Goal: Transaction & Acquisition: Purchase product/service

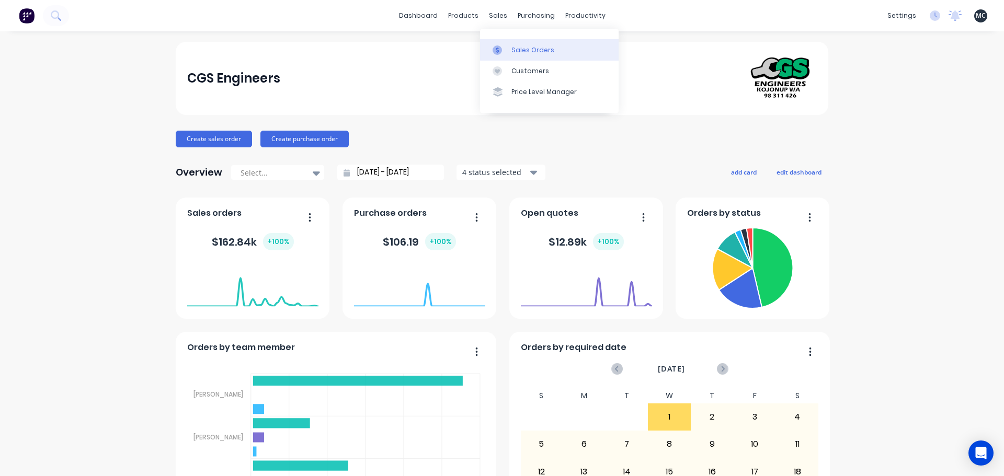
click at [538, 42] on link "Sales Orders" at bounding box center [549, 49] width 139 height 21
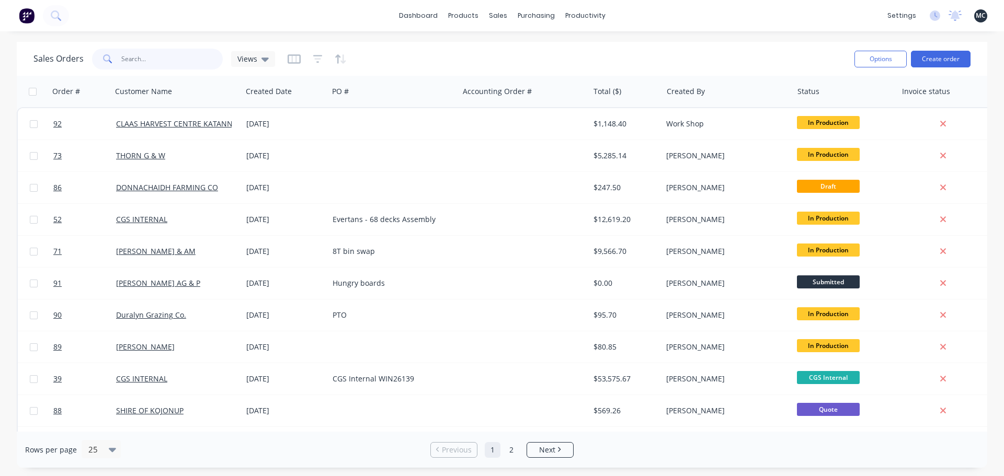
click at [158, 60] on input "text" at bounding box center [172, 59] width 102 height 21
type input "war"
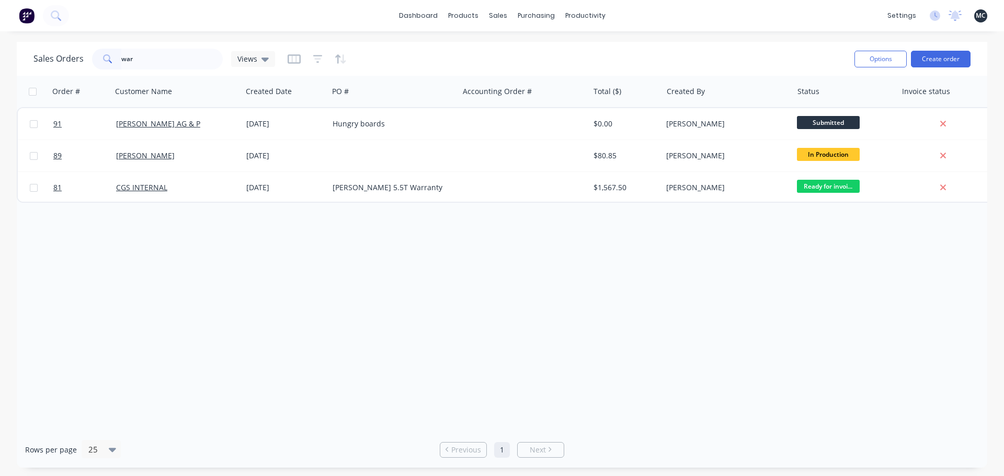
click at [203, 219] on div "Order # Customer Name Created Date PO # Accounting Order # Total ($) Created By…" at bounding box center [502, 254] width 971 height 356
click at [176, 60] on input "war" at bounding box center [172, 59] width 102 height 21
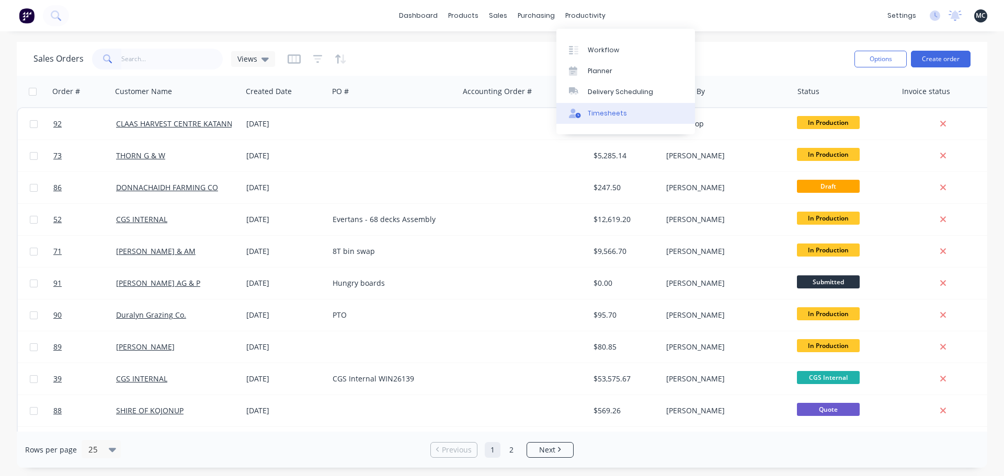
click at [609, 119] on link "Timesheets" at bounding box center [625, 113] width 139 height 21
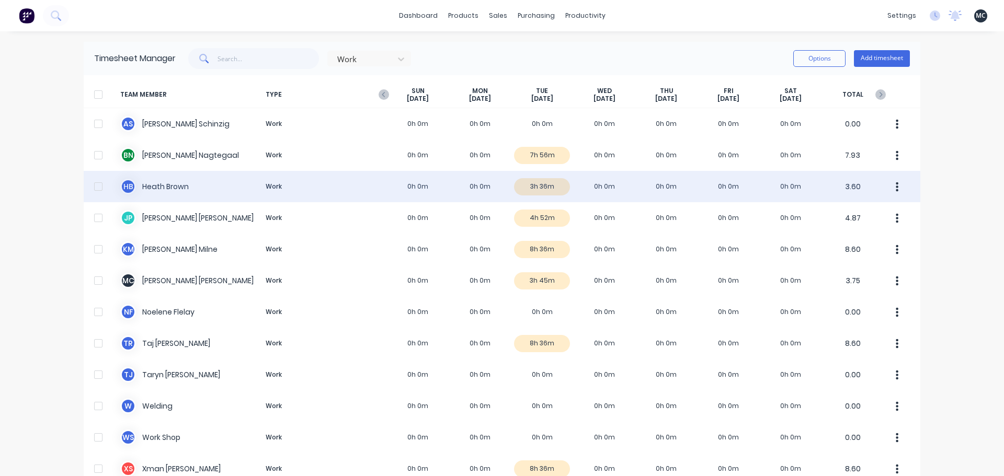
click at [581, 194] on div "[PERSON_NAME] Work 0h 0m 0h 0m 3h 36m 0h 0m 0h 0m 0h 0m 0h 0m 3.60" at bounding box center [502, 186] width 837 height 31
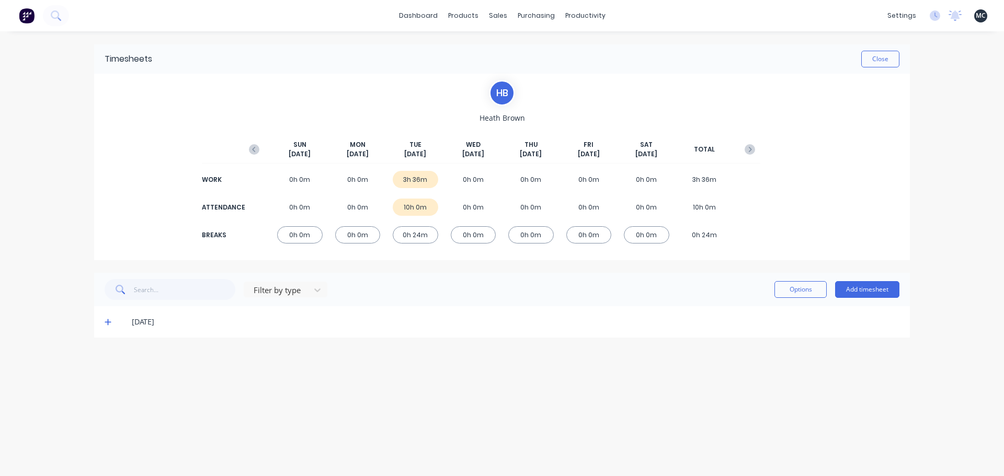
click at [105, 322] on icon at bounding box center [108, 323] width 6 height 6
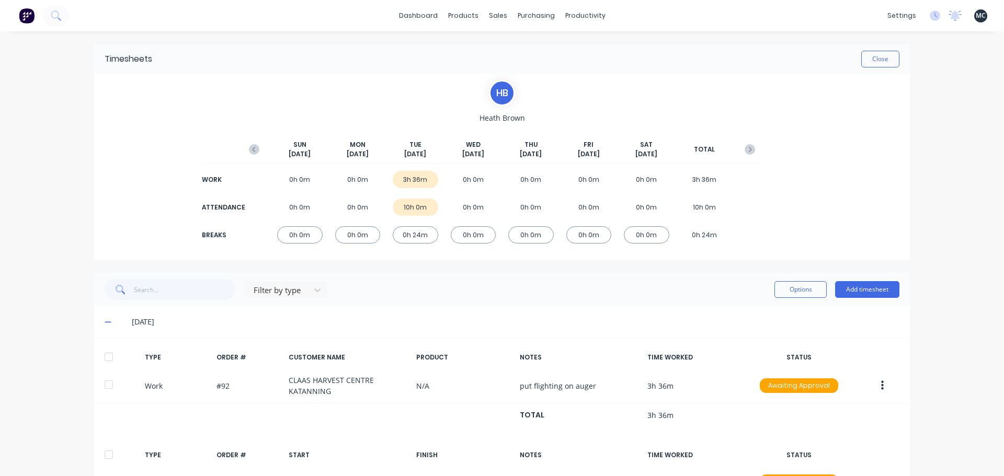
click at [127, 245] on div "[PERSON_NAME] [DATE] [DATE] [DATE] [DATE] [DATE] [DATE] [DATE] TOTAL WORK 0h 0m…" at bounding box center [502, 167] width 816 height 187
click at [105, 323] on icon at bounding box center [108, 322] width 6 height 1
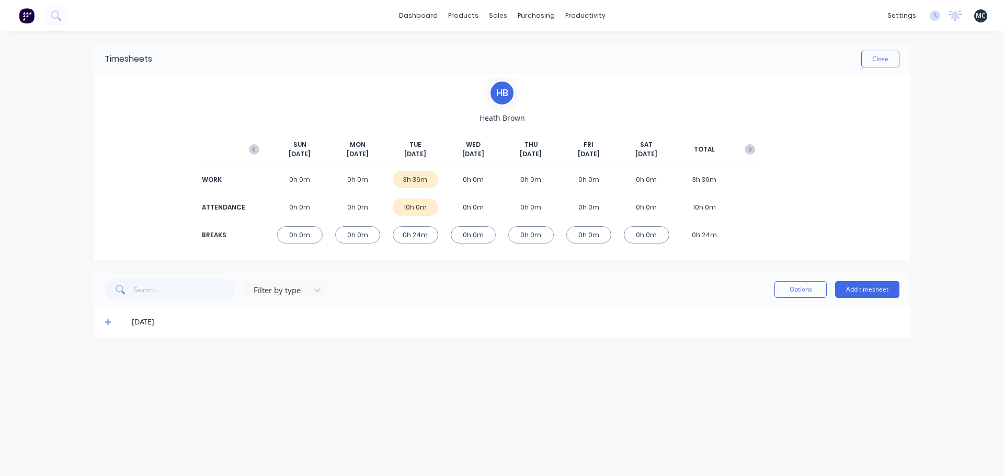
click at [78, 217] on div "dashboard products sales purchasing productivity dashboard products Product Cat…" at bounding box center [502, 238] width 1004 height 476
click at [616, 116] on div "Timesheets" at bounding box center [607, 113] width 39 height 9
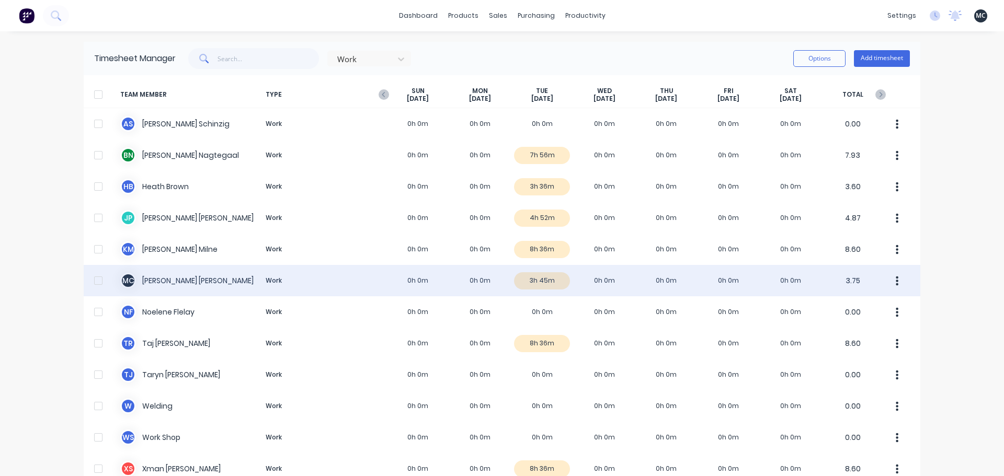
click at [548, 277] on div "M C [PERSON_NAME] Work 0h 0m 0h 0m 3h 45m 0h 0m 0h 0m 0h 0m 0h 0m 3.75" at bounding box center [502, 280] width 837 height 31
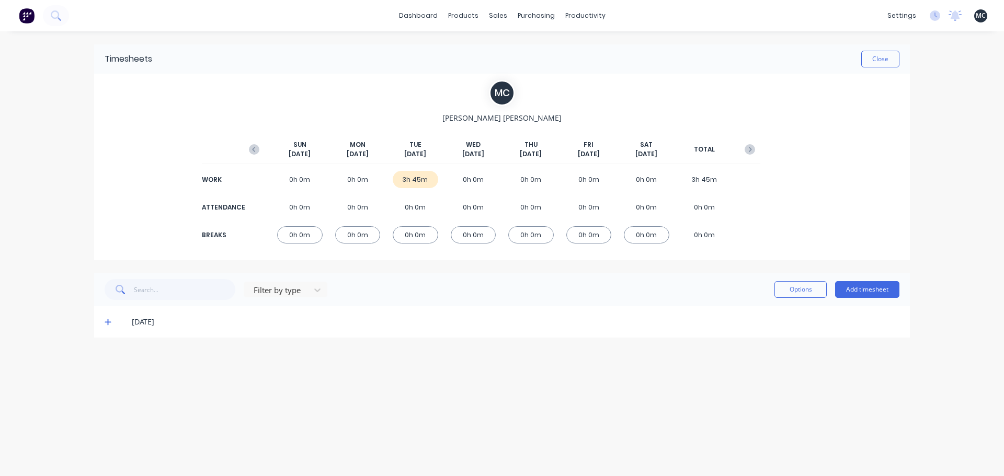
click at [109, 324] on icon at bounding box center [108, 322] width 7 height 7
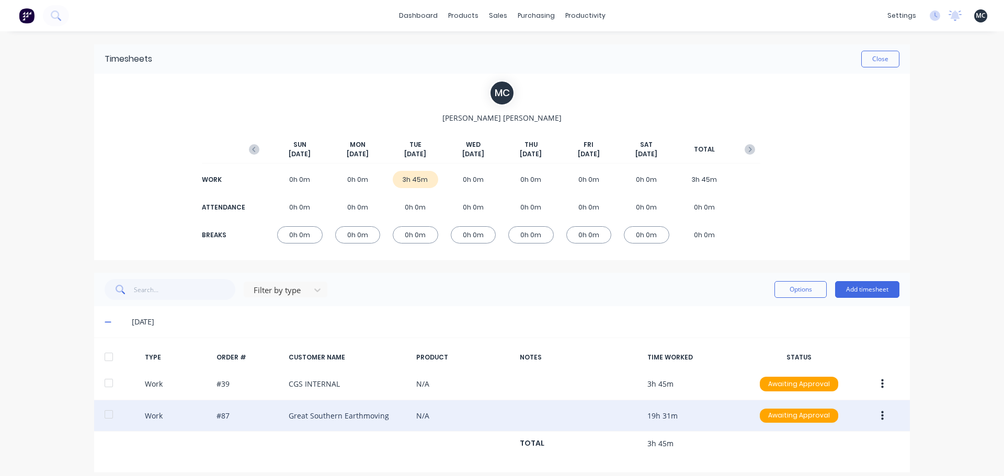
click at [881, 416] on icon "button" at bounding box center [882, 415] width 3 height 9
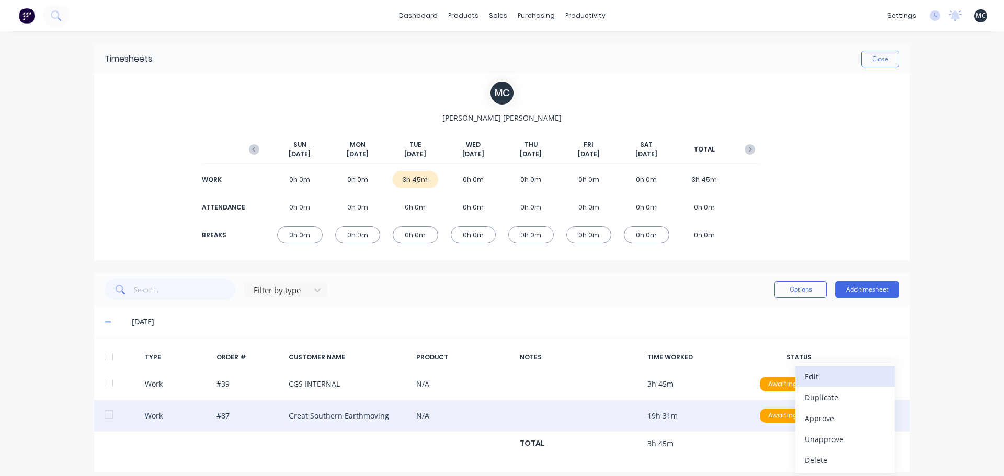
click at [831, 376] on div "Edit" at bounding box center [845, 376] width 81 height 15
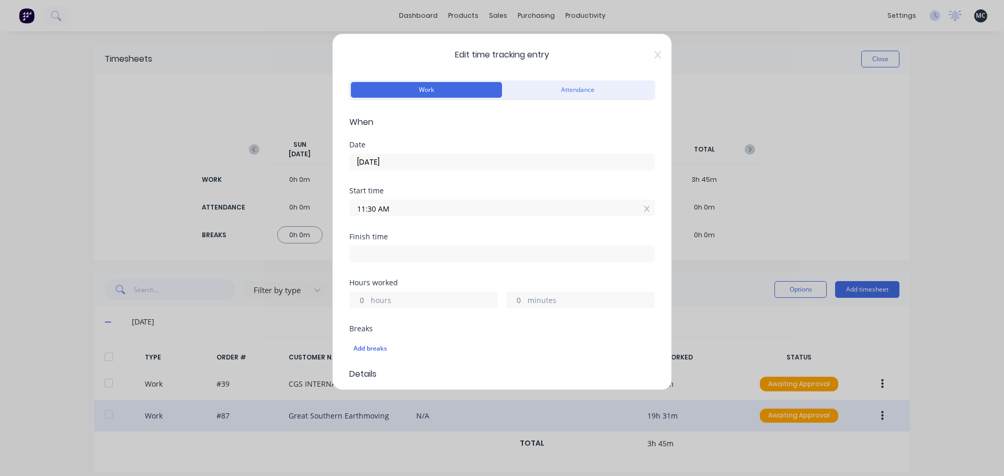
click at [382, 257] on input at bounding box center [502, 254] width 304 height 16
type input "07:02 AM"
type input "19"
type input "32"
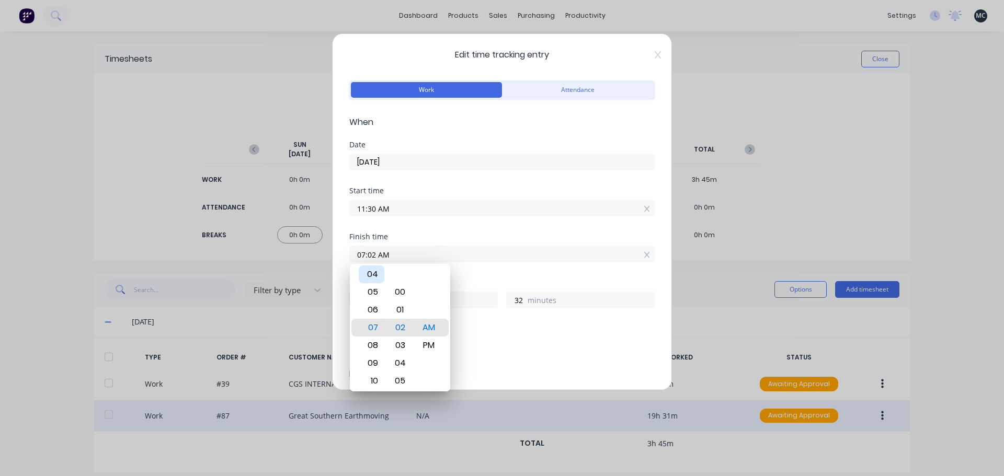
click at [374, 276] on div "04" at bounding box center [372, 275] width 26 height 18
type input "04:02 AM"
type input "16"
click at [428, 343] on div "PM" at bounding box center [429, 346] width 26 height 18
type input "04:02 PM"
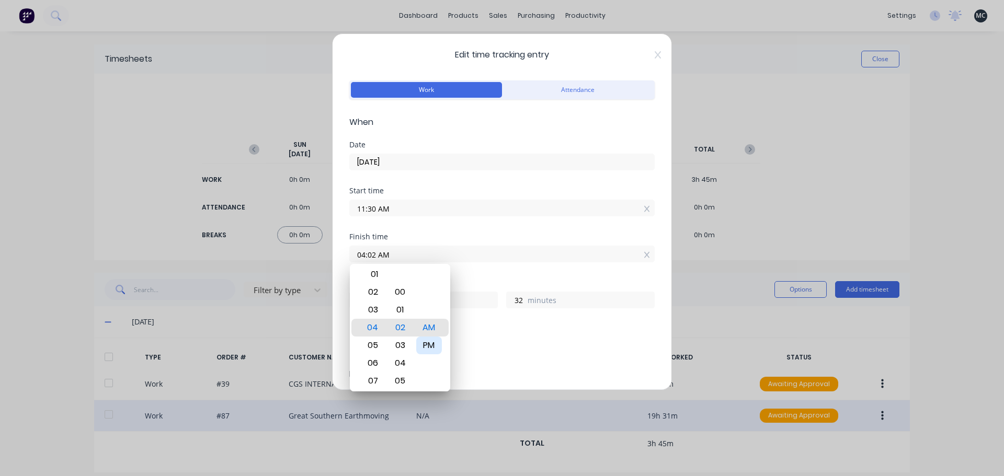
type input "4"
type input "04:08 PM"
type input "38"
type input "04:14 PM"
type input "44"
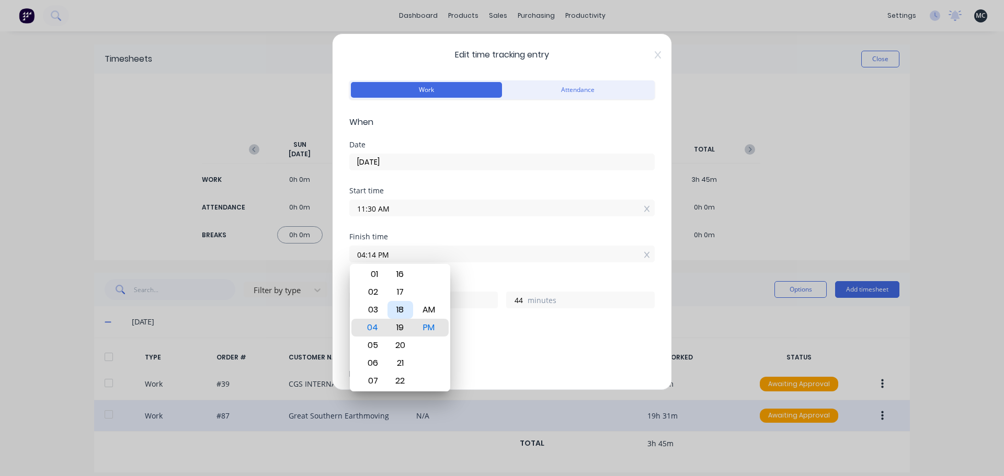
type input "04:19 PM"
type input "49"
type input "04:24 PM"
type input "54"
type input "04:29 PM"
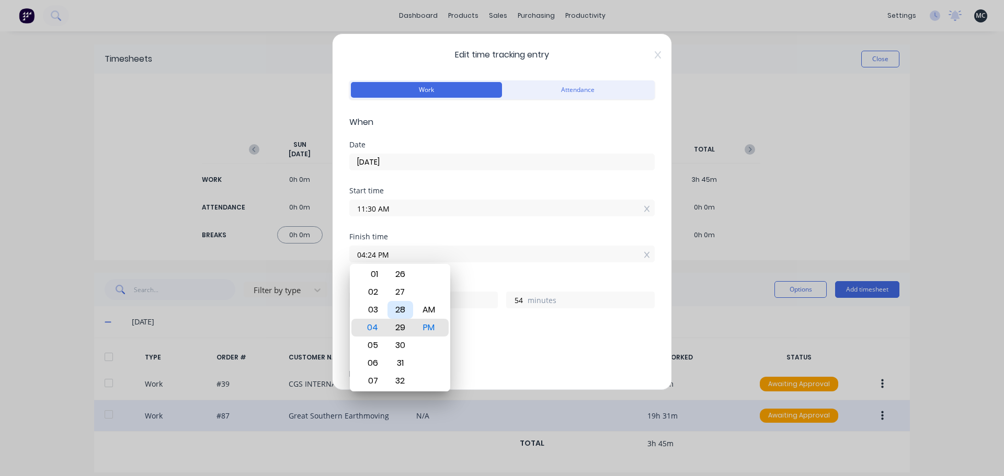
type input "59"
click at [403, 344] on div "30" at bounding box center [401, 346] width 26 height 18
type input "04:30 PM"
type input "5"
type input "0"
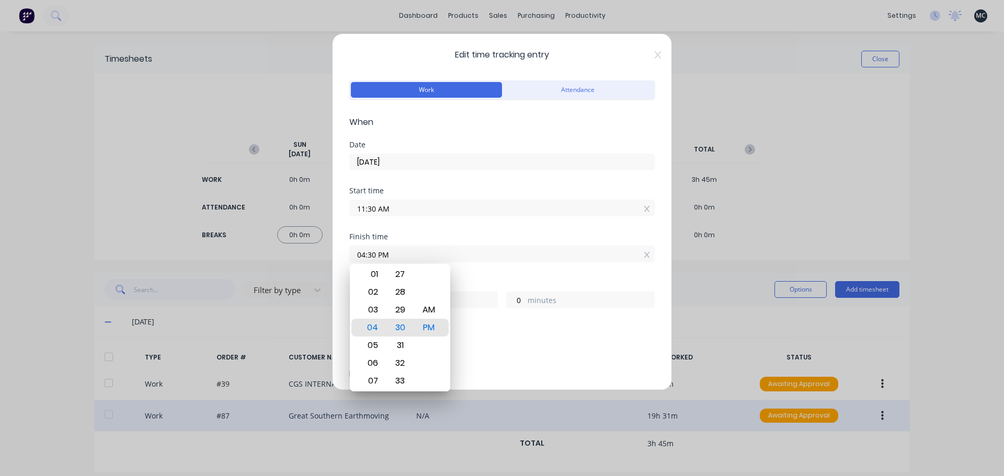
click at [482, 281] on div "Hours worked" at bounding box center [501, 282] width 305 height 7
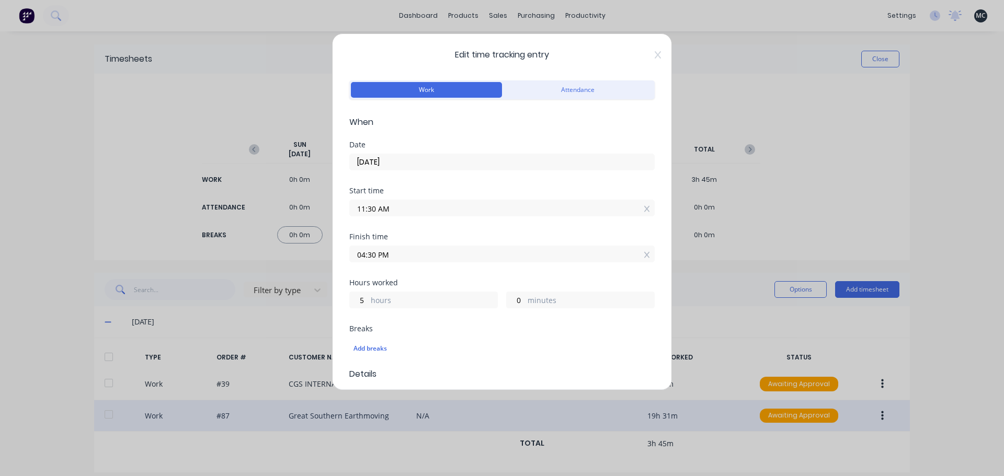
click at [377, 209] on input "11:30 AM" at bounding box center [502, 208] width 304 height 16
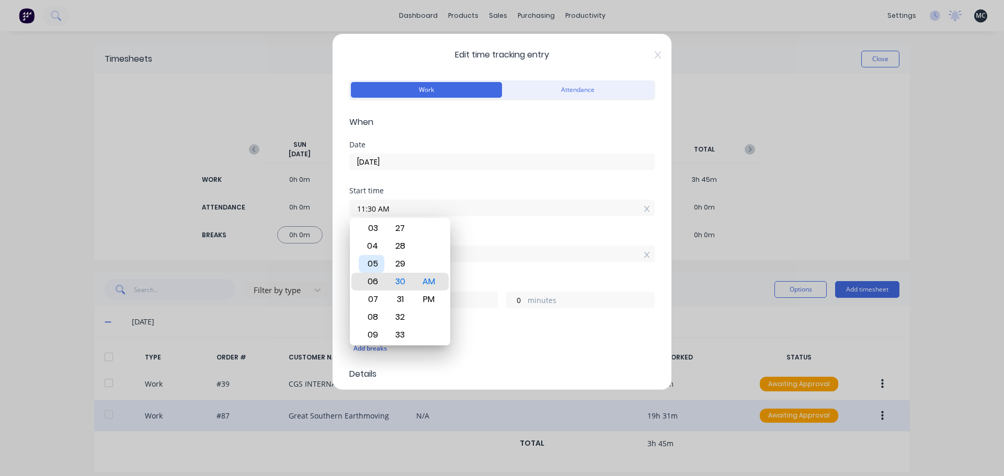
type input "06:30 AM"
type input "10"
type input "03:30 AM"
type input "13"
type input "05:30 AM"
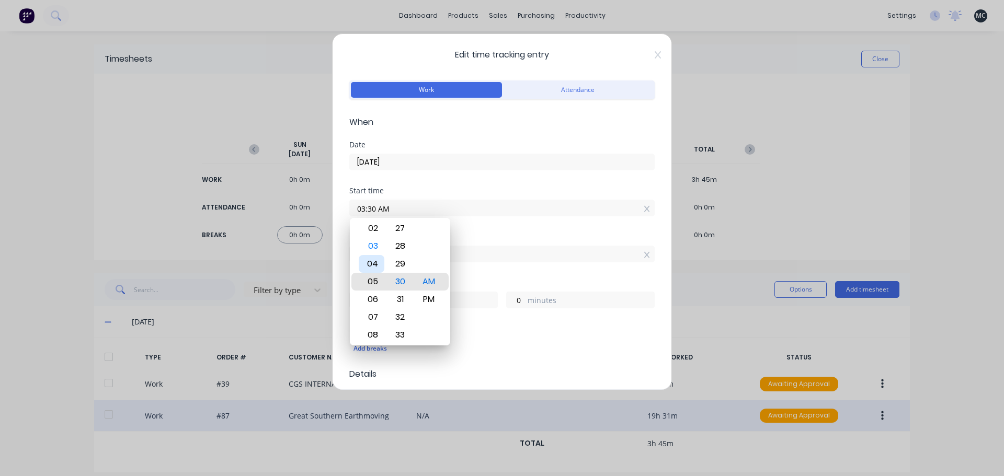
type input "11"
click at [377, 259] on div "04" at bounding box center [372, 264] width 26 height 18
type input "04:30 AM"
type input "12"
type input "04:19 AM"
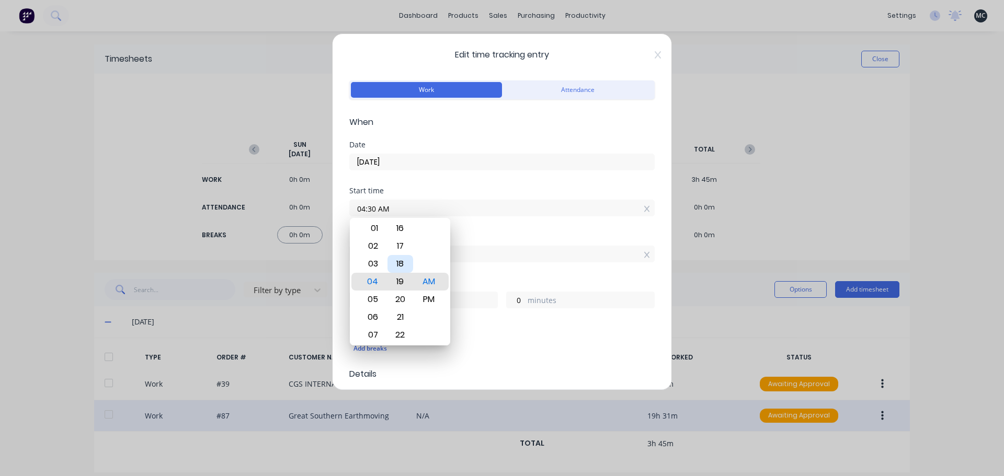
type input "11"
type input "04:14 AM"
type input "16"
type input "04:10 AM"
type input "20"
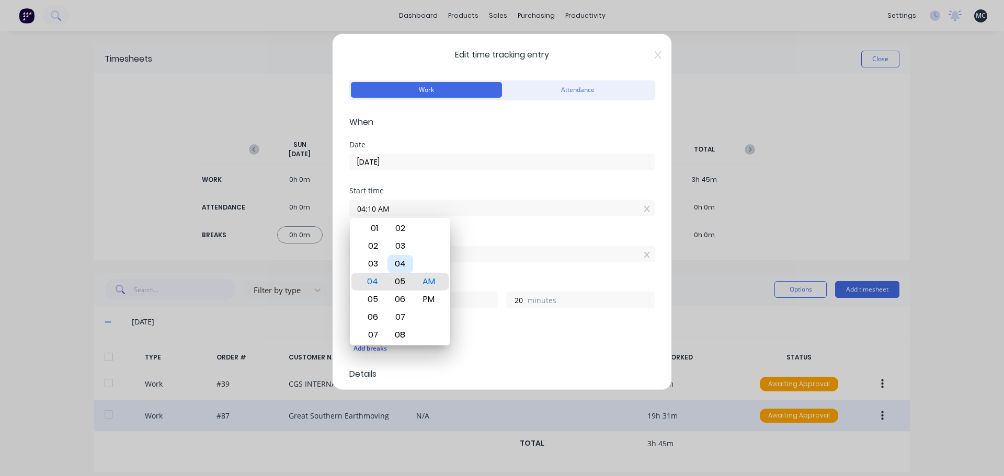
type input "04:05 AM"
type input "25"
type input "04:00 AM"
type input "30"
click at [405, 284] on div "00" at bounding box center [401, 282] width 26 height 18
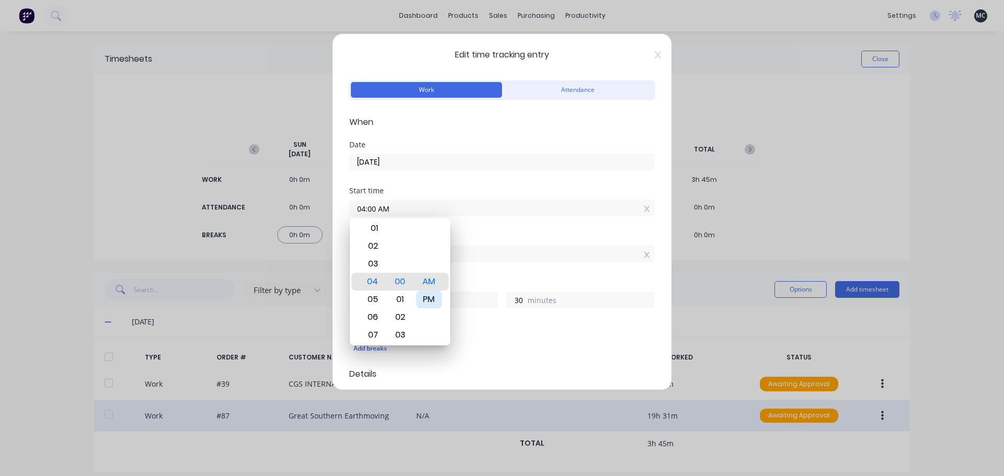
click at [424, 299] on div "PM" at bounding box center [429, 300] width 26 height 18
type input "04:00 PM"
type input "0"
click at [483, 237] on div "Finish time" at bounding box center [501, 236] width 305 height 7
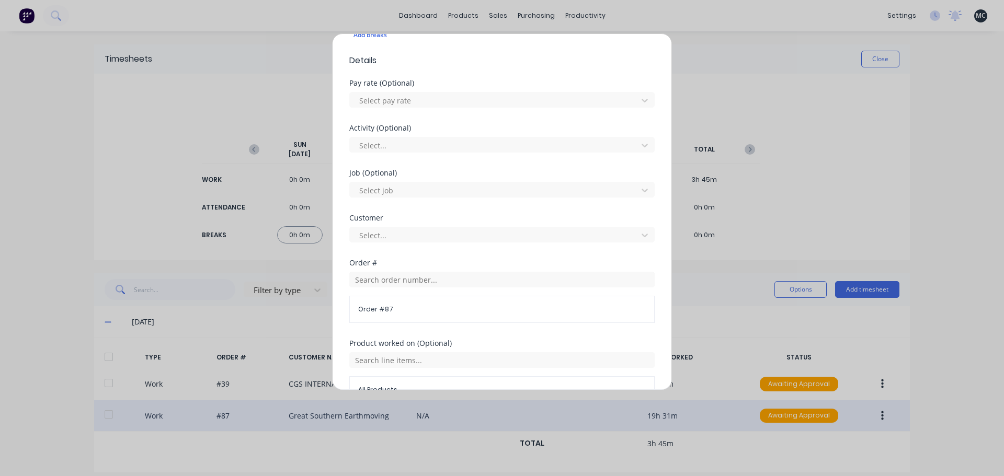
scroll to position [460, 0]
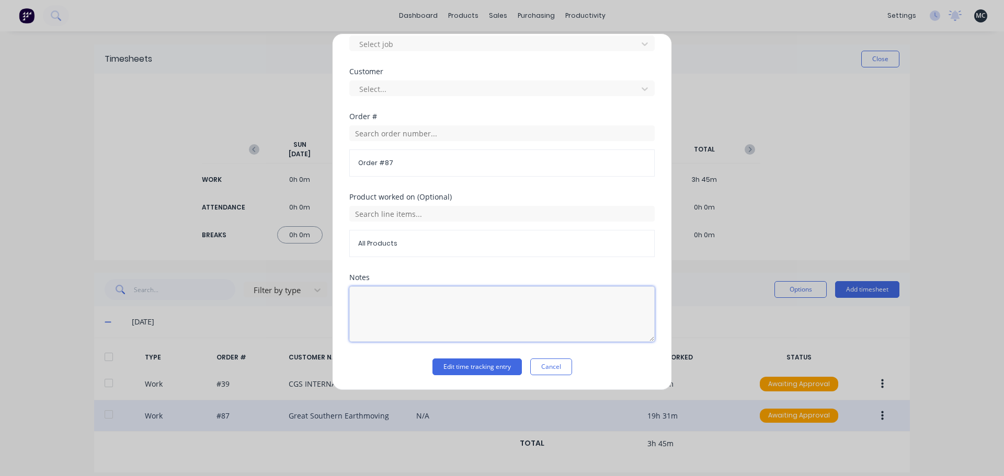
click at [371, 304] on textarea at bounding box center [501, 314] width 305 height 55
type textarea "o"
type textarea "unload dolly into blast shed"
click at [478, 369] on button "Edit time tracking entry" at bounding box center [477, 367] width 89 height 17
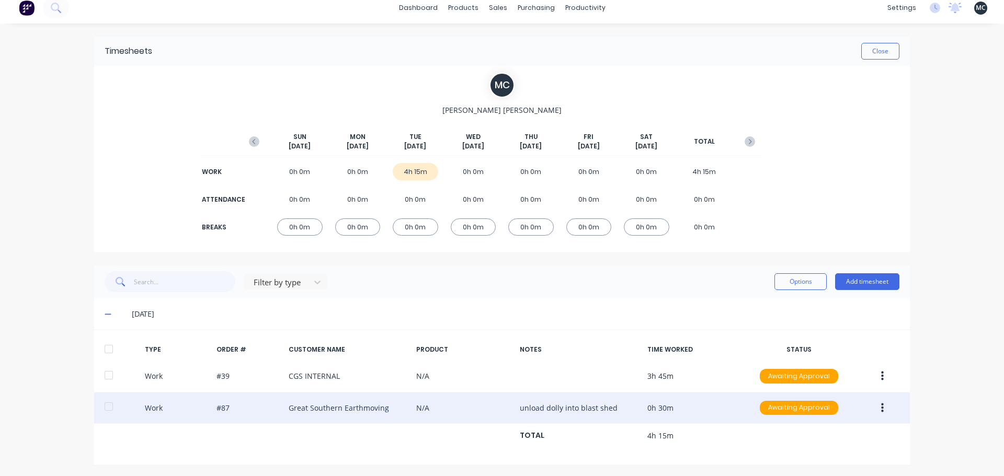
scroll to position [9, 0]
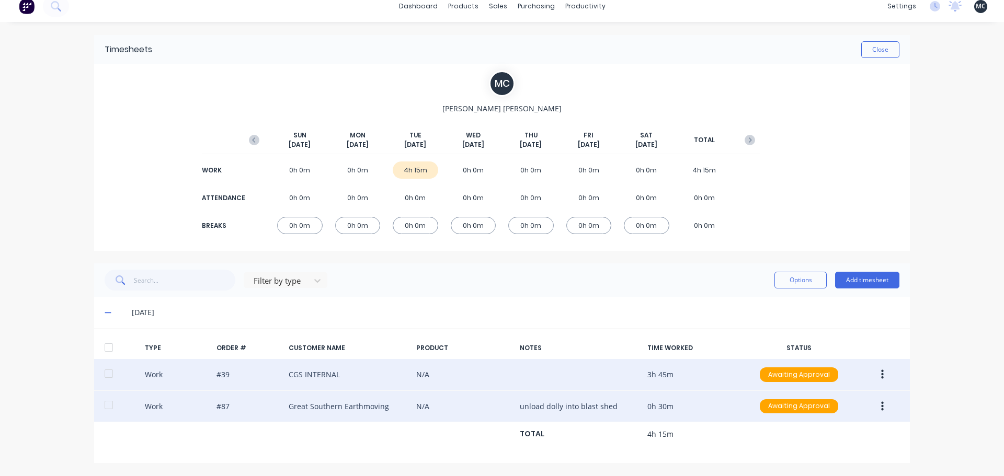
click at [881, 376] on icon "button" at bounding box center [882, 375] width 3 height 12
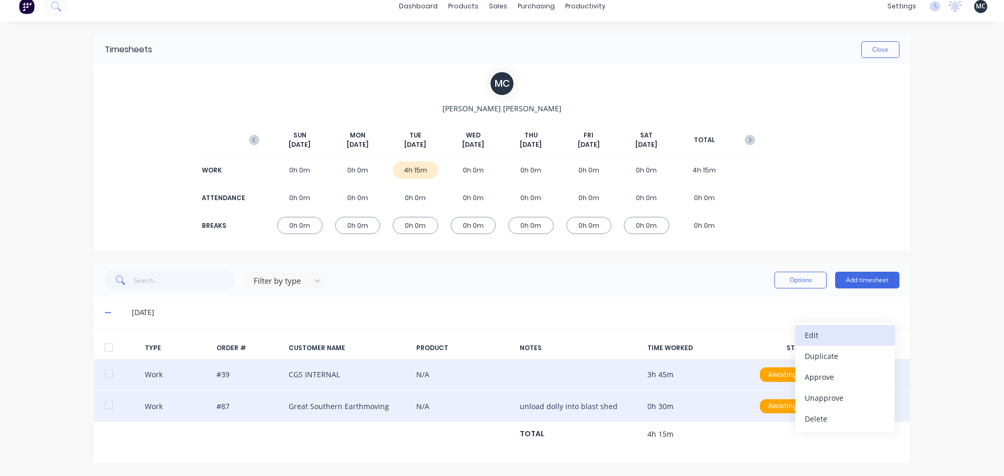
click at [865, 336] on div "Edit" at bounding box center [845, 335] width 81 height 15
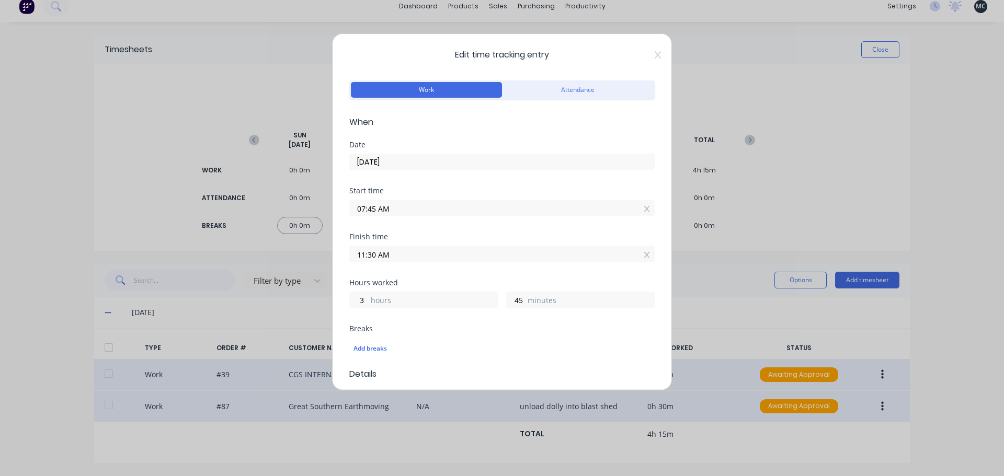
click at [376, 206] on input "07:45 AM" at bounding box center [502, 208] width 304 height 16
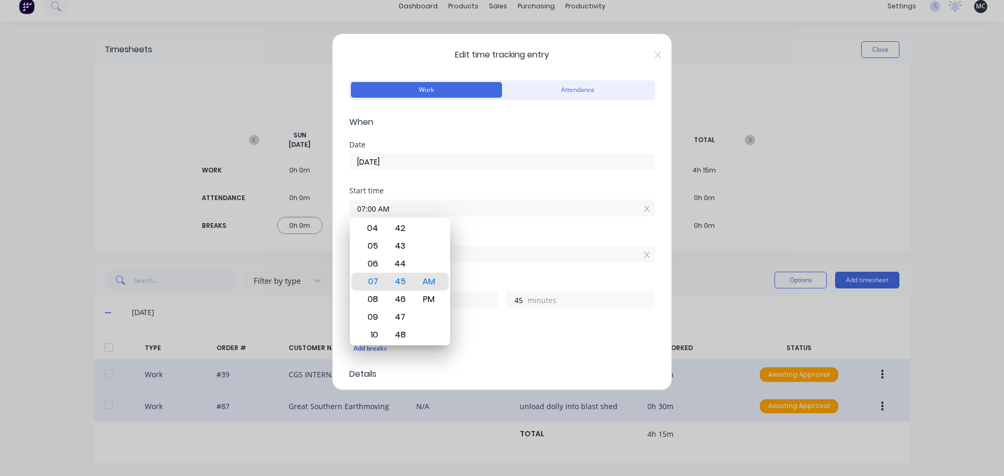
type input "07:00 AM"
click at [584, 234] on div "Finish time" at bounding box center [501, 236] width 305 height 7
type input "4"
type input "30"
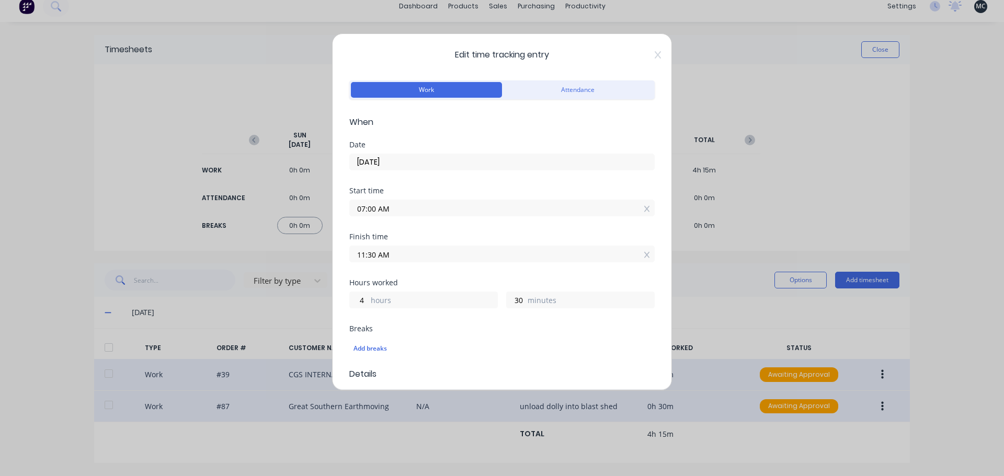
click at [375, 254] on input "11:30 AM" at bounding box center [502, 254] width 304 height 16
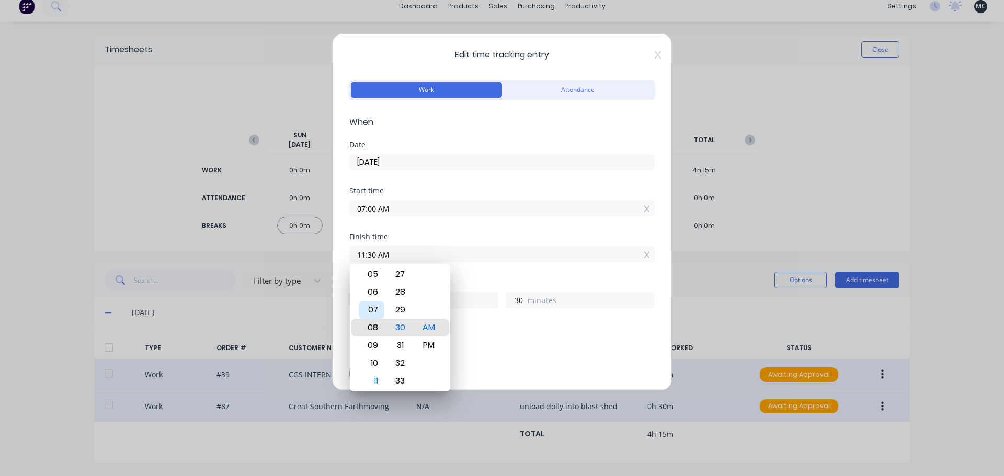
type input "08:30 AM"
type input "1"
type input "07:30 AM"
type input "0"
click at [377, 278] on div "04" at bounding box center [372, 275] width 26 height 18
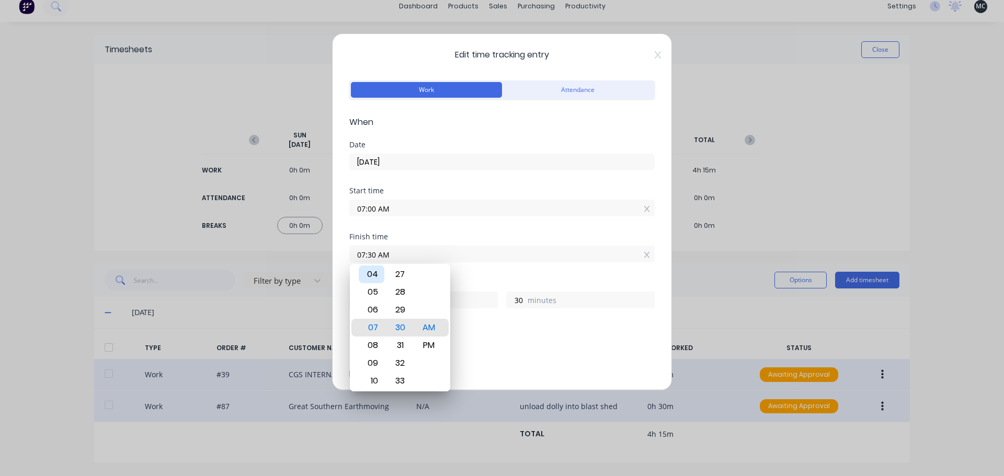
type input "04:30 AM"
type input "21"
drag, startPoint x: 408, startPoint y: 281, endPoint x: 412, endPoint y: 425, distance: 144.4
click at [411, 425] on body "dashboard products sales purchasing productivity dashboard products Product Cat…" at bounding box center [502, 238] width 1004 height 476
type input "04:21 AM"
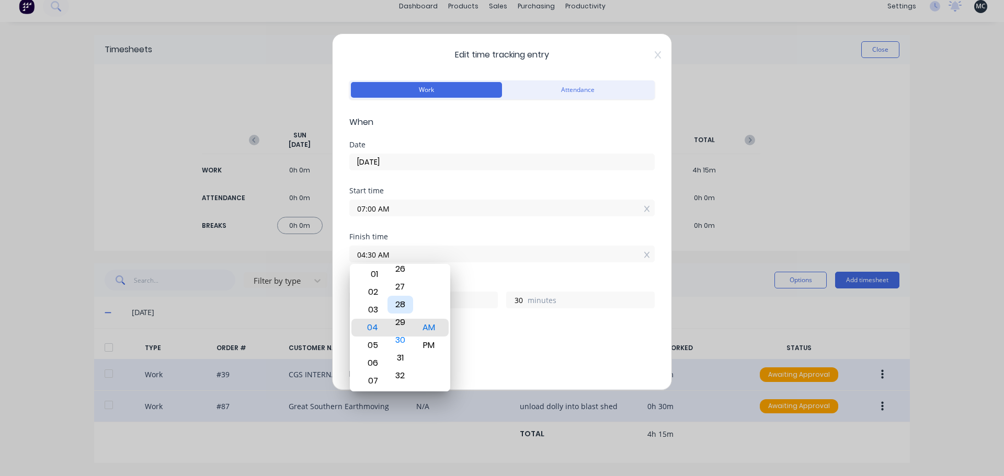
type input "21"
drag, startPoint x: 419, startPoint y: 272, endPoint x: 404, endPoint y: 352, distance: 81.3
click at [405, 350] on div "12 01 02 03 04 05 06 07 08 09 10 11 00 01 02 03 04 05 06 07 08 09 10 11 12 13 1…" at bounding box center [400, 328] width 100 height 128
drag, startPoint x: 406, startPoint y: 328, endPoint x: 407, endPoint y: 379, distance: 50.2
click at [407, 337] on div "18" at bounding box center [401, 328] width 26 height 18
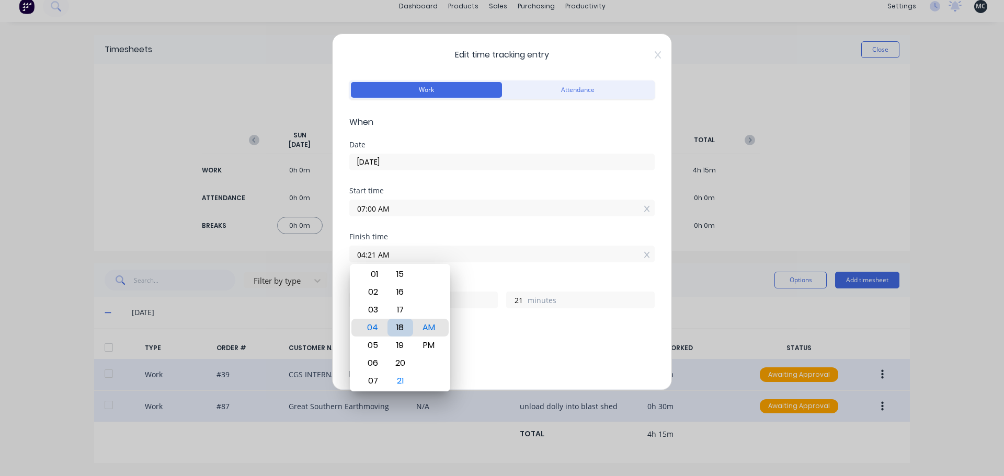
type input "04:12 AM"
type input "12"
drag, startPoint x: 404, startPoint y: 290, endPoint x: 401, endPoint y: 428, distance: 137.6
click at [401, 426] on body "dashboard products sales purchasing productivity dashboard products Product Cat…" at bounding box center [502, 238] width 1004 height 476
type input "04:00 AM"
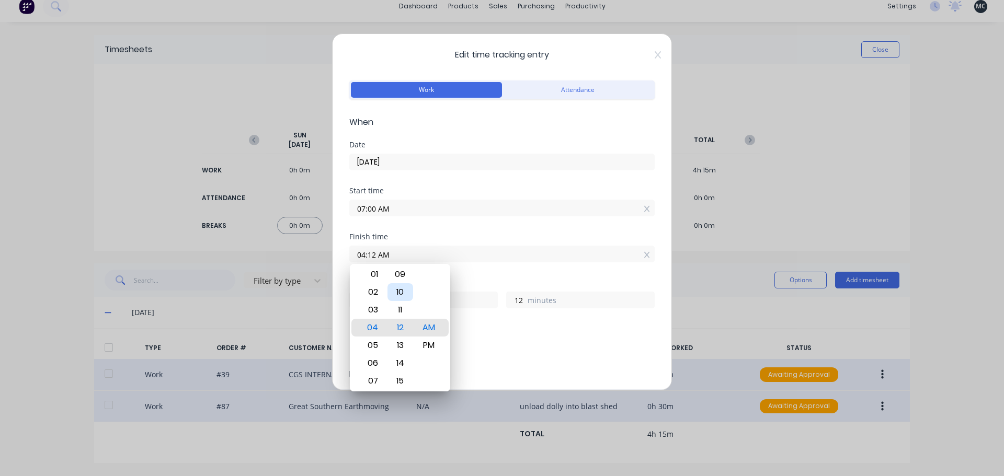
type input "0"
click at [400, 327] on div "00" at bounding box center [401, 328] width 26 height 18
click at [478, 277] on div "Finish time 04:00 AM" at bounding box center [501, 256] width 305 height 46
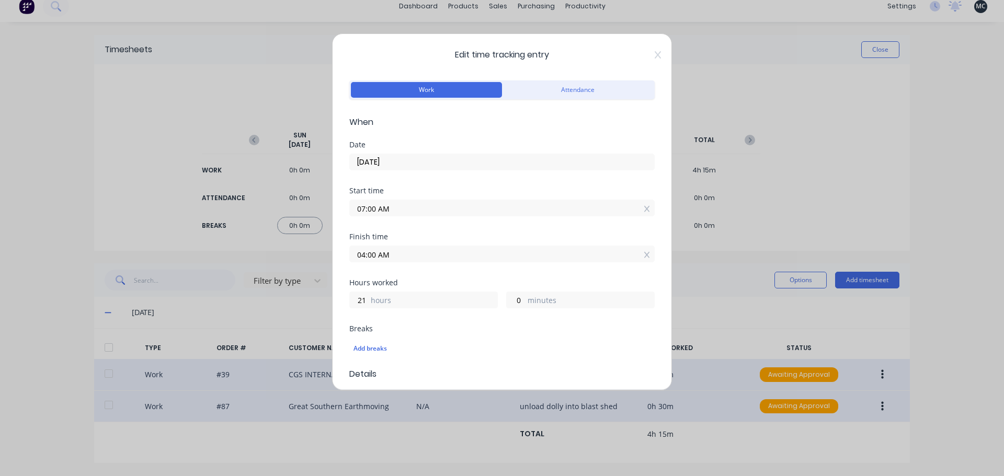
click at [386, 253] on input "04:00 AM" at bounding box center [502, 254] width 304 height 16
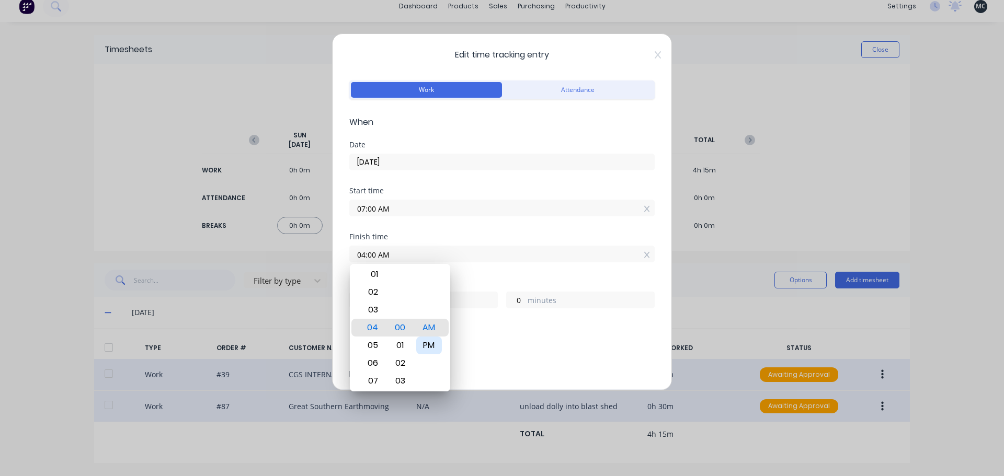
click at [432, 344] on div "PM" at bounding box center [429, 346] width 26 height 18
type input "04:00 PM"
type input "9"
click at [485, 339] on div "Add breaks" at bounding box center [501, 349] width 305 height 22
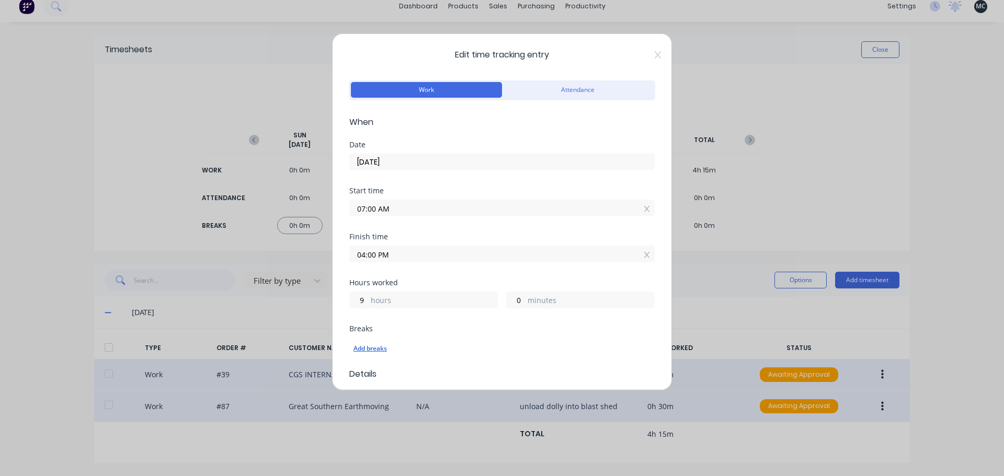
click at [369, 344] on div "Add breaks" at bounding box center [502, 349] width 297 height 14
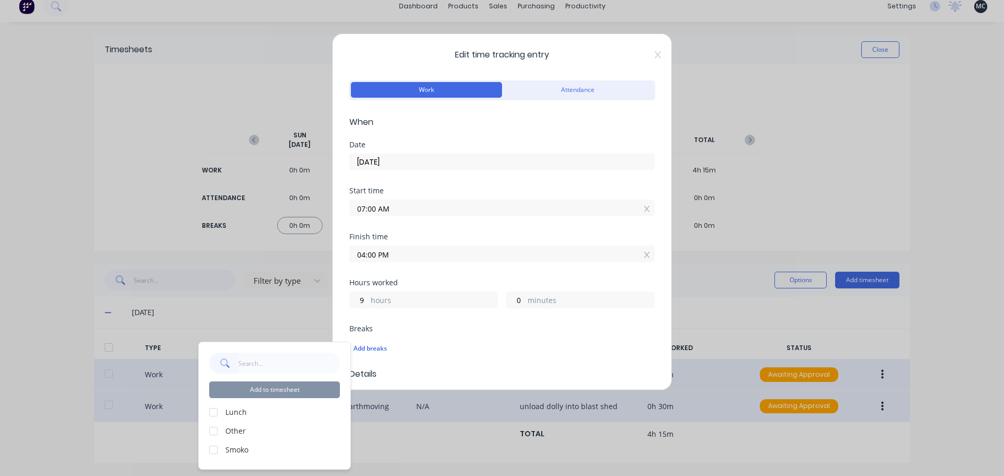
click at [213, 410] on div at bounding box center [213, 412] width 21 height 21
click at [209, 451] on div at bounding box center [213, 450] width 21 height 21
click at [308, 388] on button "Add to timesheet" at bounding box center [274, 390] width 131 height 17
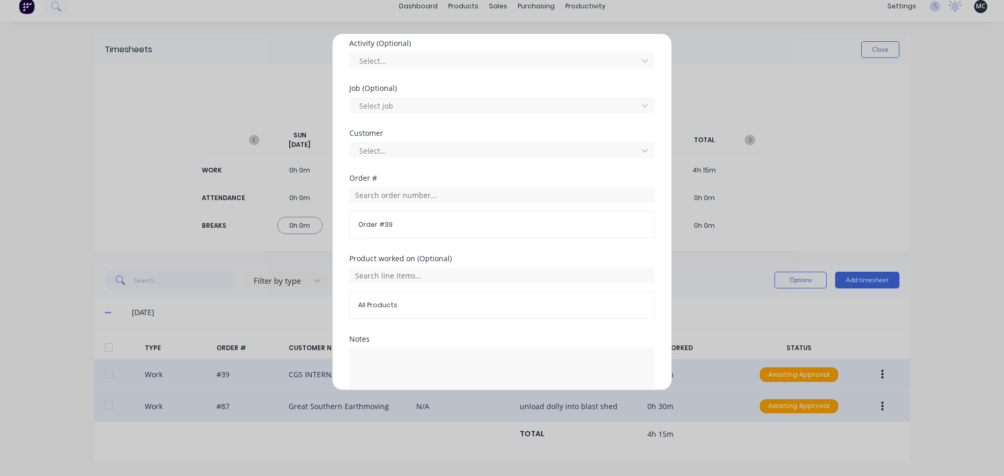
scroll to position [496, 0]
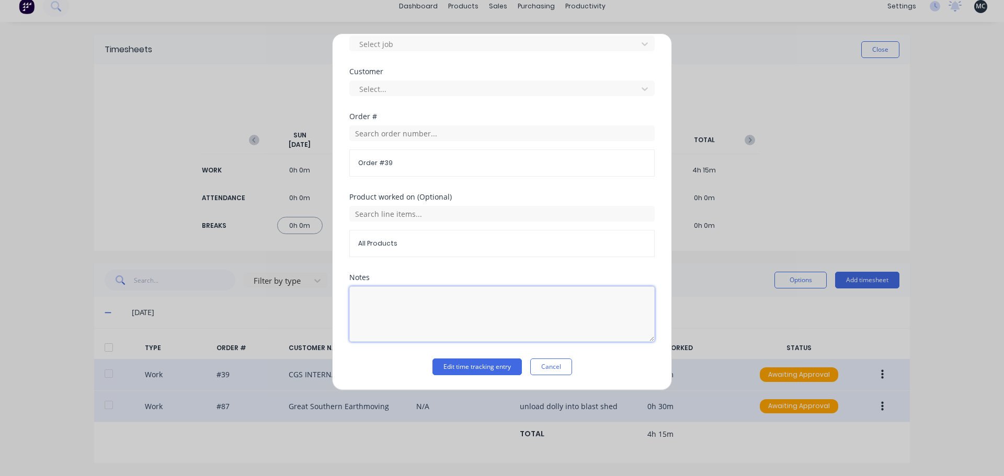
click at [408, 301] on textarea at bounding box center [501, 314] width 305 height 55
type textarea "office, orders, quotes"
click at [486, 368] on button "Edit time tracking entry" at bounding box center [477, 367] width 89 height 17
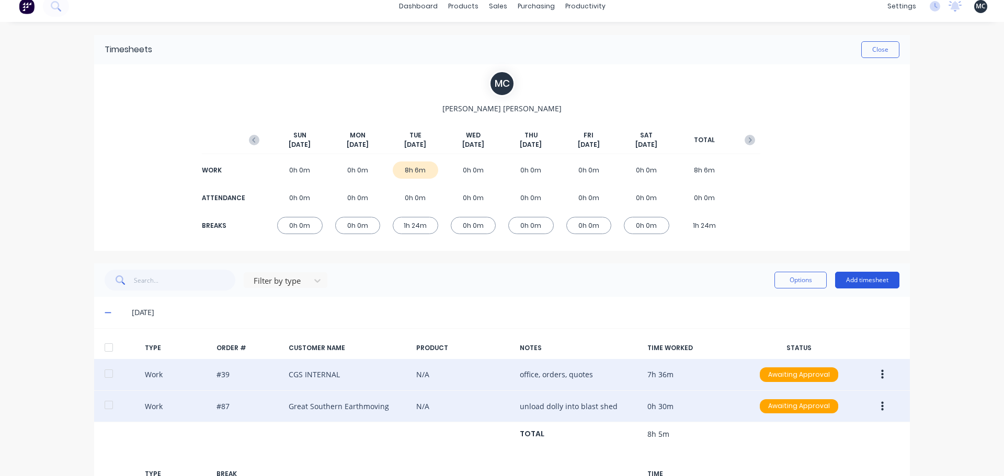
click at [854, 280] on button "Add timesheet" at bounding box center [867, 280] width 64 height 17
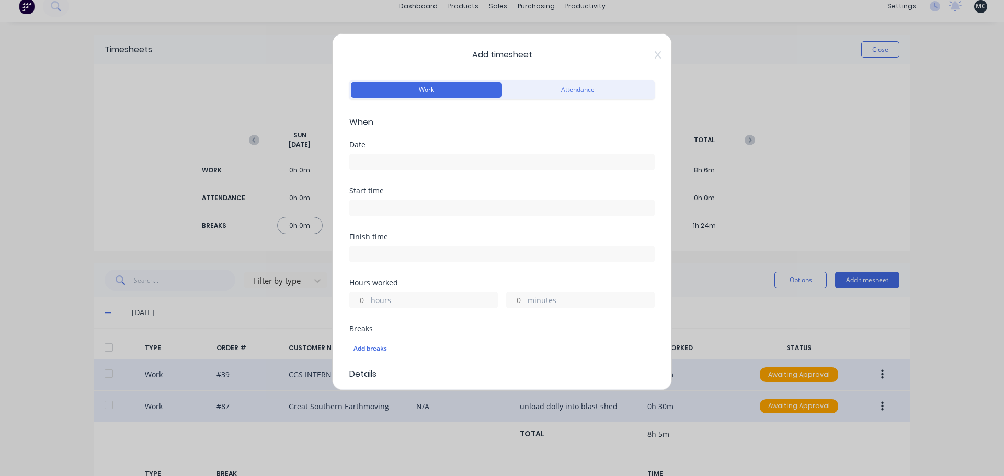
click at [397, 155] on input at bounding box center [502, 162] width 304 height 16
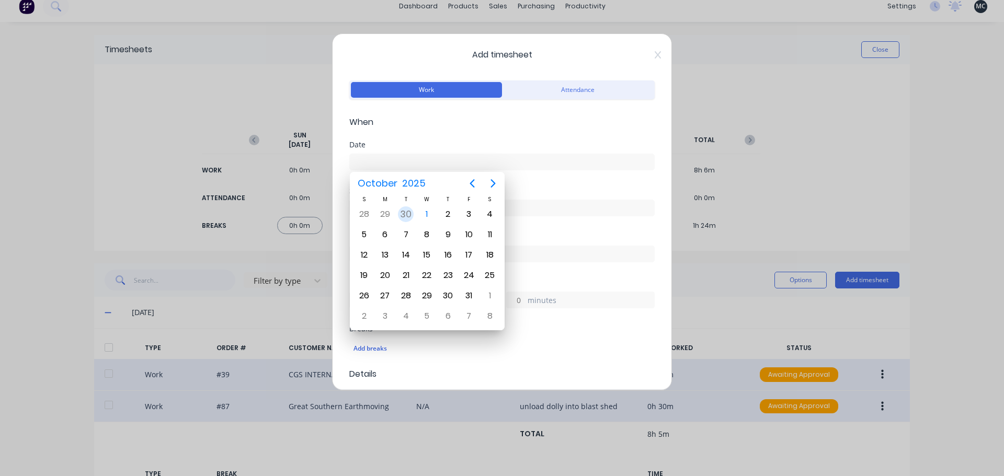
click at [411, 215] on div "30" at bounding box center [406, 215] width 16 height 16
type input "[DATE]"
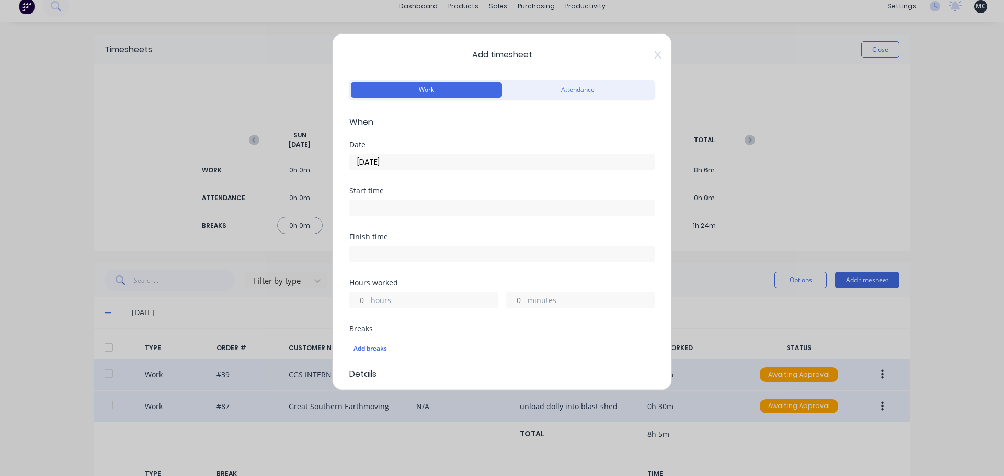
click at [406, 206] on input at bounding box center [502, 208] width 304 height 16
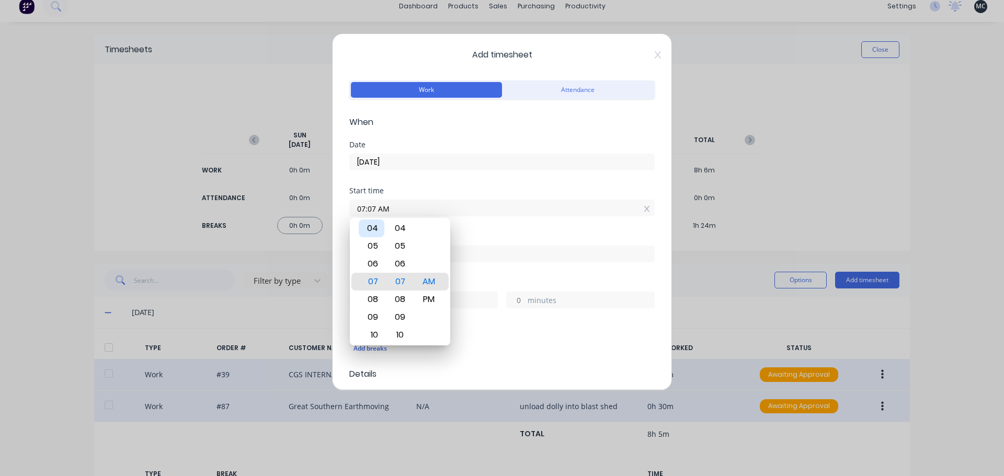
click at [374, 233] on div "04" at bounding box center [372, 229] width 26 height 18
click at [402, 261] on div "30" at bounding box center [401, 264] width 26 height 18
click at [429, 299] on div "PM" at bounding box center [429, 300] width 26 height 18
type input "04:30 PM"
click at [466, 250] on input at bounding box center [502, 254] width 304 height 16
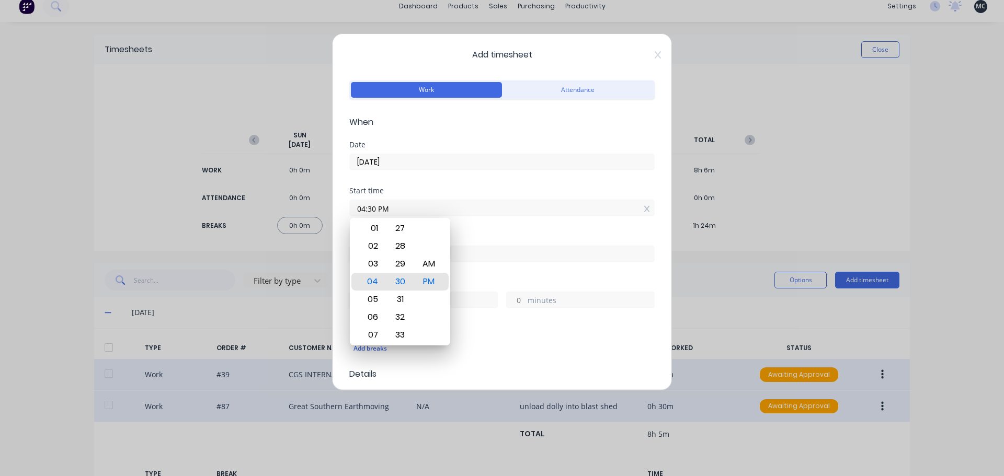
type input "07:07 AM"
type input "14"
type input "37"
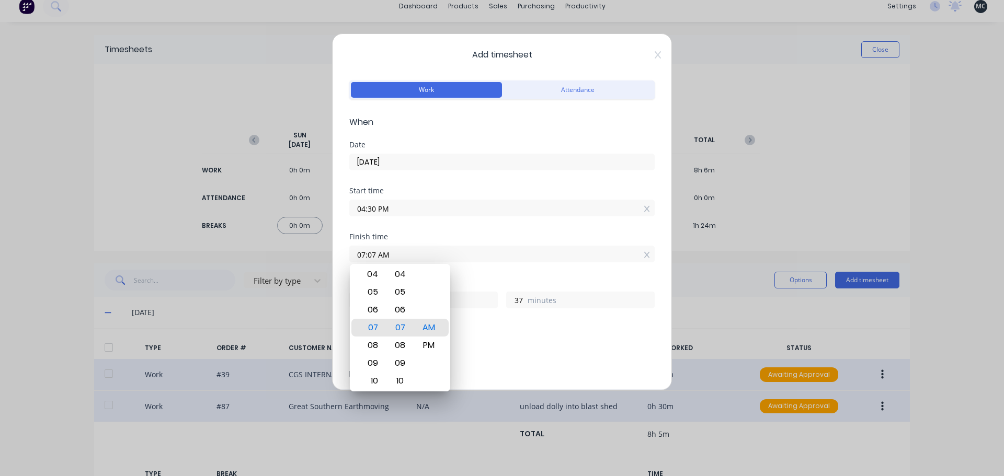
click at [367, 256] on input "07:07 AM" at bounding box center [502, 254] width 304 height 16
click at [374, 286] on div "05" at bounding box center [372, 292] width 26 height 18
type input "05:07 AM"
type input "12"
type input "05:02 AM"
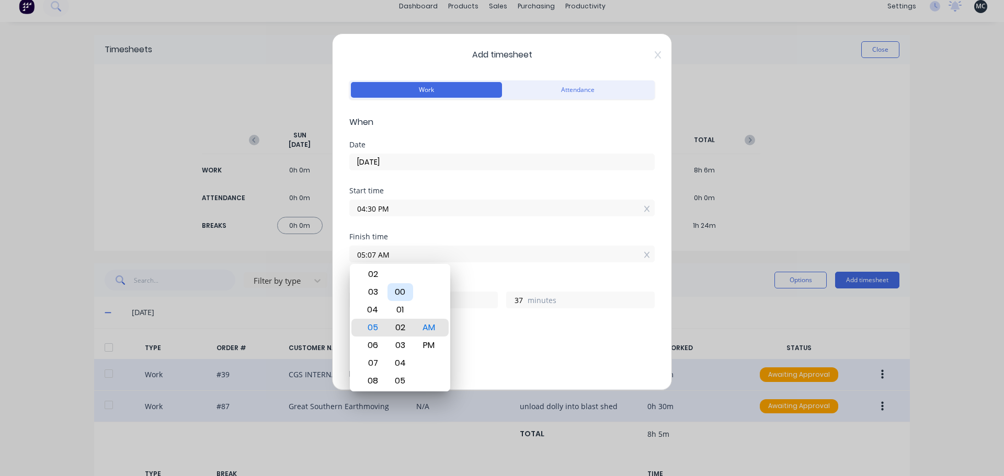
type input "32"
click at [399, 287] on div "00" at bounding box center [401, 292] width 26 height 18
type input "05:00 AM"
type input "30"
click at [428, 348] on div "PM" at bounding box center [429, 346] width 26 height 18
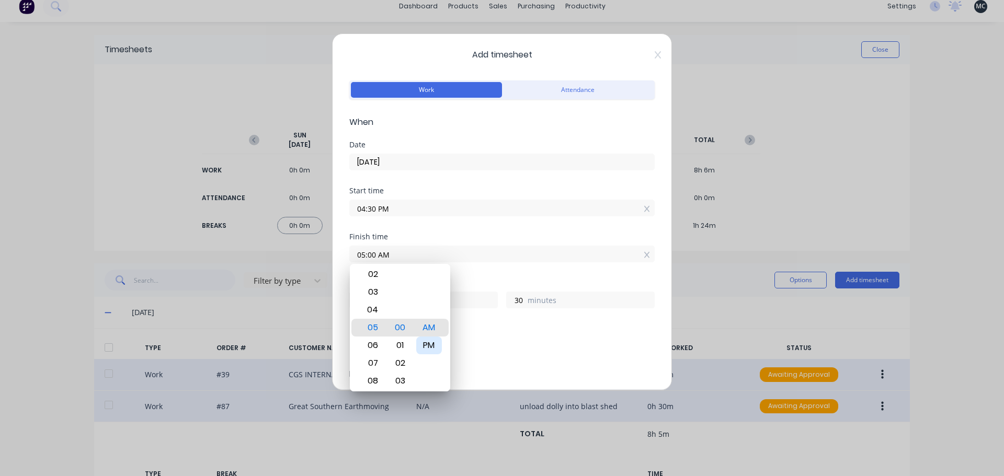
type input "05:00 PM"
type input "0"
drag, startPoint x: 487, startPoint y: 277, endPoint x: 487, endPoint y: 282, distance: 5.3
click at [487, 277] on div "Finish time 05:00 PM" at bounding box center [501, 256] width 305 height 46
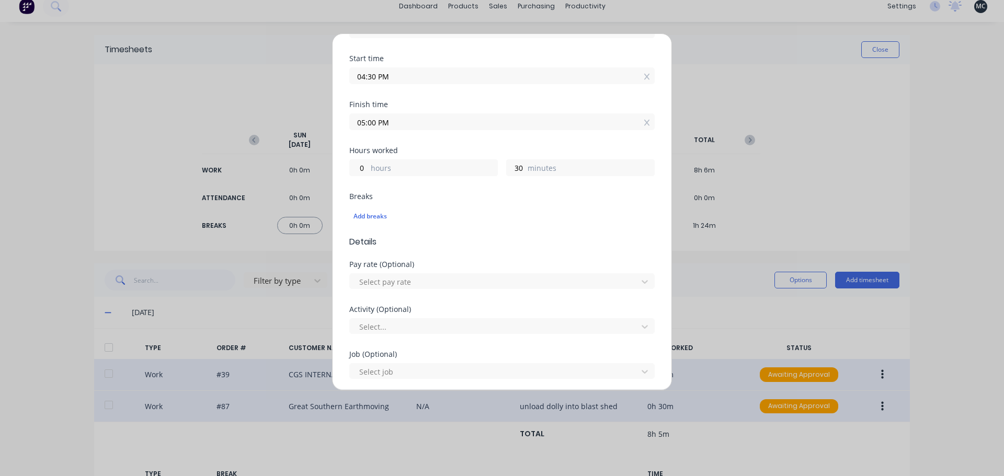
scroll to position [366, 0]
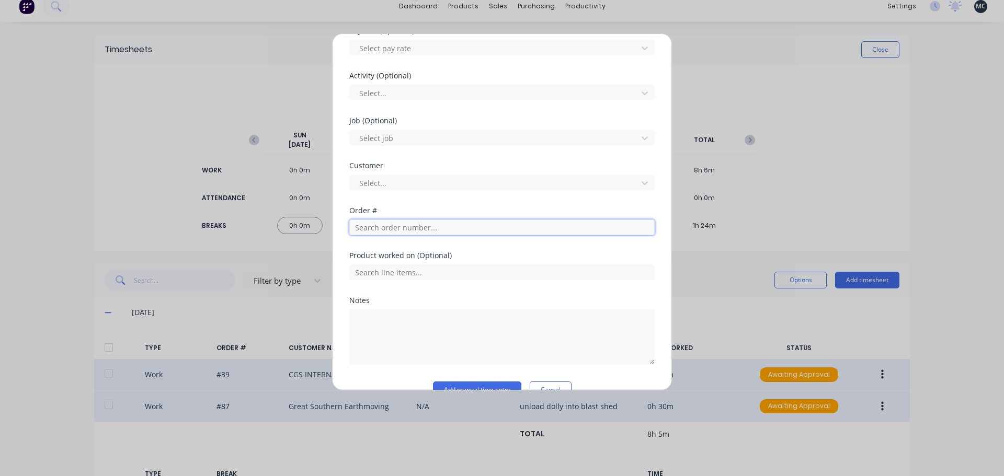
click at [482, 224] on input "text" at bounding box center [501, 228] width 305 height 16
type input "thorn"
click at [433, 382] on button "Add manual time entry" at bounding box center [477, 390] width 88 height 17
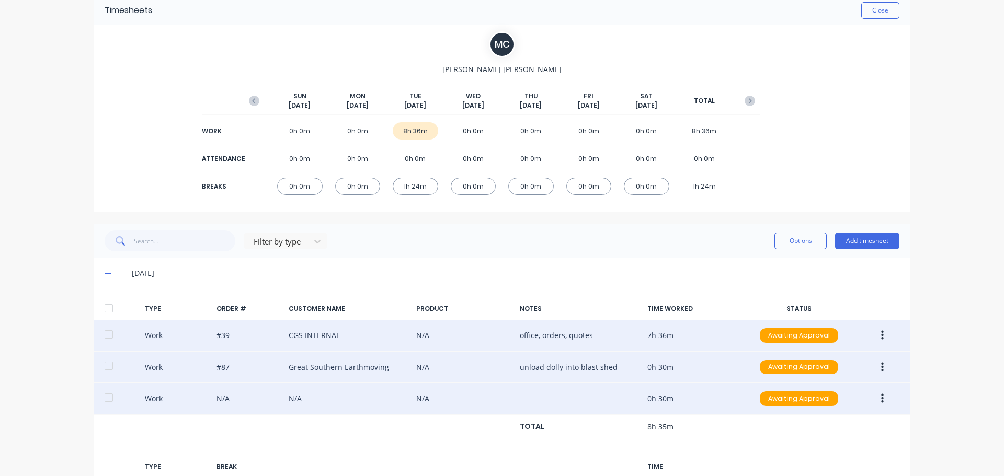
scroll to position [152, 0]
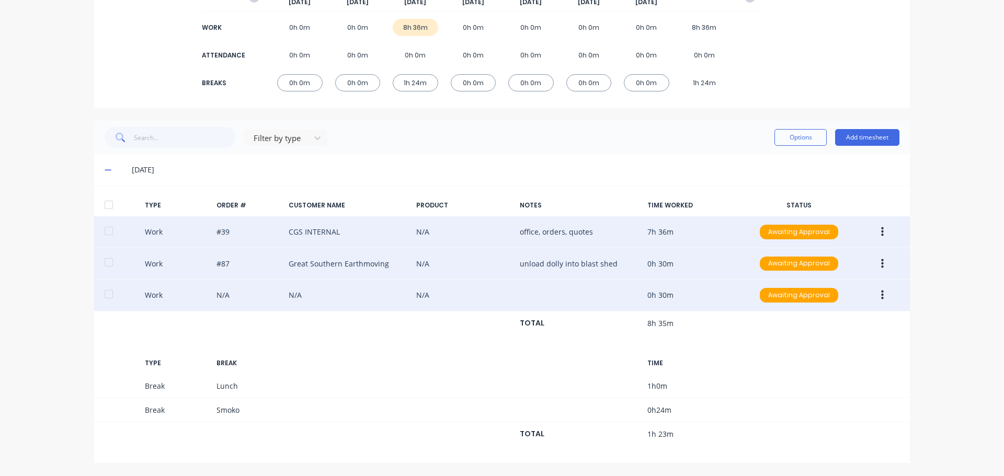
click at [883, 296] on button "button" at bounding box center [882, 295] width 25 height 19
click at [845, 253] on div "Edit" at bounding box center [845, 255] width 81 height 15
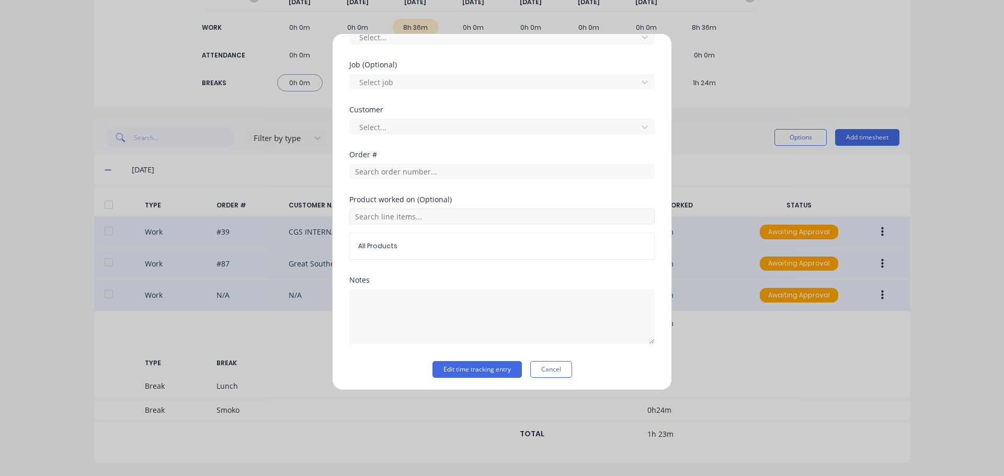
scroll to position [425, 0]
click at [422, 173] on input "text" at bounding box center [501, 169] width 305 height 16
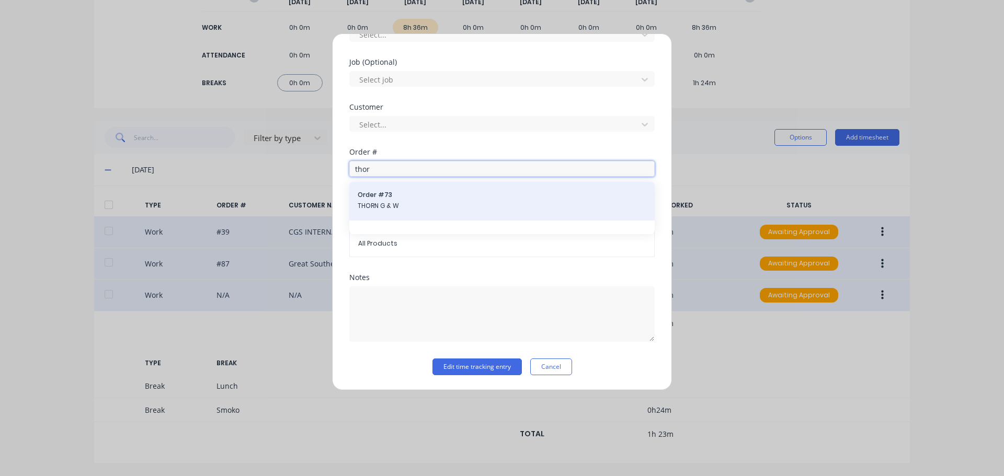
type input "thor"
click at [403, 200] on div "Order # 73 THORN G & W" at bounding box center [502, 201] width 289 height 22
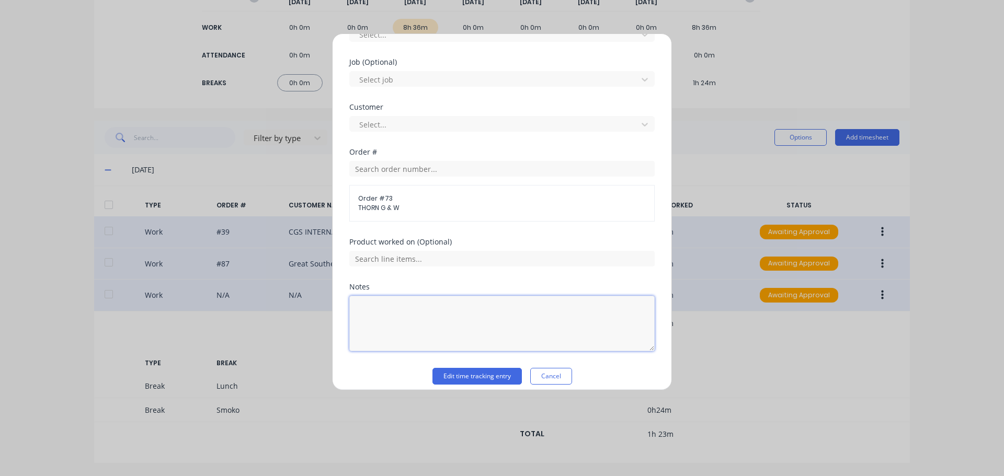
click at [419, 313] on textarea at bounding box center [501, 323] width 305 height 55
type textarea "finish g/box"
click at [459, 374] on button "Edit time tracking entry" at bounding box center [477, 376] width 89 height 17
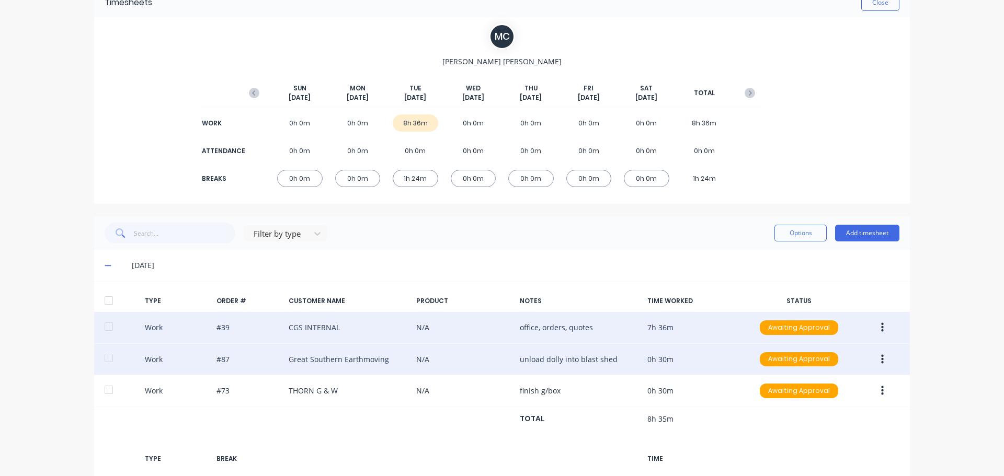
scroll to position [0, 0]
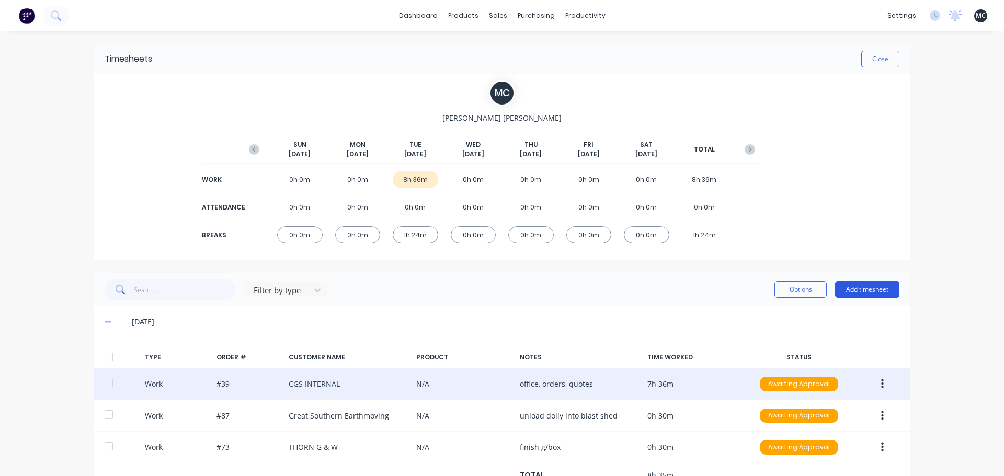
click at [842, 289] on button "Add timesheet" at bounding box center [867, 289] width 64 height 17
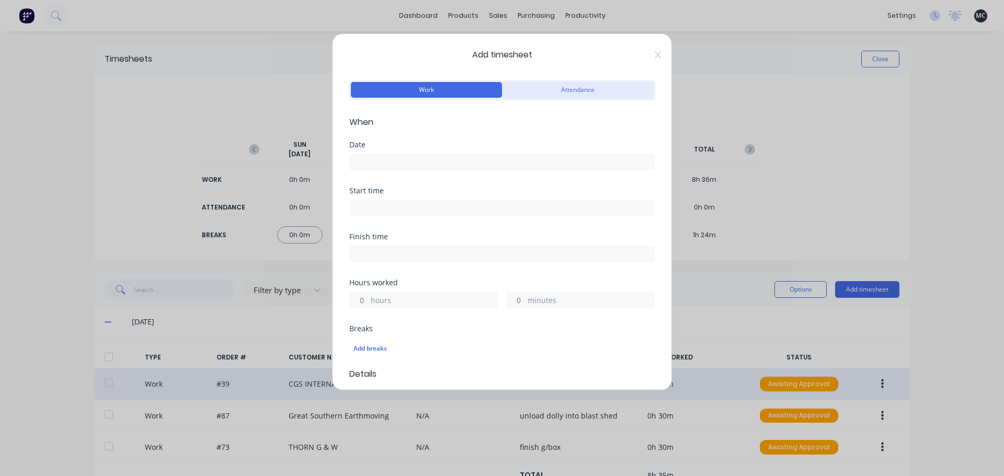
click at [544, 84] on button "Attendance" at bounding box center [577, 90] width 151 height 16
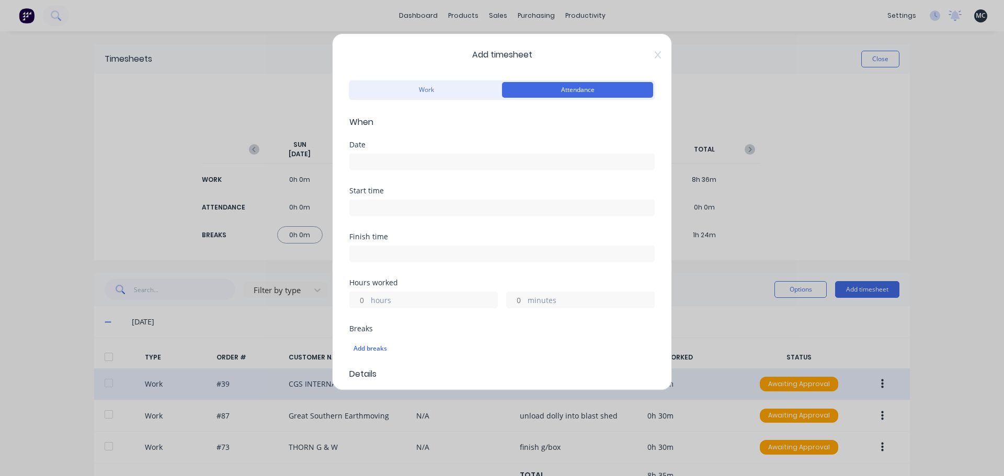
click at [427, 160] on input at bounding box center [502, 162] width 304 height 16
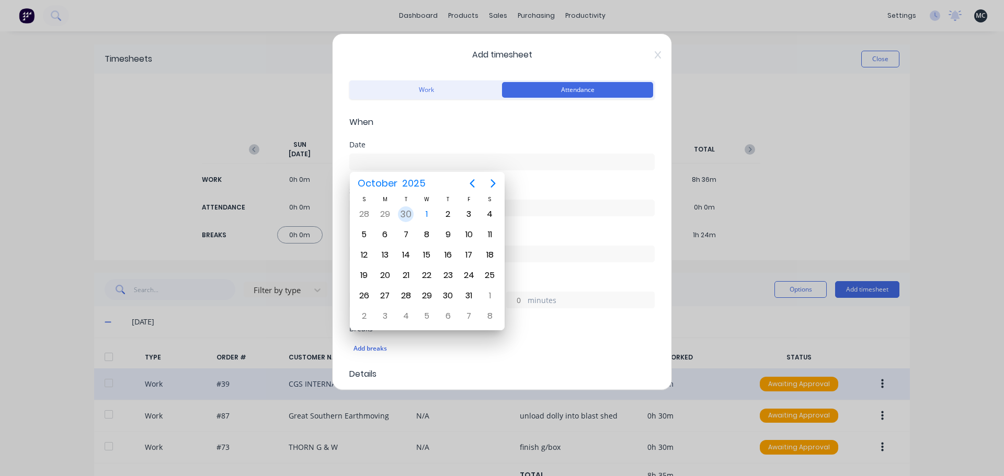
click at [407, 214] on div "30" at bounding box center [406, 215] width 16 height 16
type input "[DATE]"
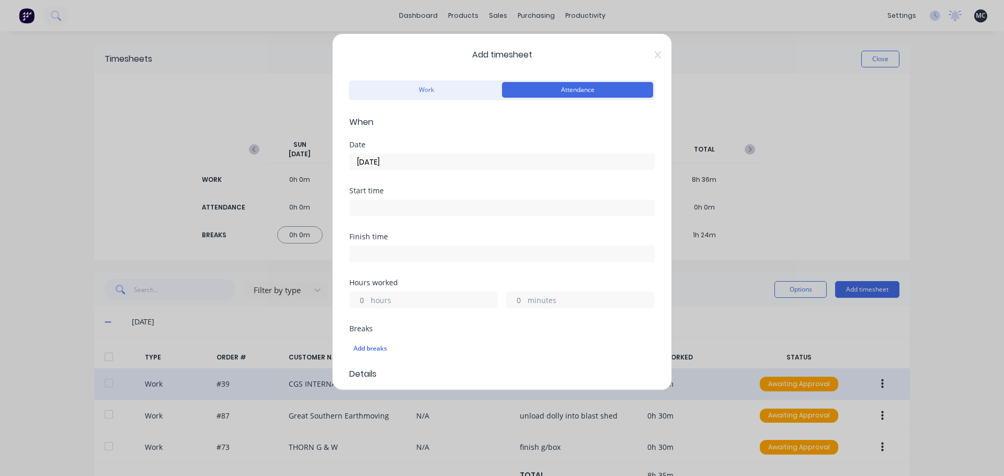
click at [404, 206] on input at bounding box center [502, 208] width 304 height 16
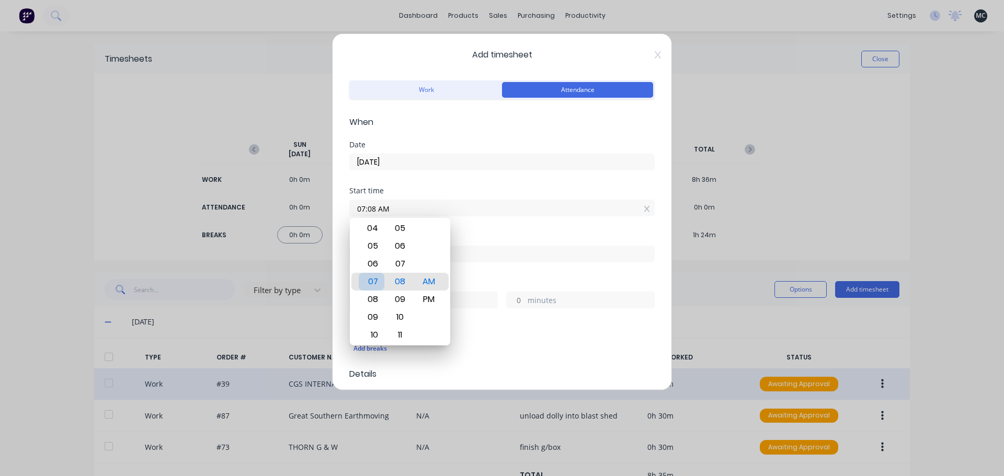
click at [376, 282] on div "07" at bounding box center [372, 282] width 26 height 18
click at [400, 232] on div "00" at bounding box center [401, 229] width 26 height 18
type input "07:00 AM"
click at [483, 231] on div "Start time 07:00 AM" at bounding box center [501, 210] width 305 height 46
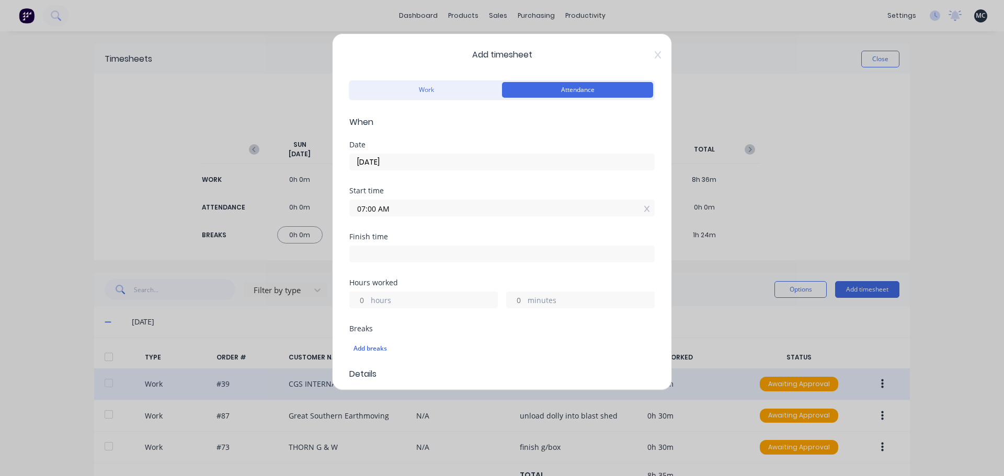
click at [382, 262] on label at bounding box center [501, 254] width 305 height 17
click at [382, 262] on input at bounding box center [502, 254] width 304 height 16
type input "07:08 AM"
type input "0"
type input "8"
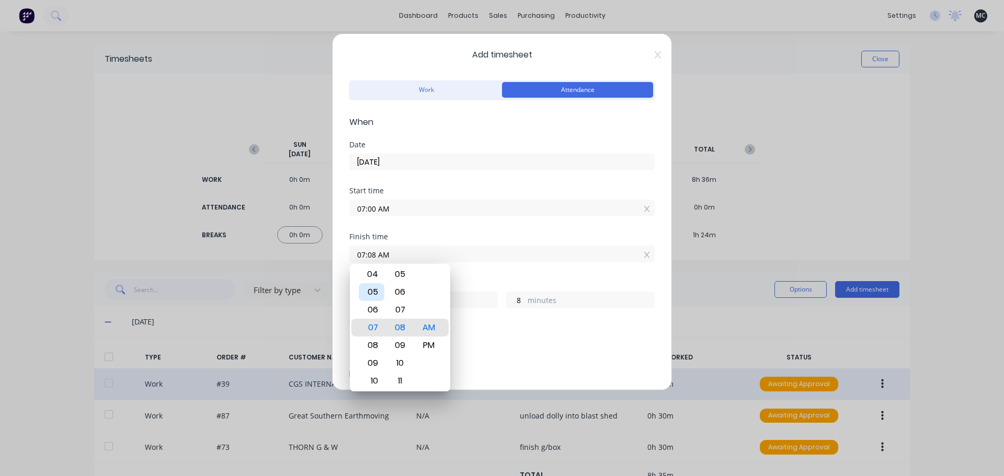
click at [373, 296] on div "05" at bounding box center [372, 292] width 26 height 18
type input "05:08 AM"
type input "22"
type input "12:08 AM"
type input "17"
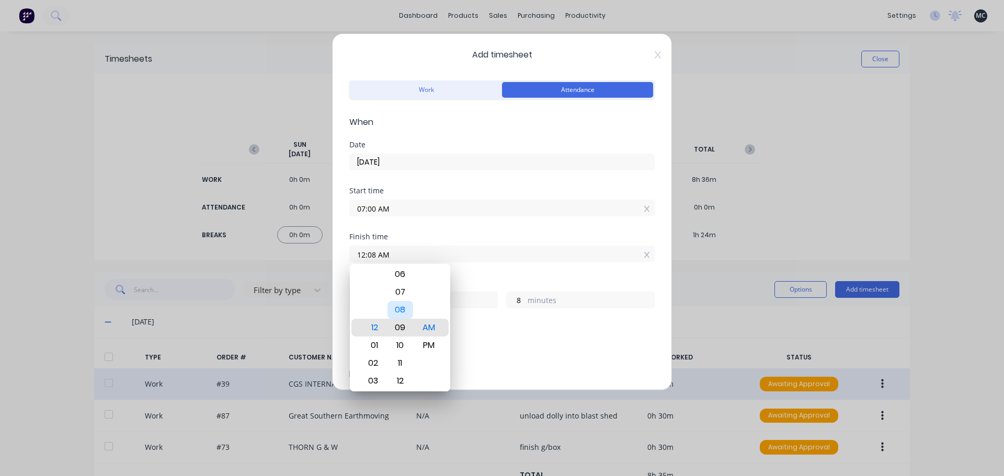
type input "12:09 AM"
type input "9"
type input "03:09 AM"
type input "20"
type input "04:09 AM"
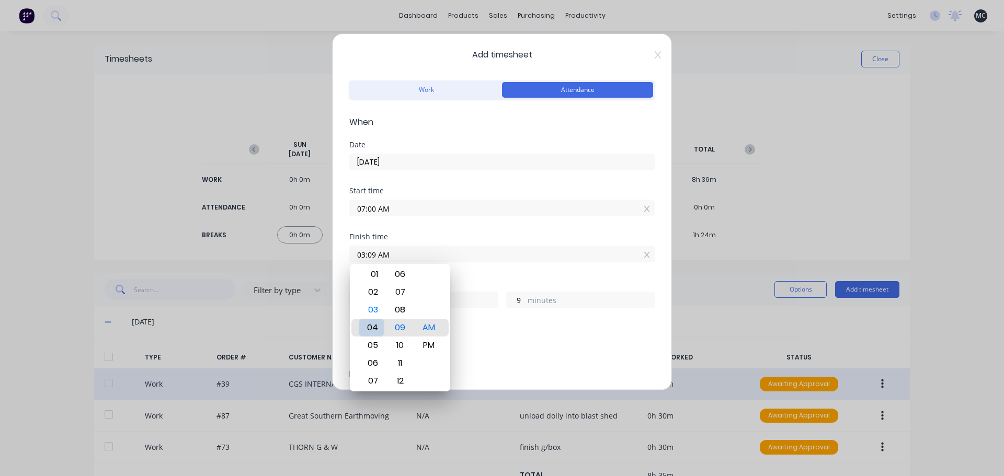
type input "21"
click at [374, 345] on div "05" at bounding box center [372, 346] width 26 height 18
type input "05:09 AM"
type input "22"
type input "05:04 AM"
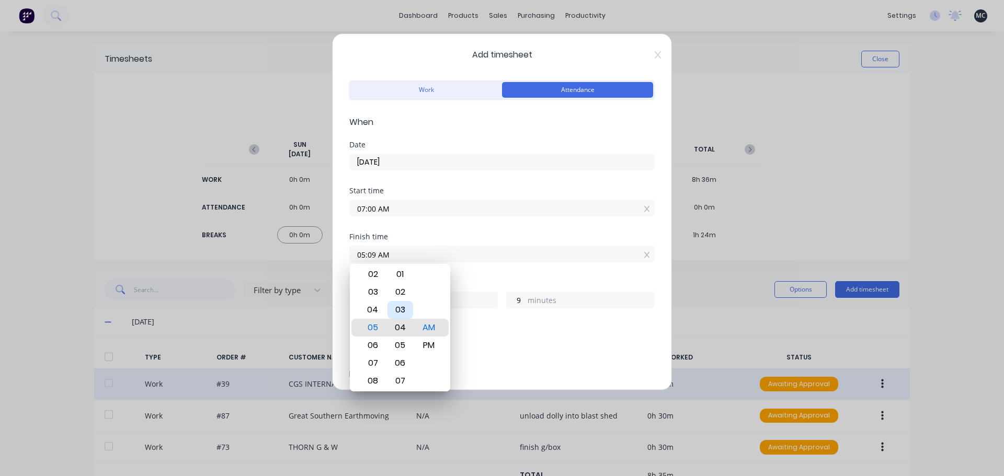
type input "4"
type input "05:00 AM"
type input "0"
click at [399, 326] on div "00" at bounding box center [401, 328] width 26 height 18
click at [434, 349] on div "PM" at bounding box center [429, 346] width 26 height 18
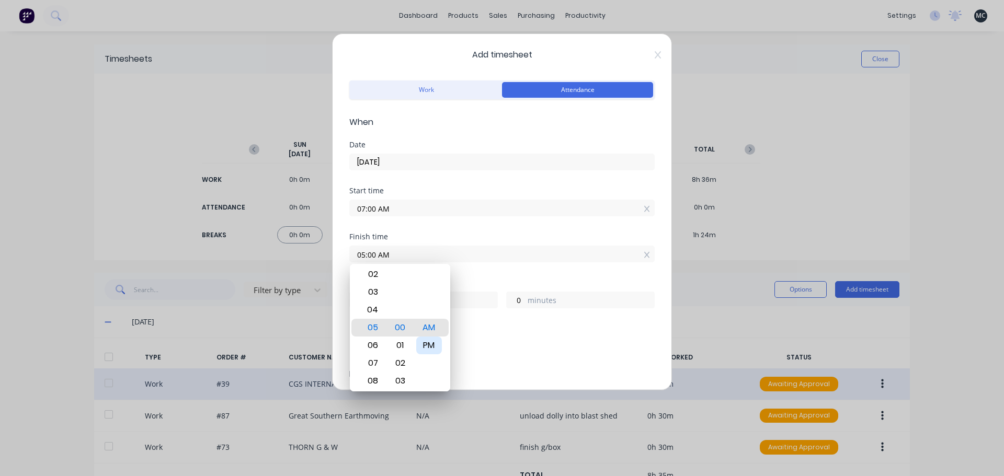
type input "05:00 PM"
type input "10"
click at [473, 275] on div "Finish time 05:00 PM" at bounding box center [501, 256] width 305 height 46
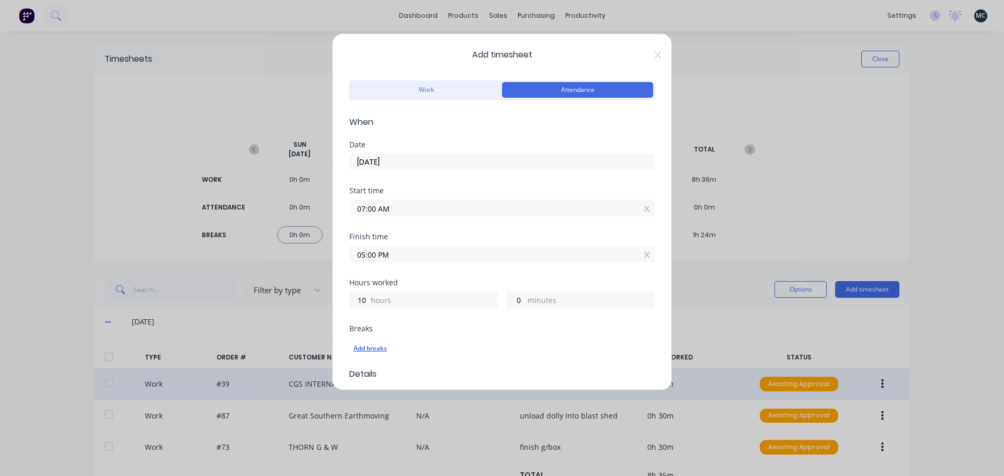
click at [363, 349] on div "Add breaks" at bounding box center [502, 349] width 297 height 14
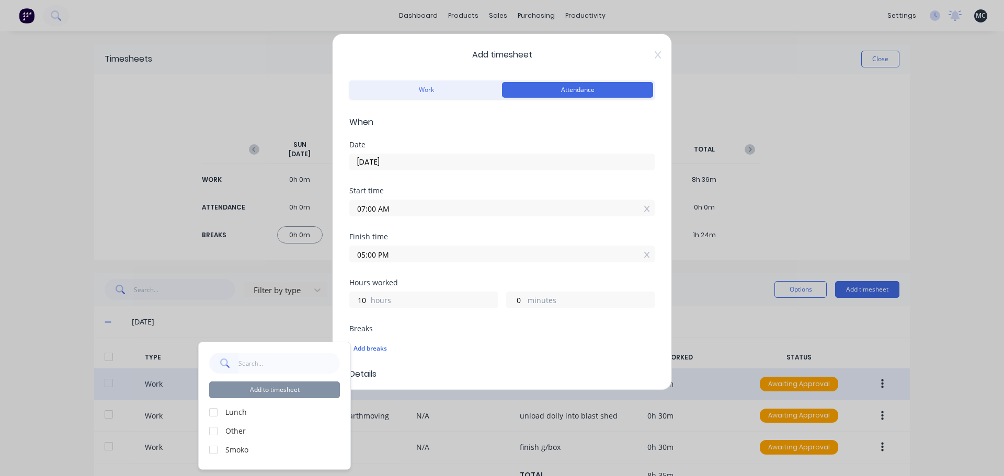
click at [214, 415] on div at bounding box center [213, 412] width 21 height 21
click at [214, 449] on div at bounding box center [213, 450] width 21 height 21
click at [276, 395] on button "Add to timesheet" at bounding box center [274, 390] width 131 height 17
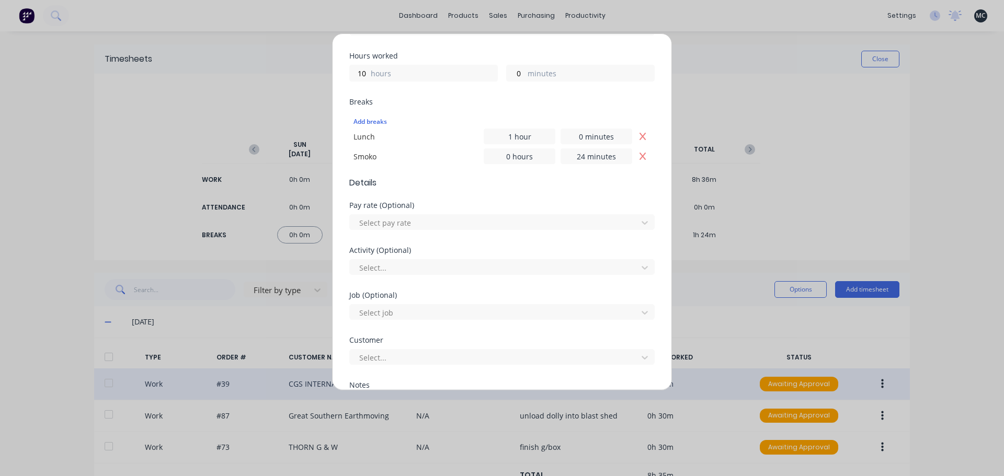
scroll to position [335, 0]
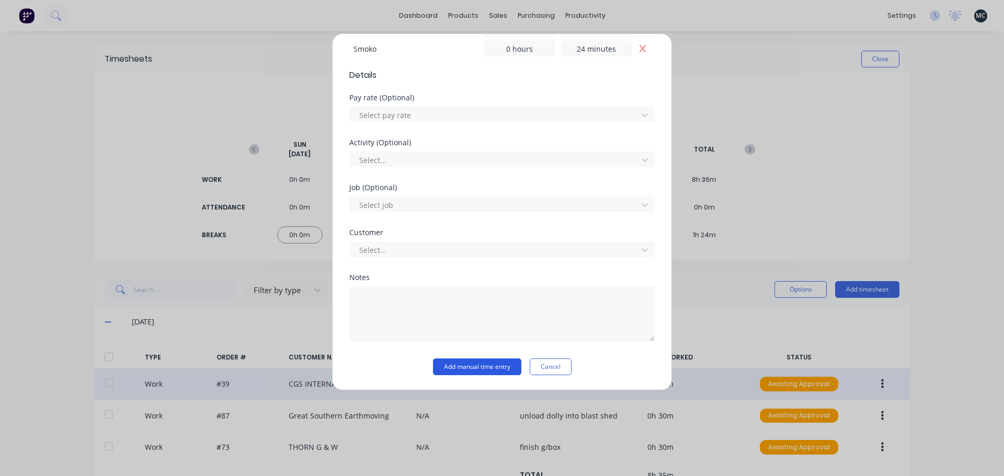
click at [458, 369] on button "Add manual time entry" at bounding box center [477, 367] width 88 height 17
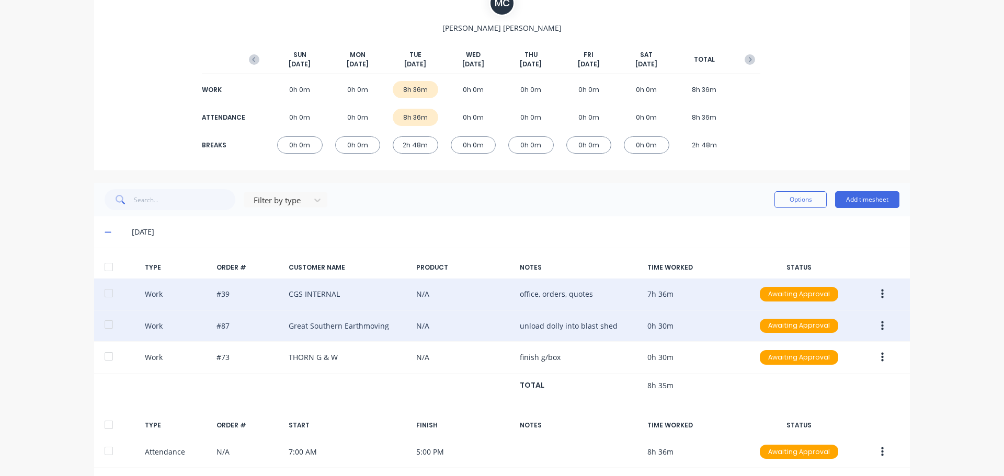
scroll to position [0, 0]
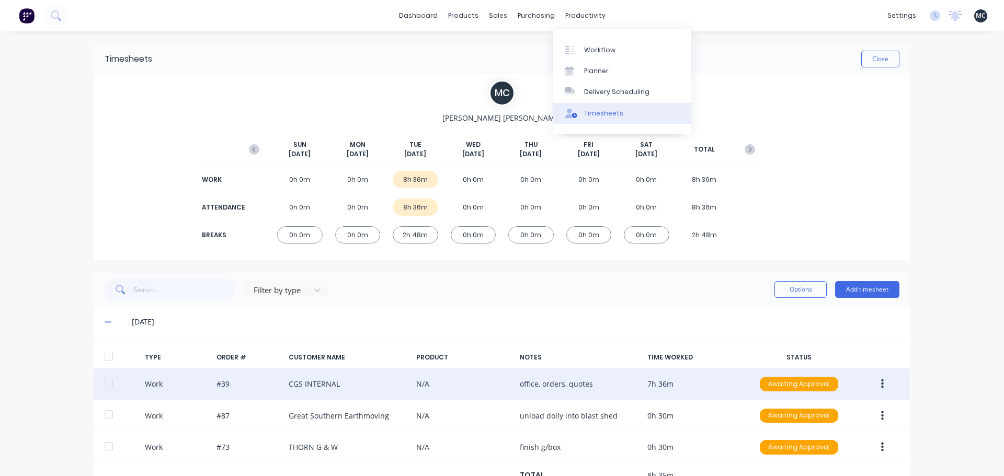
click at [582, 109] on link "Timesheets" at bounding box center [622, 113] width 139 height 21
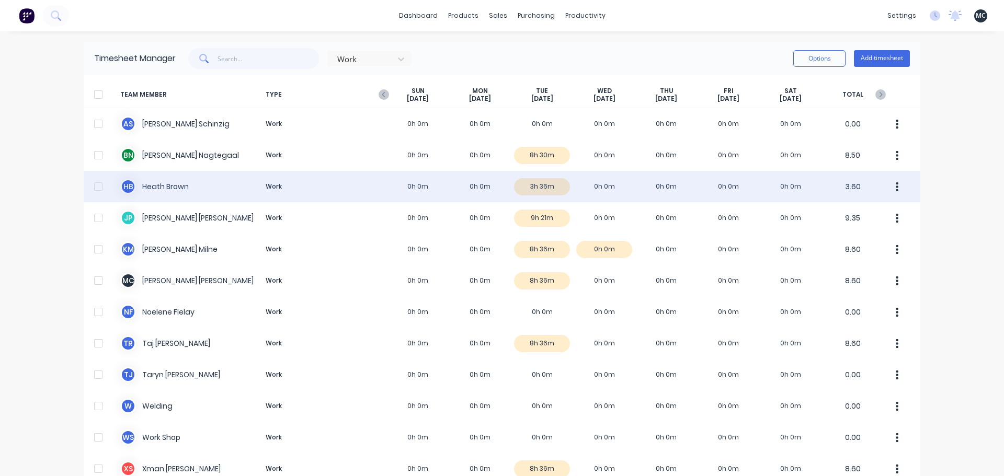
click at [541, 184] on div "[PERSON_NAME] Work 0h 0m 0h 0m 3h 36m 0h 0m 0h 0m 0h 0m 0h 0m 3.60" at bounding box center [502, 186] width 837 height 31
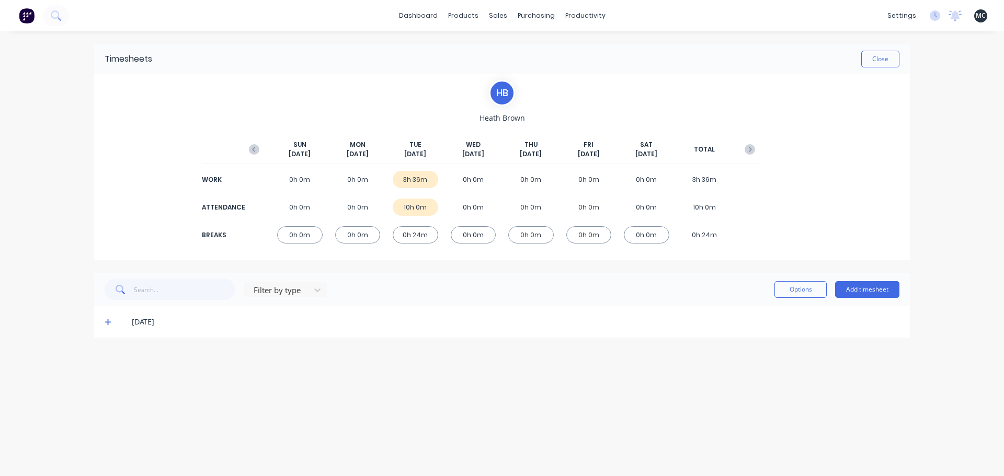
click at [414, 212] on div "10h 0m" at bounding box center [416, 207] width 46 height 17
click at [107, 324] on icon at bounding box center [108, 322] width 7 height 7
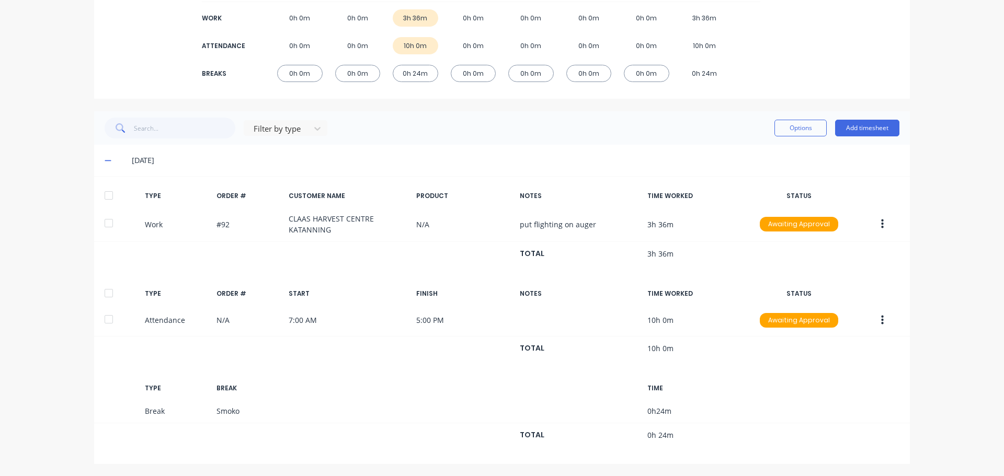
scroll to position [163, 0]
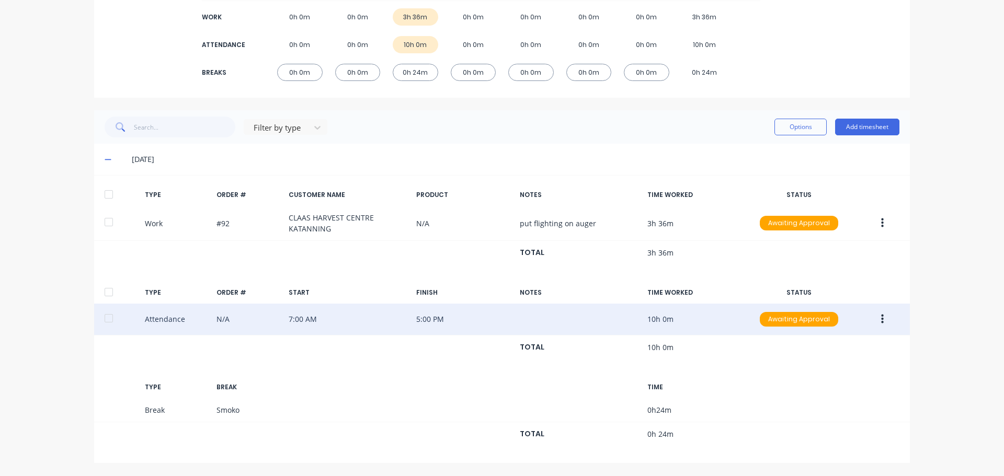
click at [881, 323] on icon "button" at bounding box center [882, 319] width 3 height 9
click at [861, 285] on div "Edit" at bounding box center [845, 279] width 81 height 15
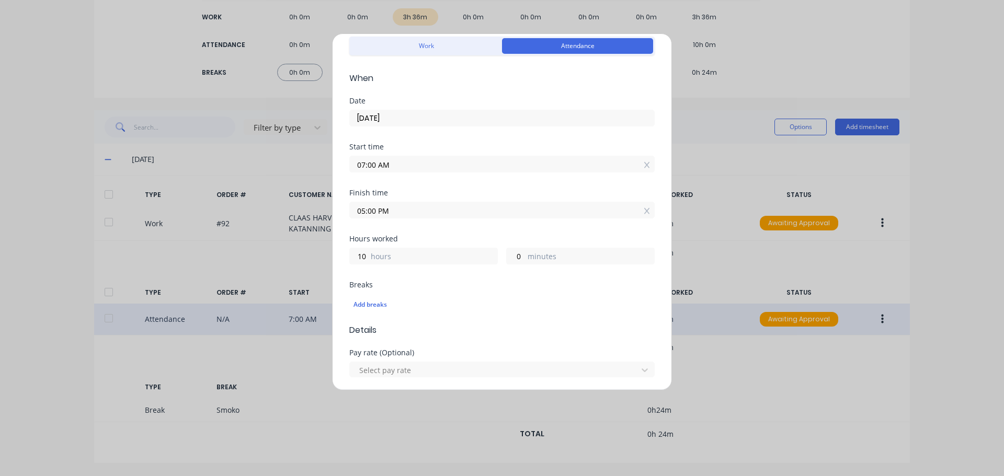
scroll to position [38, 0]
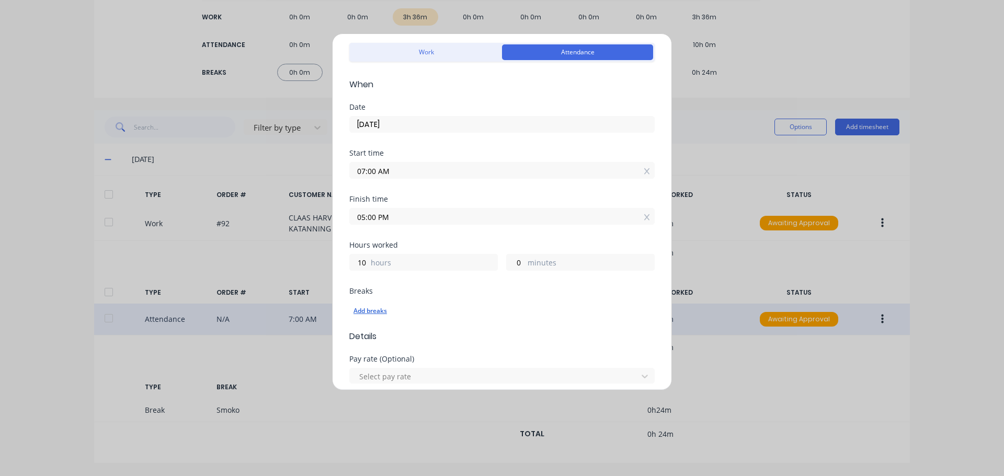
click at [362, 309] on div "Add breaks" at bounding box center [502, 311] width 297 height 14
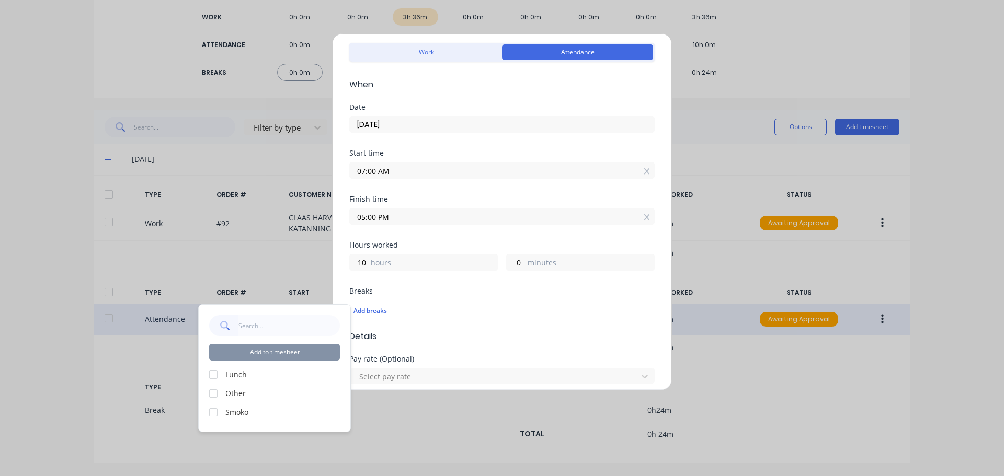
click at [213, 374] on div at bounding box center [213, 375] width 21 height 21
click at [210, 414] on div at bounding box center [213, 412] width 21 height 21
click at [260, 349] on button "Add to timesheet" at bounding box center [274, 352] width 131 height 17
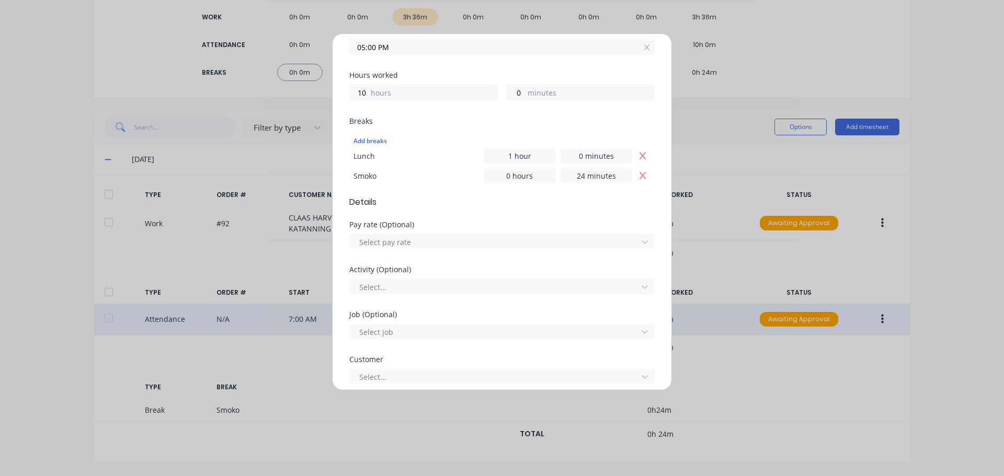
scroll to position [335, 0]
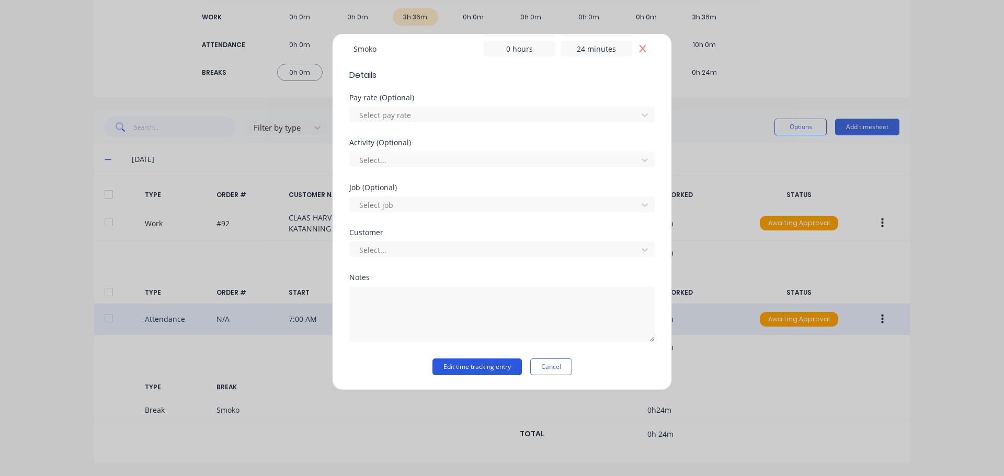
click at [477, 362] on button "Edit time tracking entry" at bounding box center [477, 367] width 89 height 17
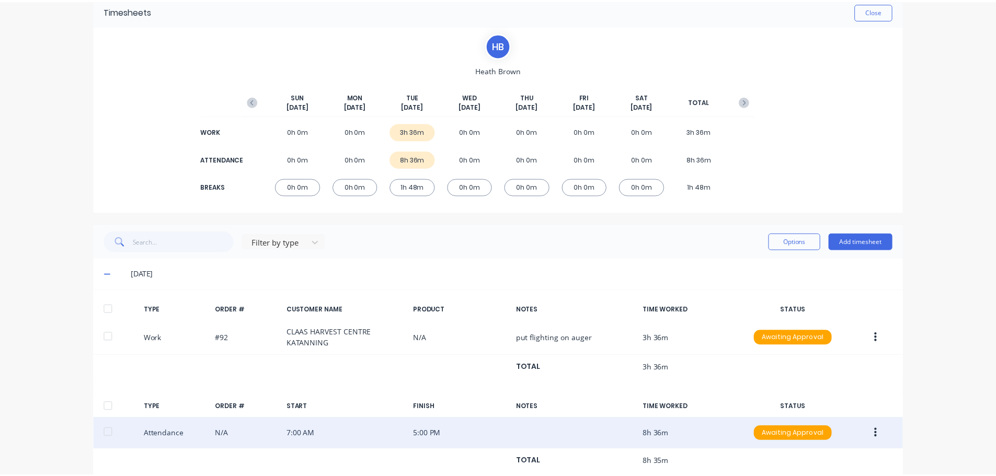
scroll to position [0, 0]
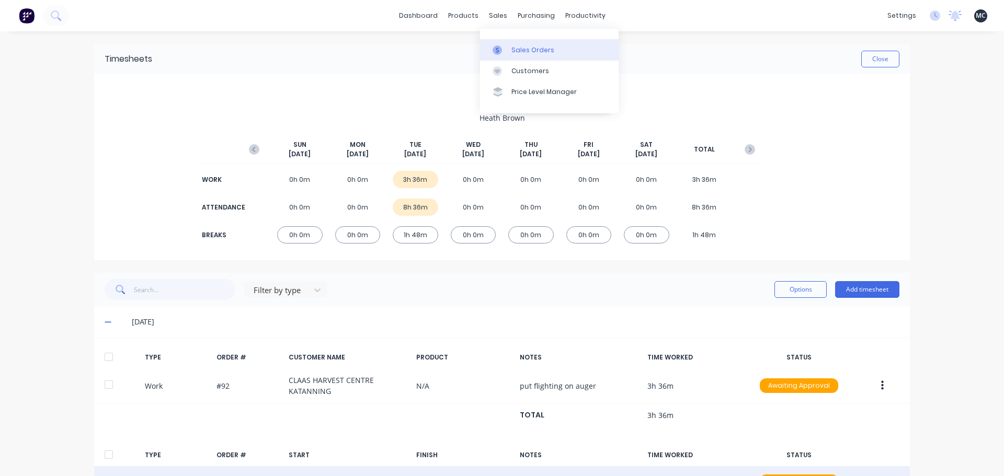
click at [510, 50] on link "Sales Orders" at bounding box center [549, 49] width 139 height 21
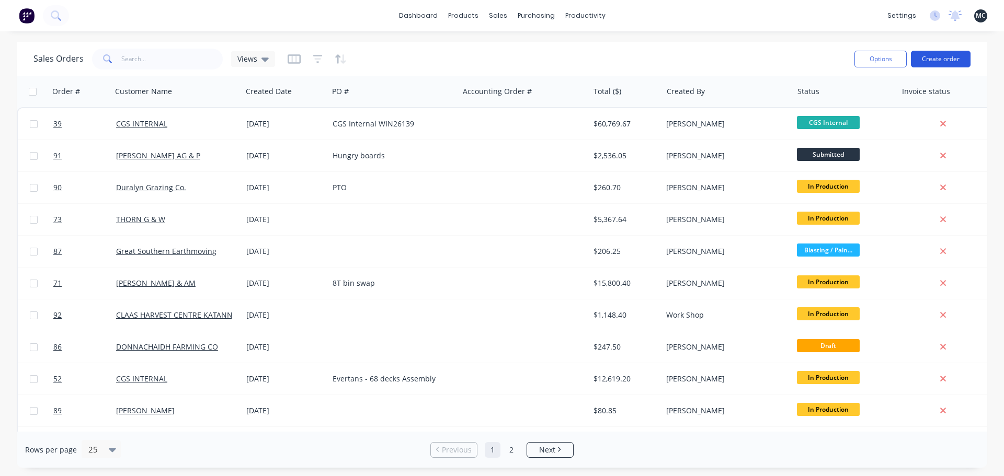
click at [955, 56] on button "Create order" at bounding box center [941, 59] width 60 height 17
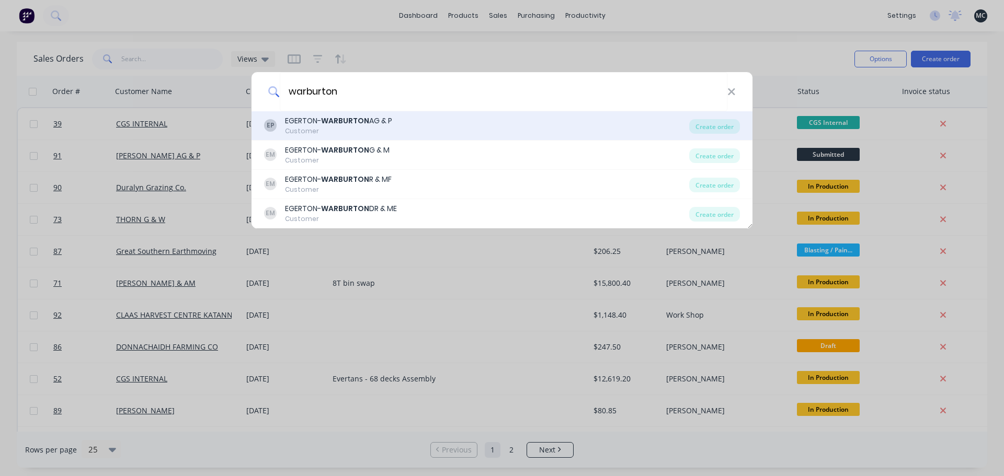
type input "warburton"
click at [404, 119] on div "[PERSON_NAME] AG & P Customer" at bounding box center [476, 126] width 425 height 20
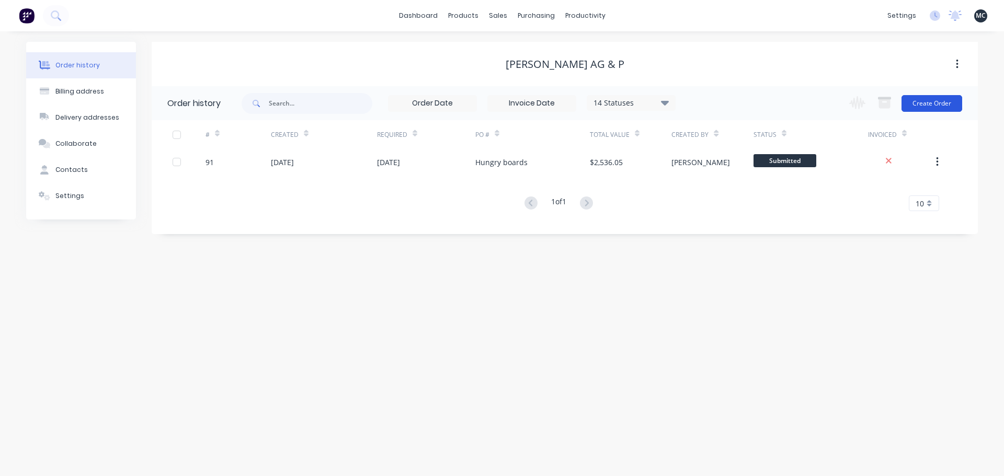
click at [944, 105] on button "Create Order" at bounding box center [932, 103] width 61 height 17
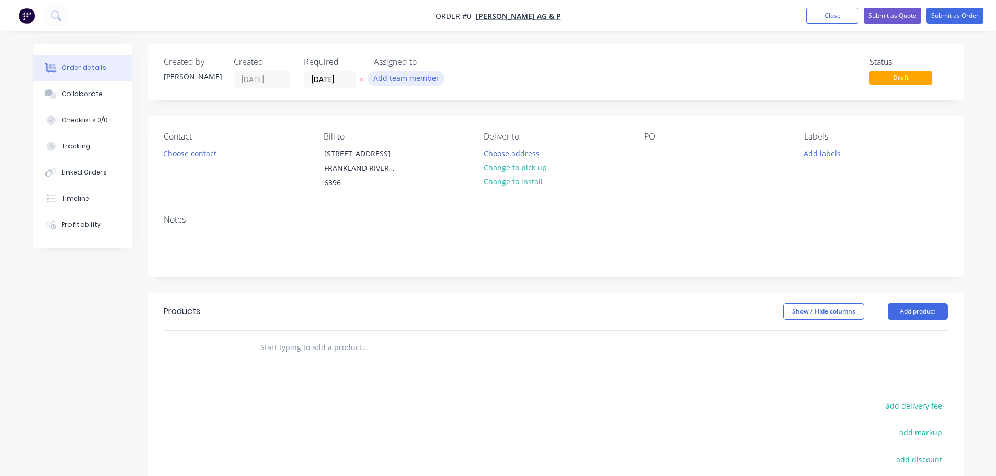
click at [414, 78] on button "Add team member" at bounding box center [406, 78] width 77 height 14
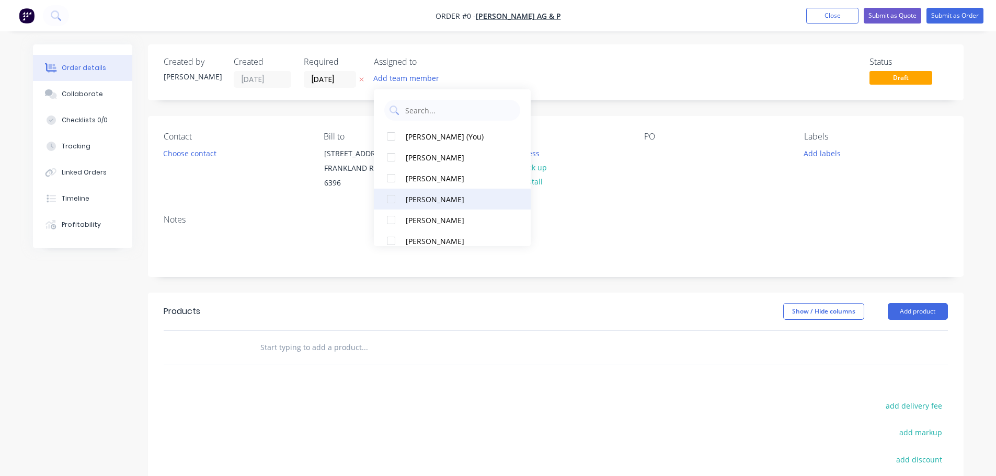
click at [391, 198] on div at bounding box center [391, 199] width 21 height 21
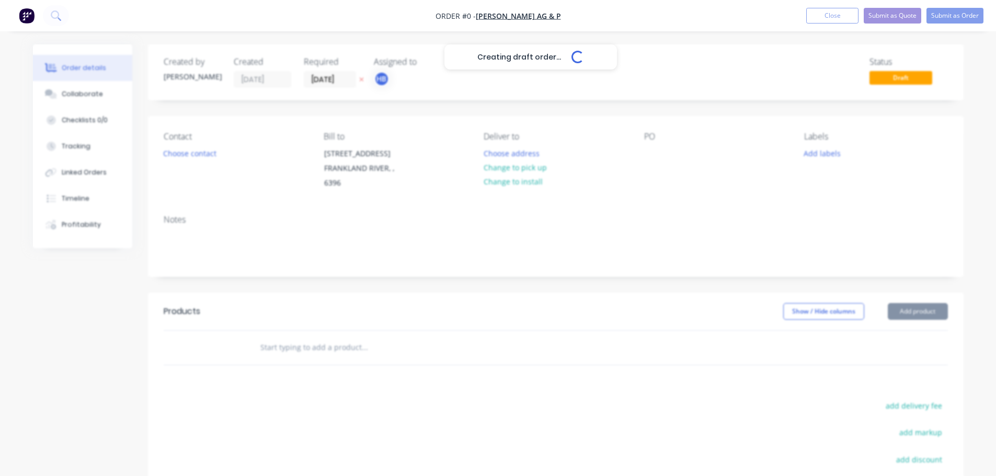
click at [325, 198] on div "Creating draft order... Loading... Order details Collaborate Checklists 0/0 Tra…" at bounding box center [498, 338] width 952 height 588
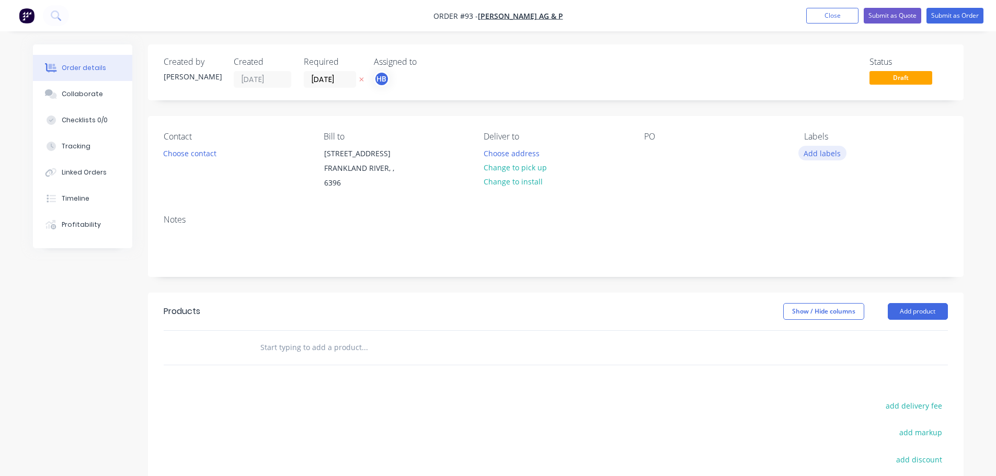
click at [823, 155] on button "Add labels" at bounding box center [823, 153] width 48 height 14
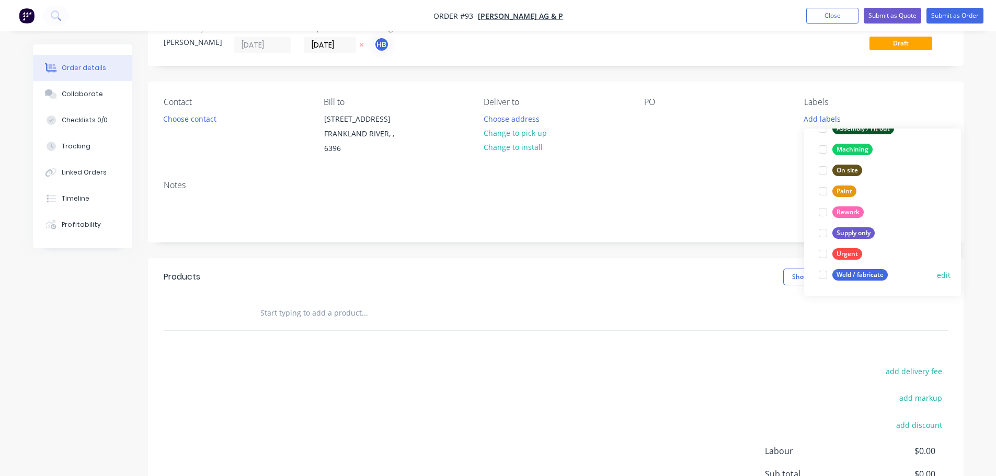
scroll to position [52, 0]
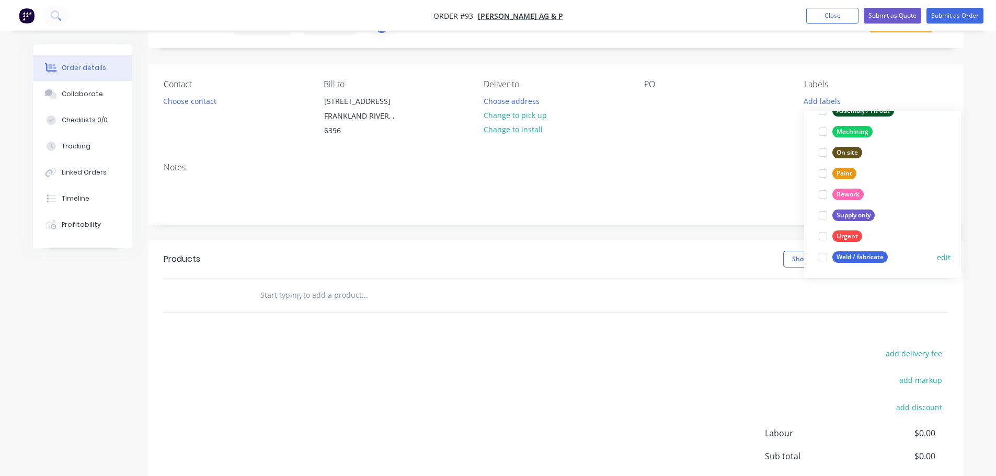
click at [820, 259] on div at bounding box center [823, 257] width 21 height 21
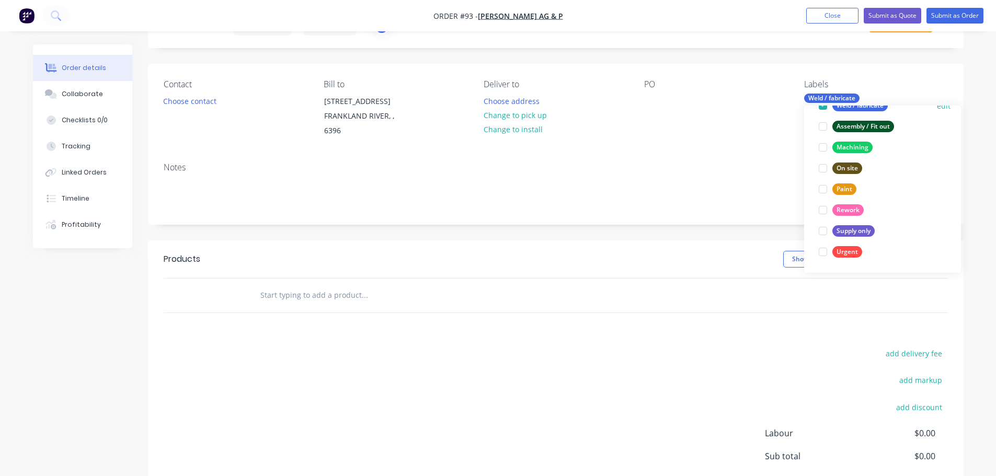
scroll to position [0, 0]
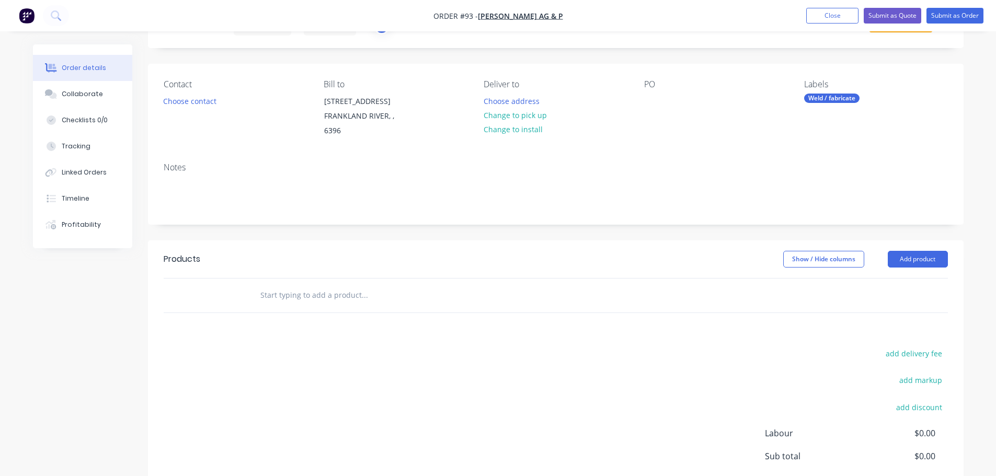
click at [723, 157] on div "Notes" at bounding box center [556, 189] width 816 height 70
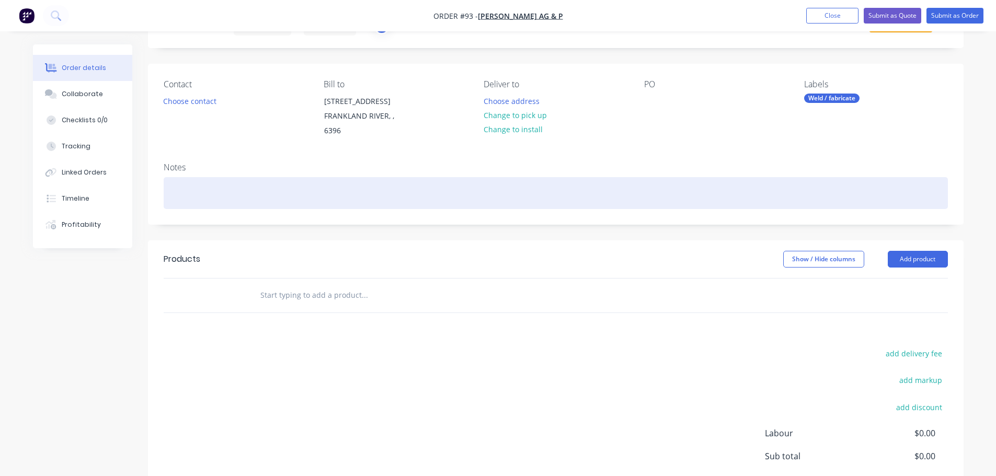
click at [219, 183] on div at bounding box center [556, 193] width 785 height 32
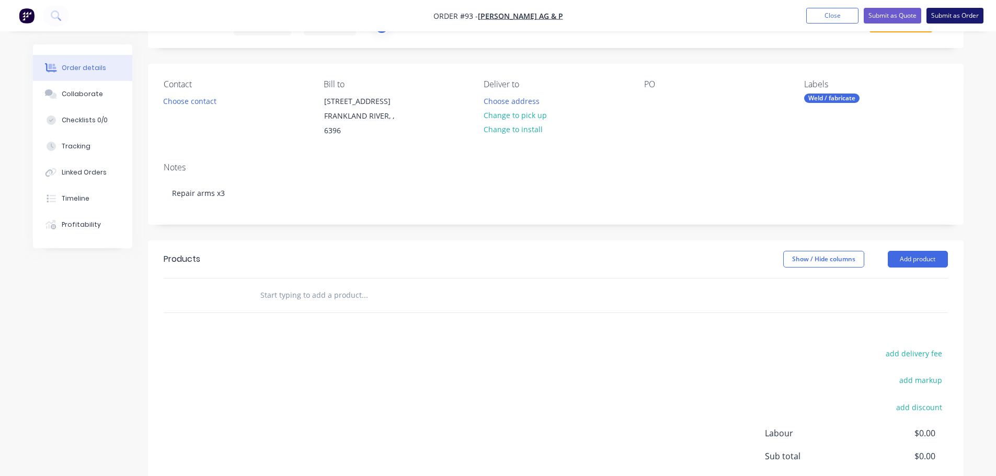
click at [949, 12] on button "Submit as Order" at bounding box center [955, 16] width 57 height 16
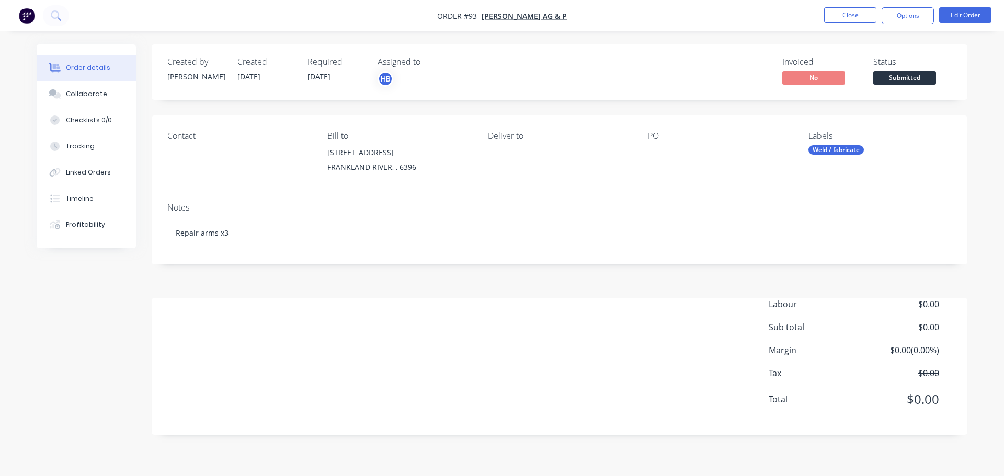
click at [256, 167] on div "Contact" at bounding box center [238, 155] width 143 height 48
click at [572, 169] on div "Deliver to" at bounding box center [559, 155] width 143 height 48
click at [599, 71] on div "Invoiced No Status Submitted" at bounding box center [717, 72] width 470 height 30
click at [856, 15] on button "Close" at bounding box center [850, 15] width 52 height 16
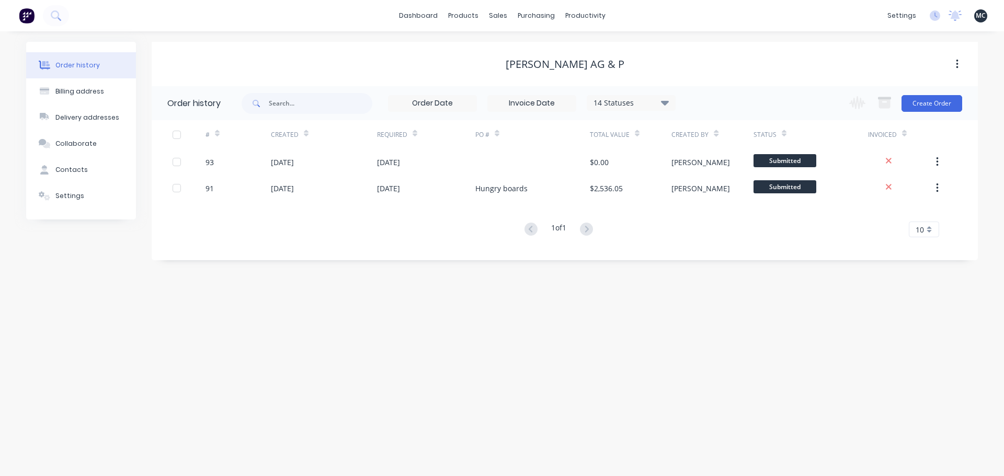
click at [697, 242] on div "# Created Required PO # Total Value Created By Status Invoiced 93 [DATE] [DATE]…" at bounding box center [559, 185] width 814 height 130
click at [428, 234] on div "1 of 1 10 5 10 15 20 25 30 35" at bounding box center [559, 229] width 814 height 15
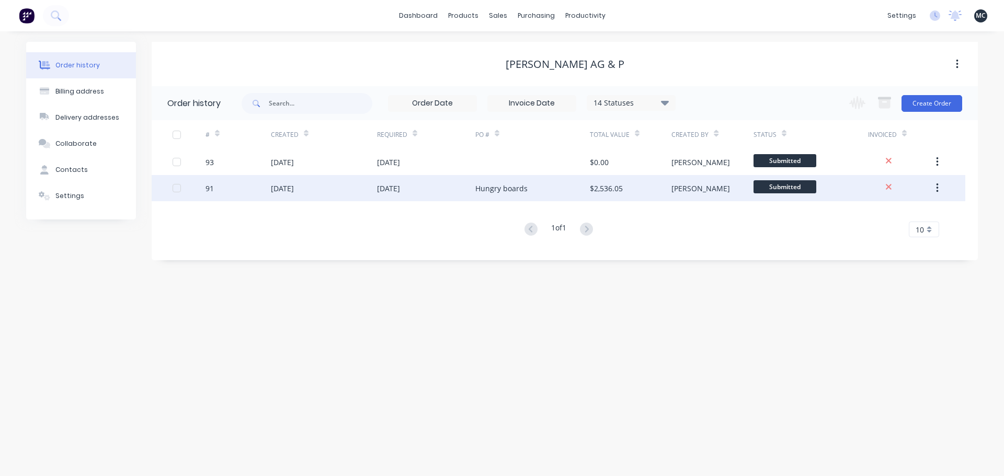
click at [490, 189] on div "Hungry boards" at bounding box center [501, 188] width 52 height 11
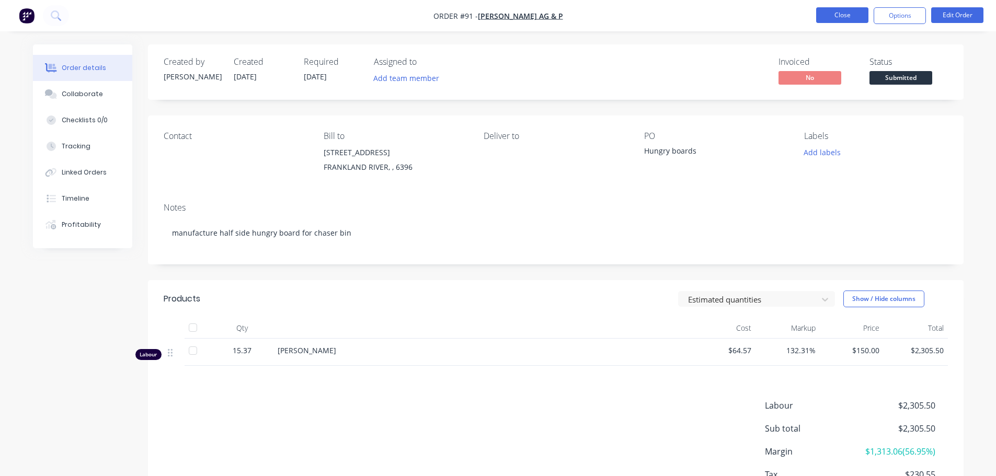
click at [836, 14] on button "Close" at bounding box center [842, 15] width 52 height 16
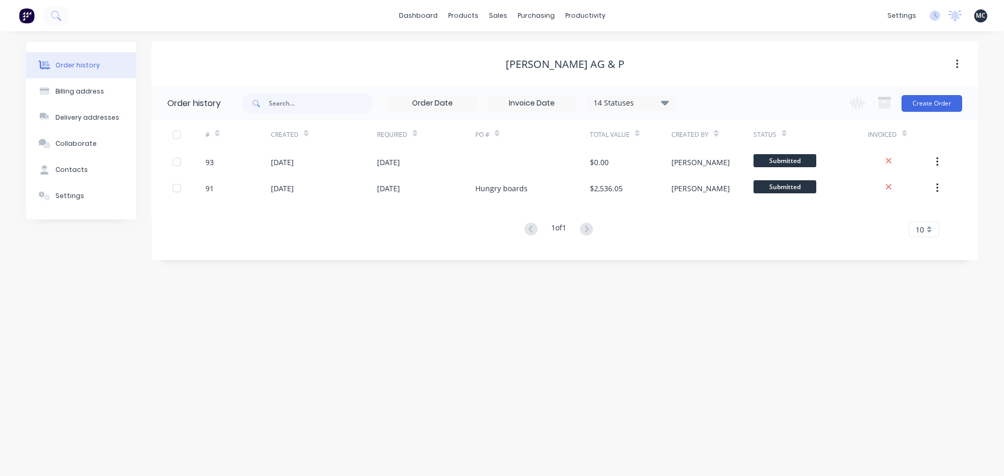
click at [736, 56] on div "[PERSON_NAME] AG & P" at bounding box center [565, 64] width 826 height 19
click at [422, 19] on link "dashboard" at bounding box center [418, 16] width 49 height 16
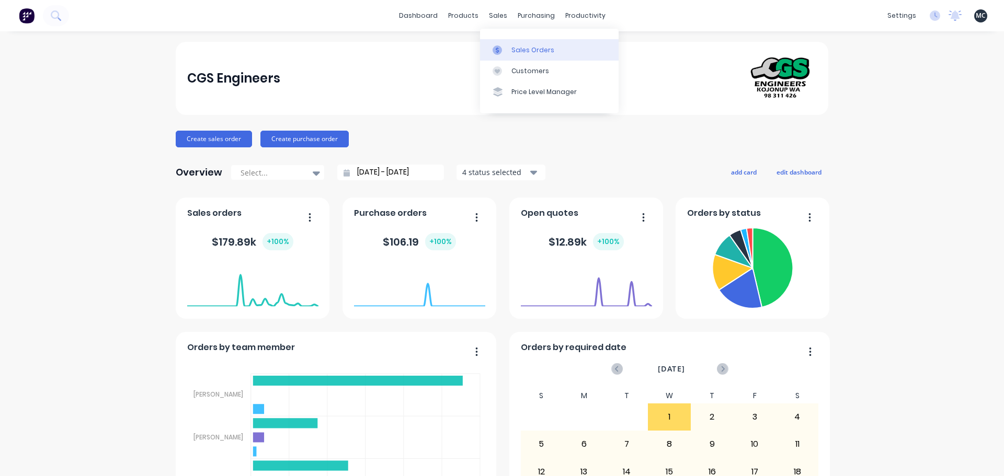
click at [518, 48] on div "Sales Orders" at bounding box center [533, 50] width 43 height 9
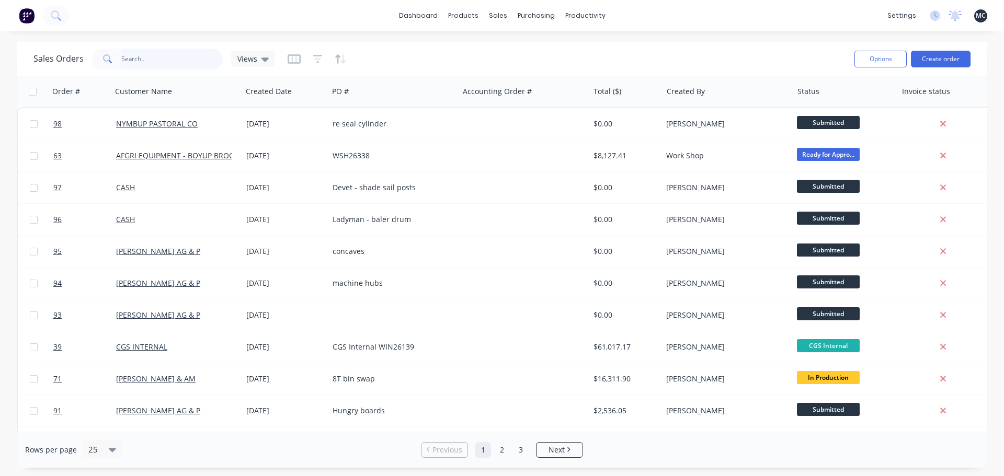
click at [154, 59] on input "text" at bounding box center [172, 59] width 102 height 21
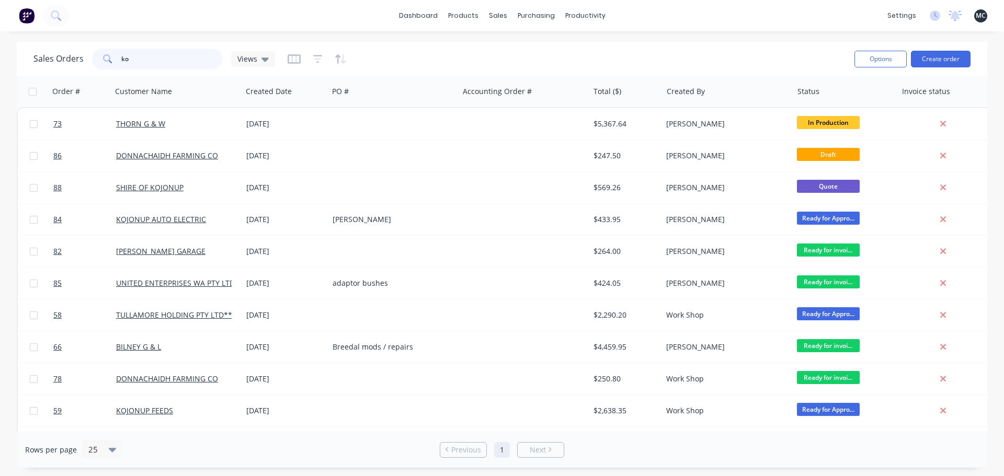
type input "k"
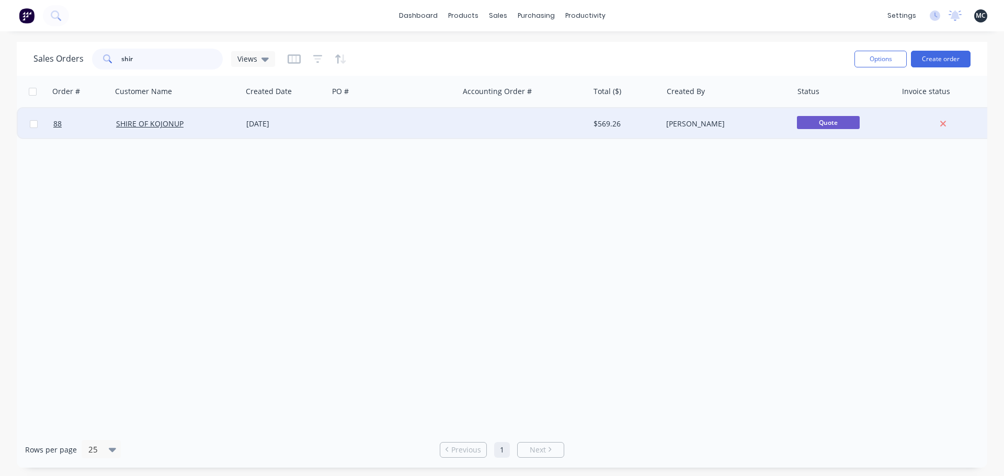
type input "shir"
click at [331, 121] on div at bounding box center [393, 123] width 130 height 31
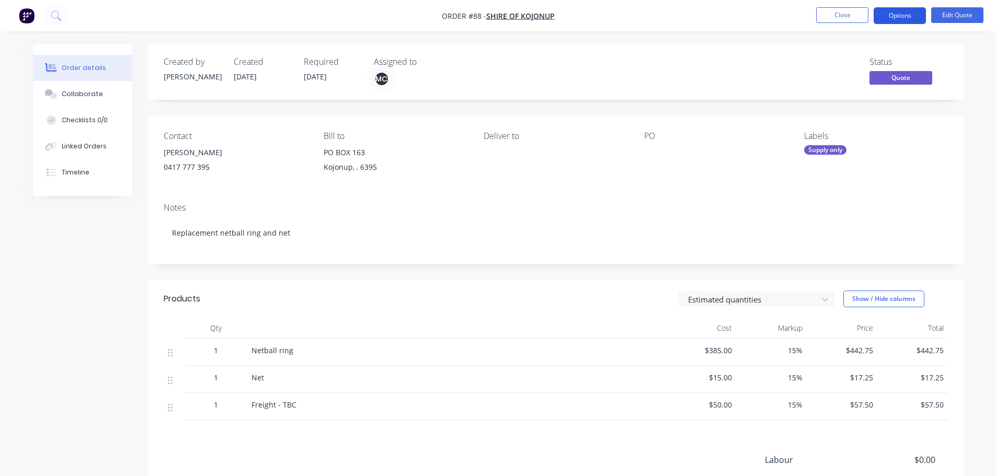
click at [901, 14] on button "Options" at bounding box center [900, 15] width 52 height 17
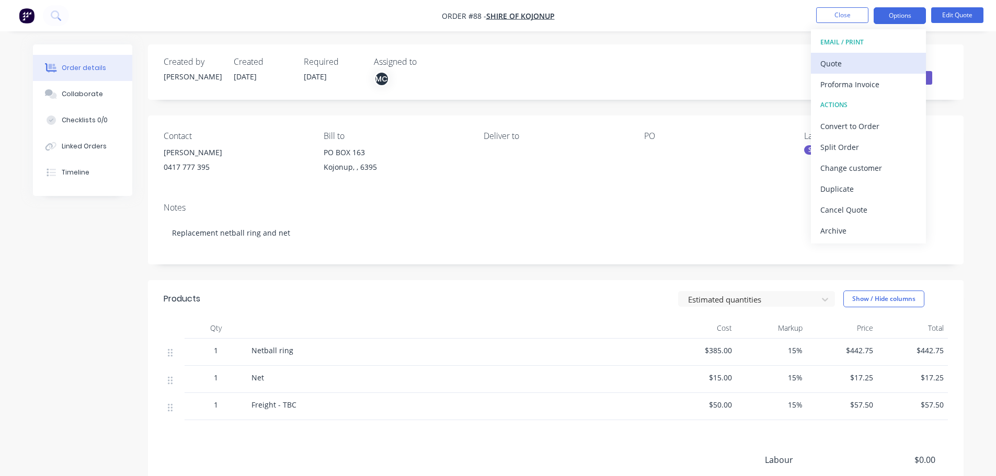
click at [840, 63] on div "Quote" at bounding box center [869, 63] width 96 height 15
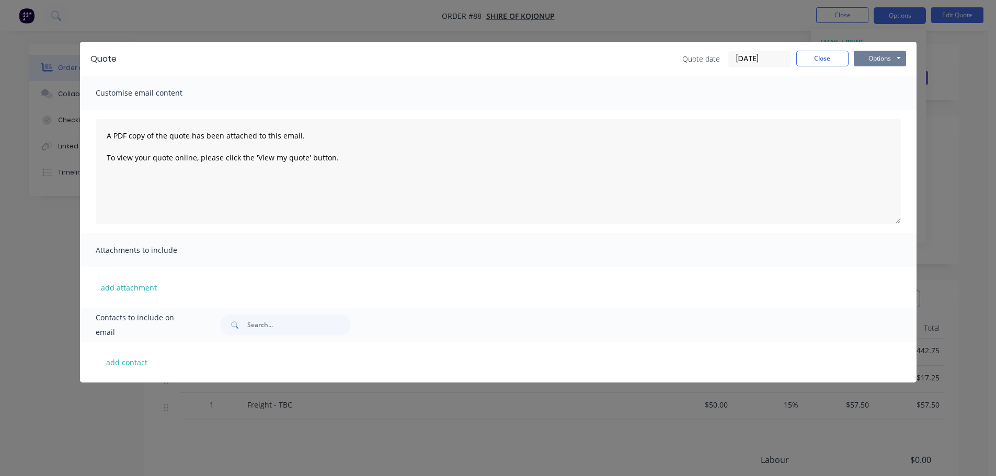
click at [882, 54] on button "Options" at bounding box center [880, 59] width 52 height 16
click at [883, 76] on button "Preview" at bounding box center [887, 77] width 67 height 17
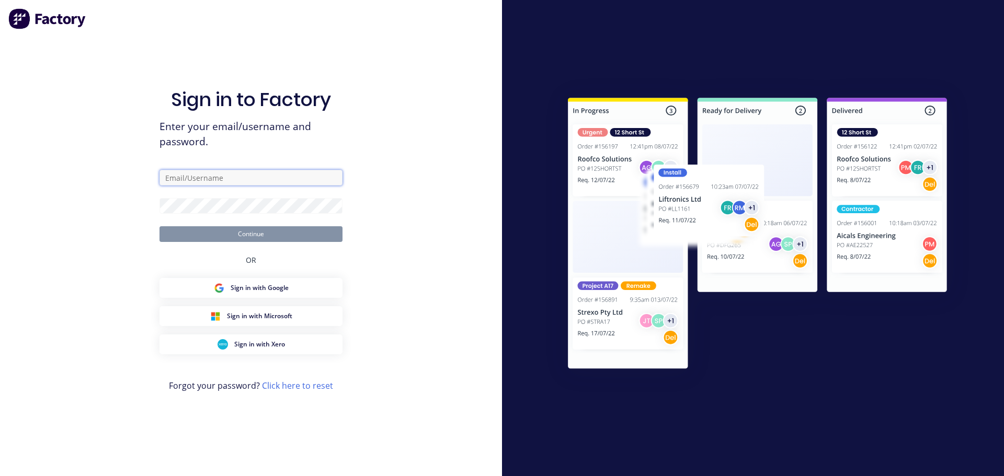
type input "[PERSON_NAME][EMAIL_ADDRESS][DOMAIN_NAME]"
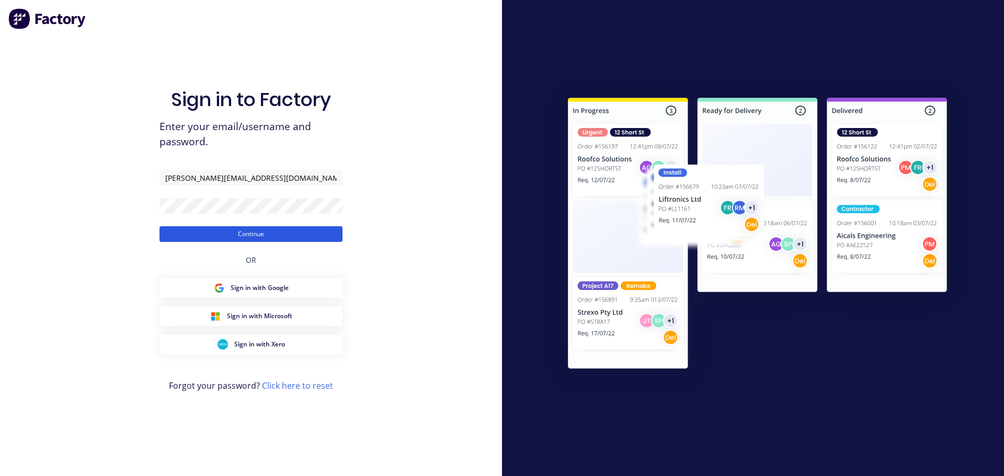
click at [268, 235] on button "Continue" at bounding box center [251, 234] width 183 height 16
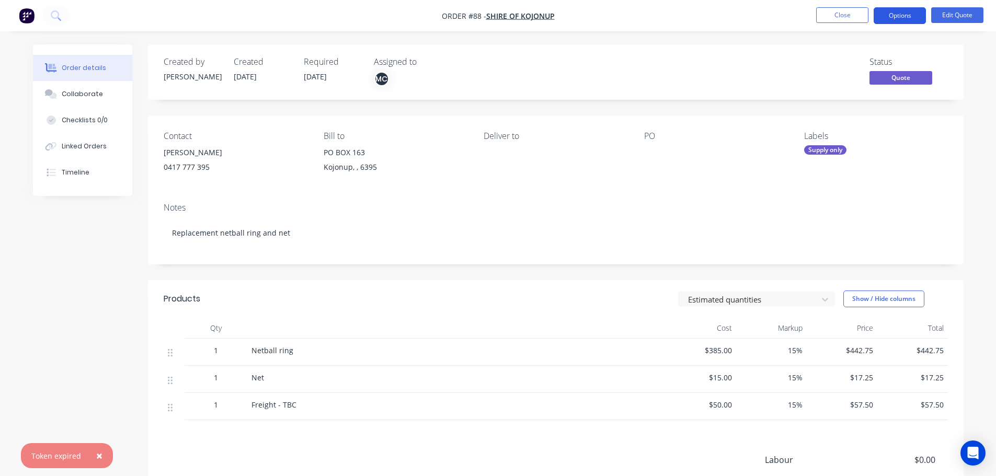
click at [900, 14] on button "Options" at bounding box center [900, 15] width 52 height 17
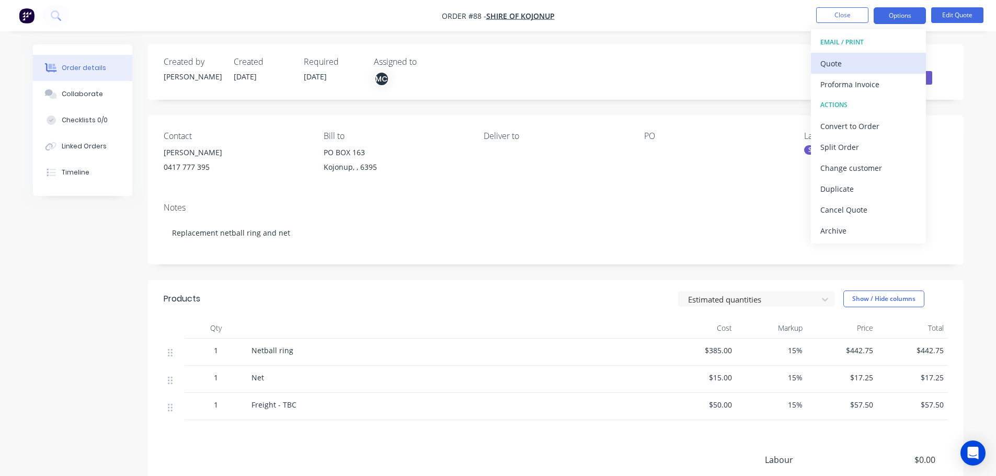
click at [856, 67] on div "Quote" at bounding box center [869, 63] width 96 height 15
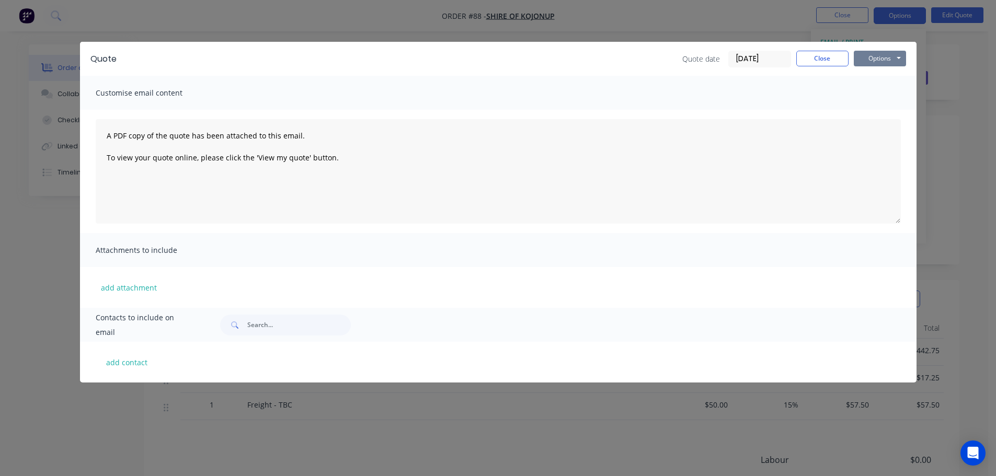
click at [882, 51] on button "Options" at bounding box center [880, 59] width 52 height 16
click at [885, 81] on button "Preview" at bounding box center [887, 77] width 67 height 17
click at [822, 59] on button "Close" at bounding box center [823, 59] width 52 height 16
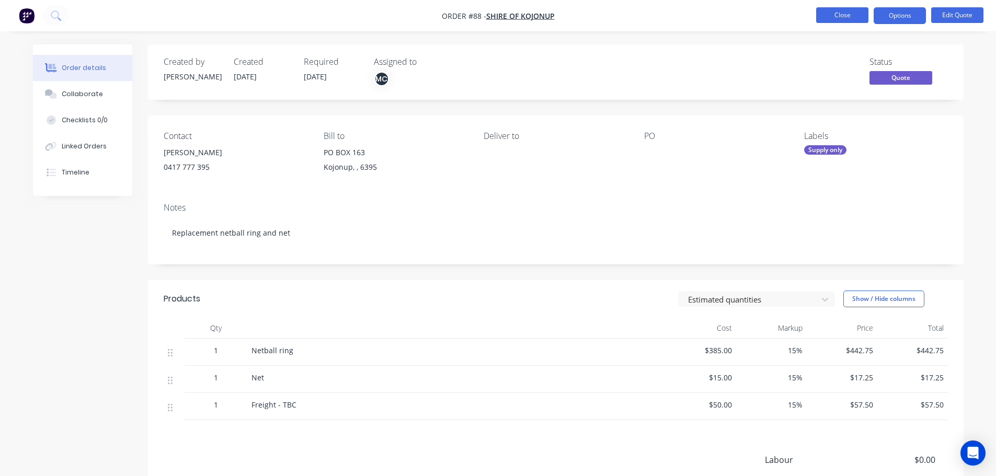
click at [850, 14] on button "Close" at bounding box center [842, 15] width 52 height 16
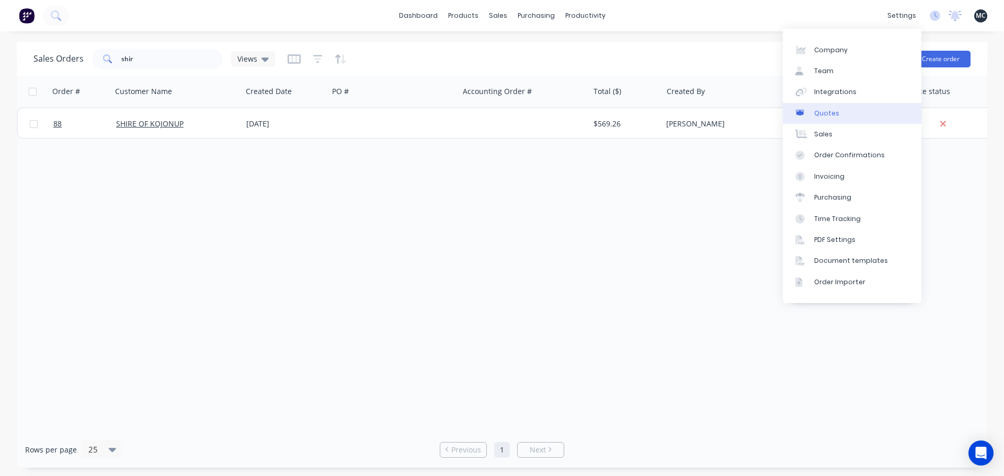
click at [828, 114] on div "Quotes" at bounding box center [826, 113] width 25 height 9
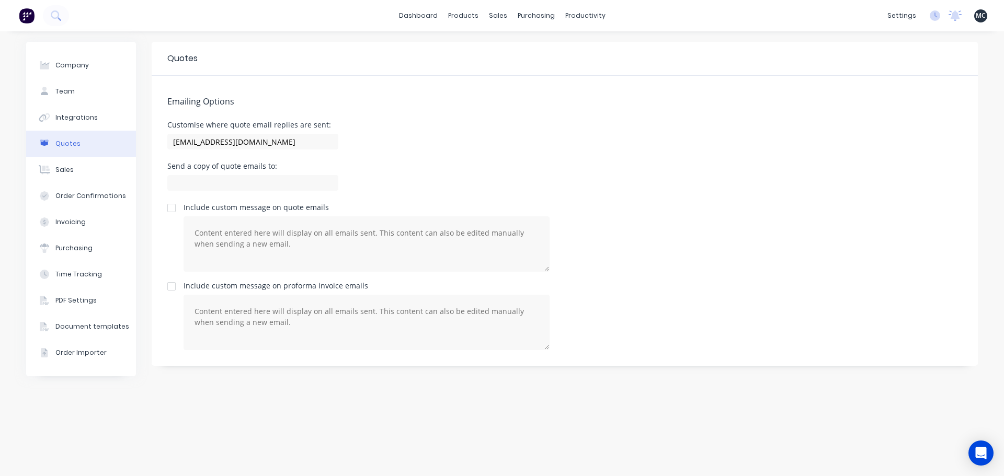
click at [448, 119] on div "Emailing Options Customise where quote email replies are sent: [EMAIL_ADDRESS][…" at bounding box center [565, 221] width 826 height 290
click at [97, 167] on button "Sales" at bounding box center [81, 170] width 110 height 26
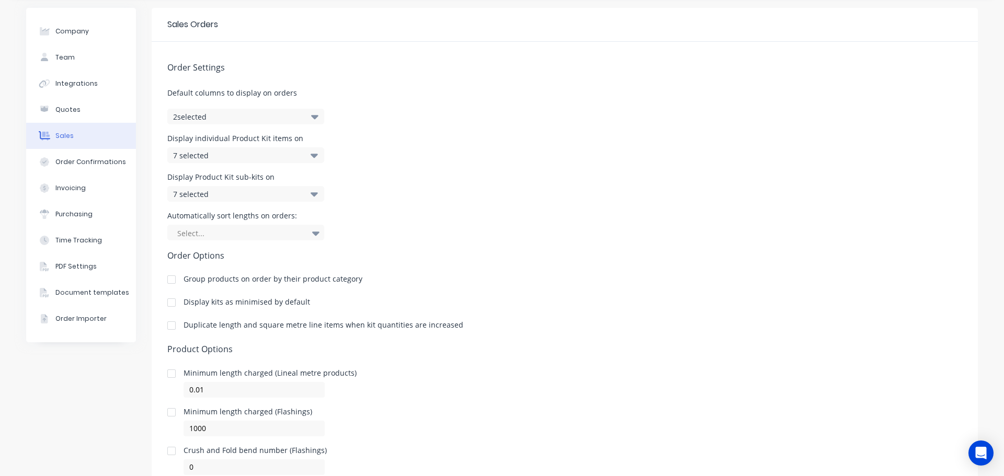
scroll to position [75, 0]
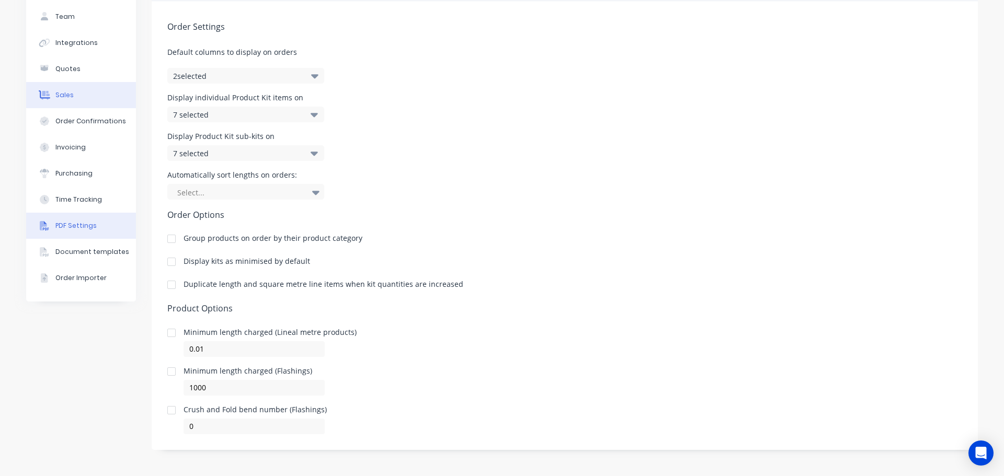
click at [80, 228] on div "PDF Settings" at bounding box center [75, 225] width 41 height 9
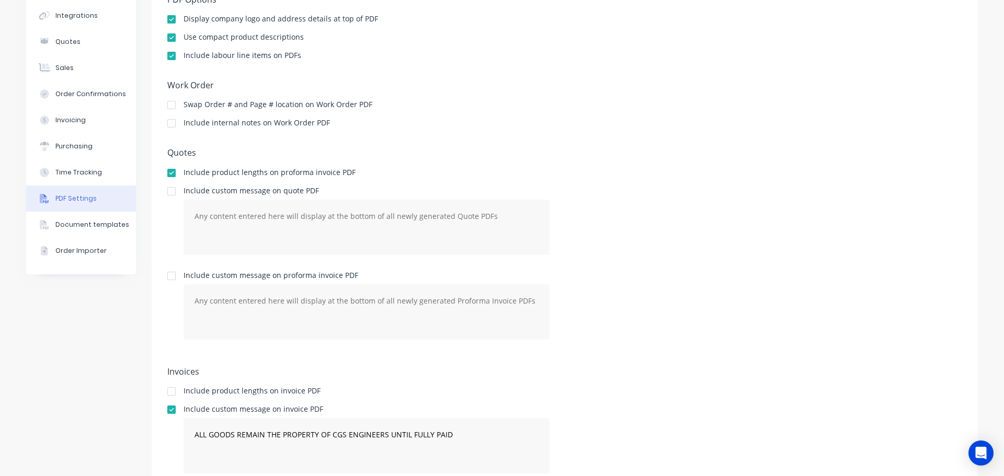
scroll to position [105, 0]
click at [171, 190] on div at bounding box center [171, 188] width 21 height 21
click at [206, 201] on textarea at bounding box center [367, 224] width 366 height 55
type textarea "Quote valid for 30 days."
click at [616, 218] on div "Include custom message on quote PDF Quote valid for 30 days." at bounding box center [564, 223] width 795 height 76
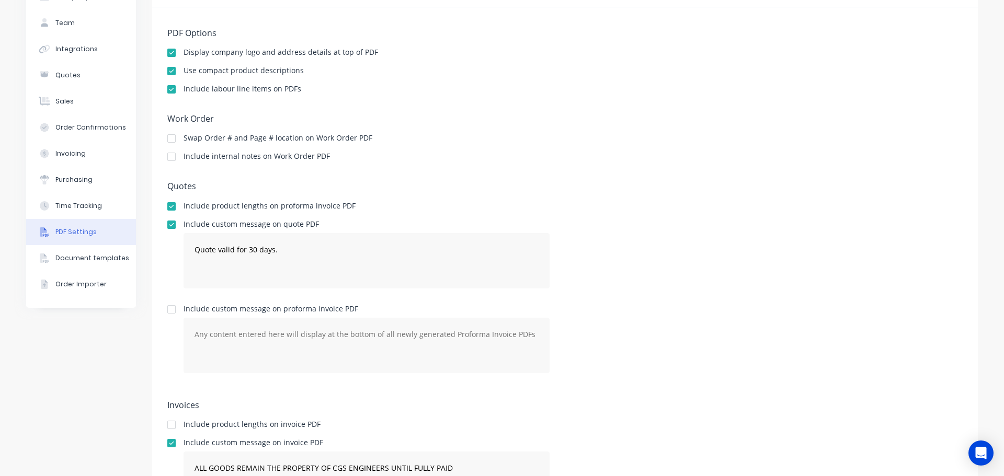
scroll to position [0, 0]
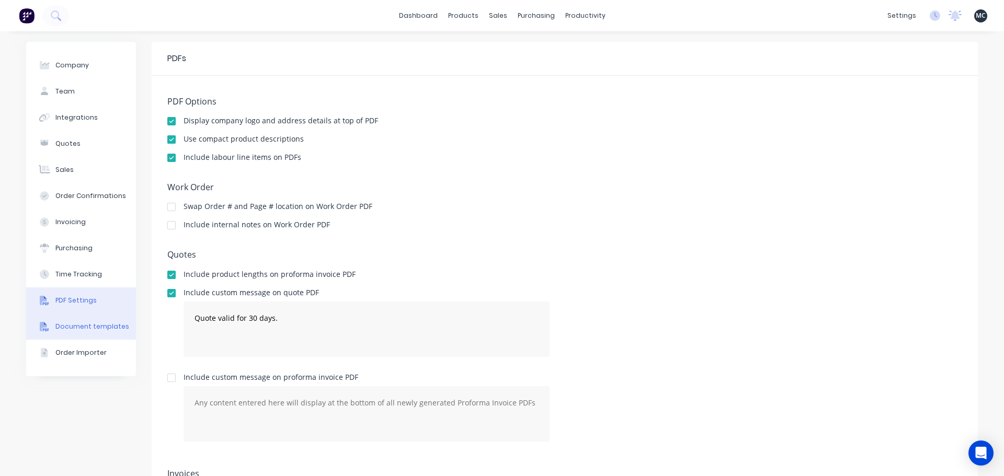
click at [65, 330] on div "Document templates" at bounding box center [92, 326] width 74 height 9
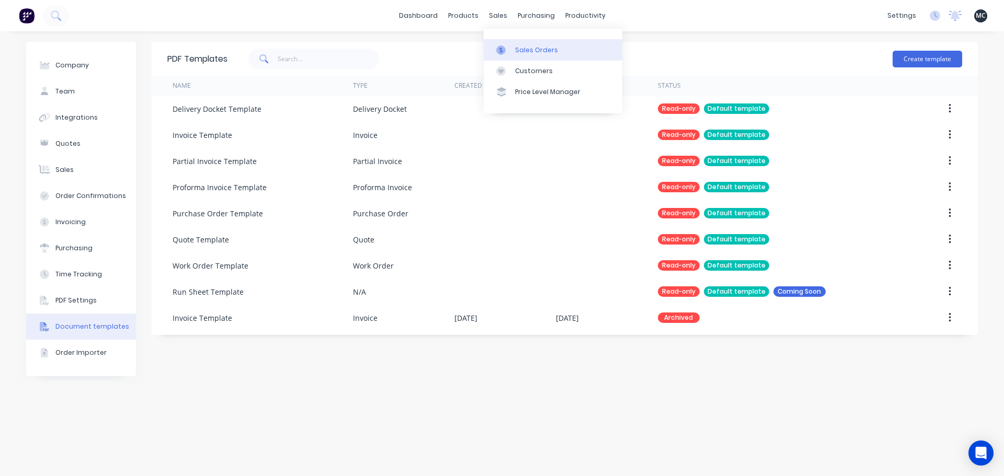
click at [513, 50] on link "Sales Orders" at bounding box center [553, 49] width 139 height 21
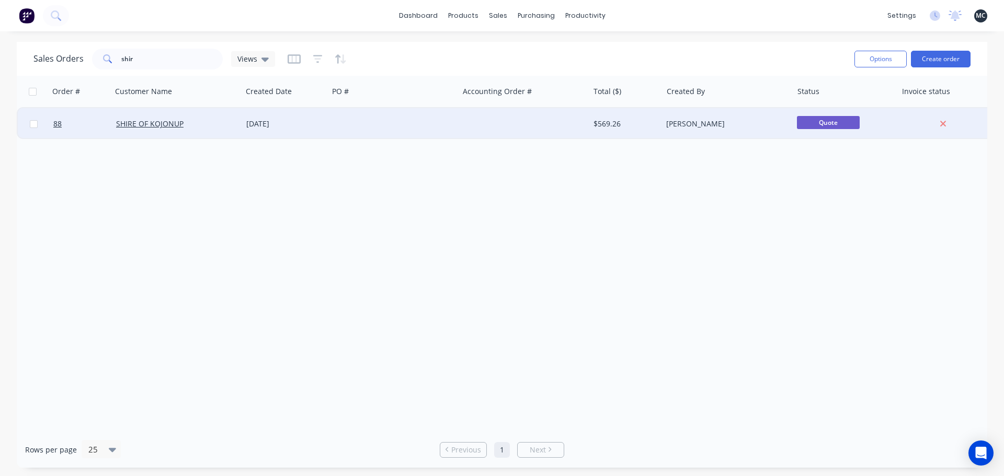
click at [231, 130] on div "SHIRE OF KOJONUP" at bounding box center [177, 123] width 130 height 31
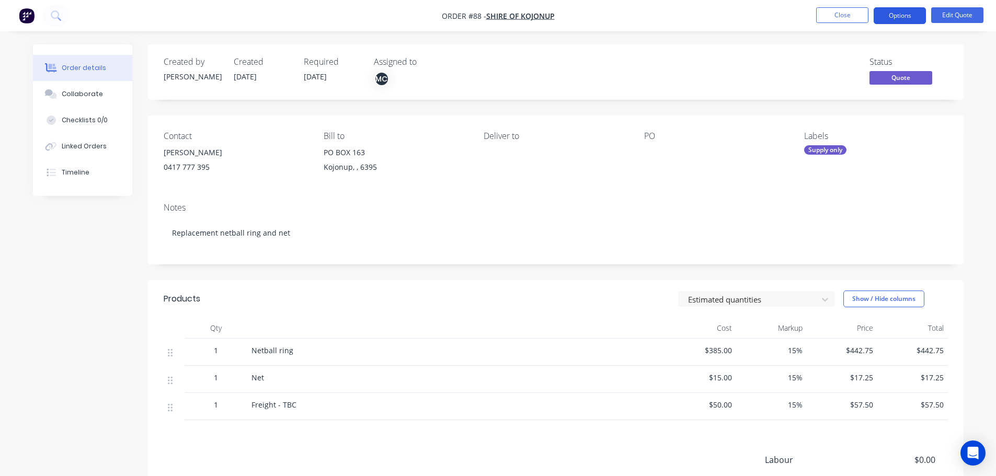
click at [894, 14] on button "Options" at bounding box center [900, 15] width 52 height 17
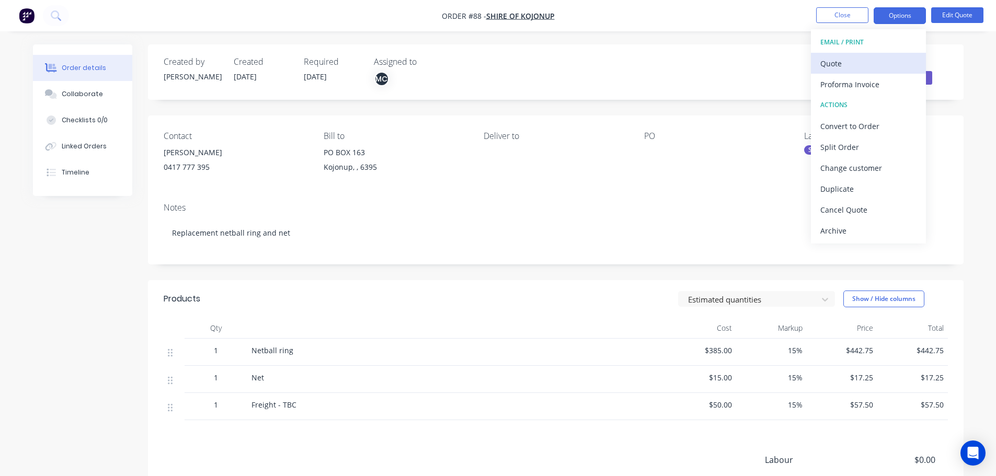
click at [836, 68] on div "Quote" at bounding box center [869, 63] width 96 height 15
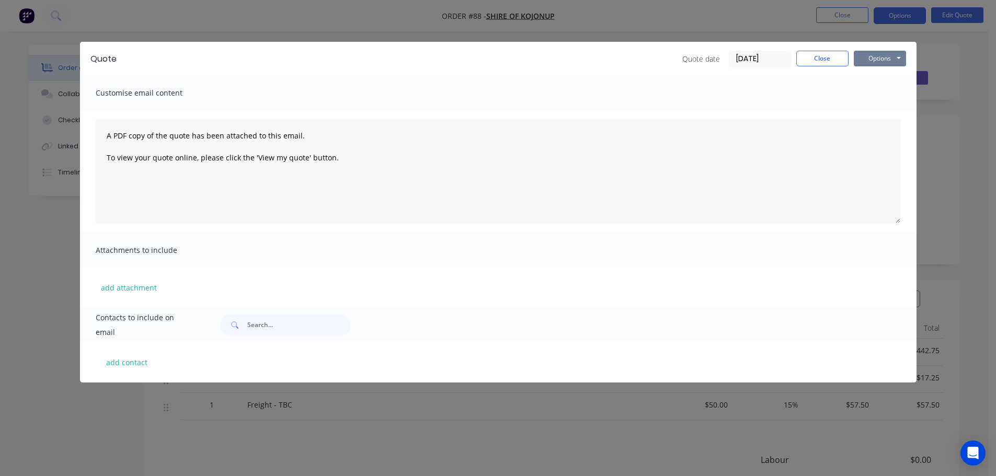
click at [866, 62] on button "Options" at bounding box center [880, 59] width 52 height 16
click at [879, 75] on button "Preview" at bounding box center [887, 77] width 67 height 17
click at [819, 62] on button "Close" at bounding box center [823, 59] width 52 height 16
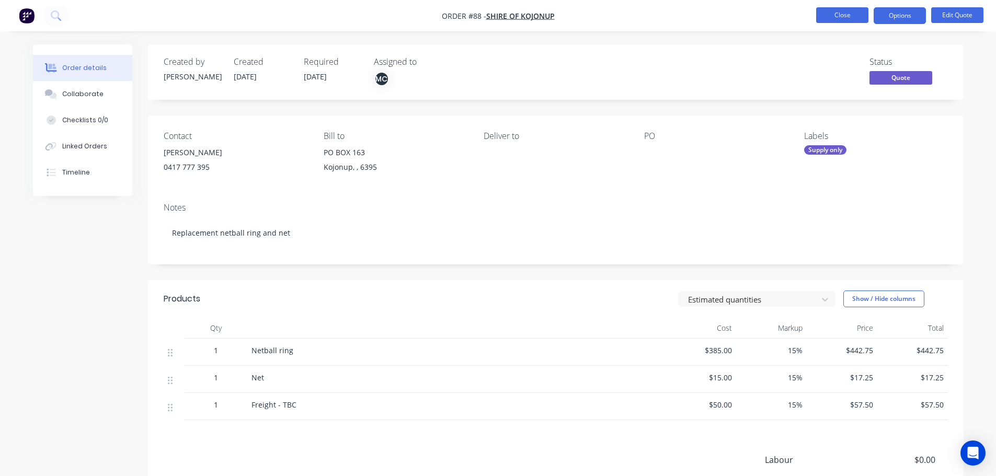
click at [849, 21] on button "Close" at bounding box center [842, 15] width 52 height 16
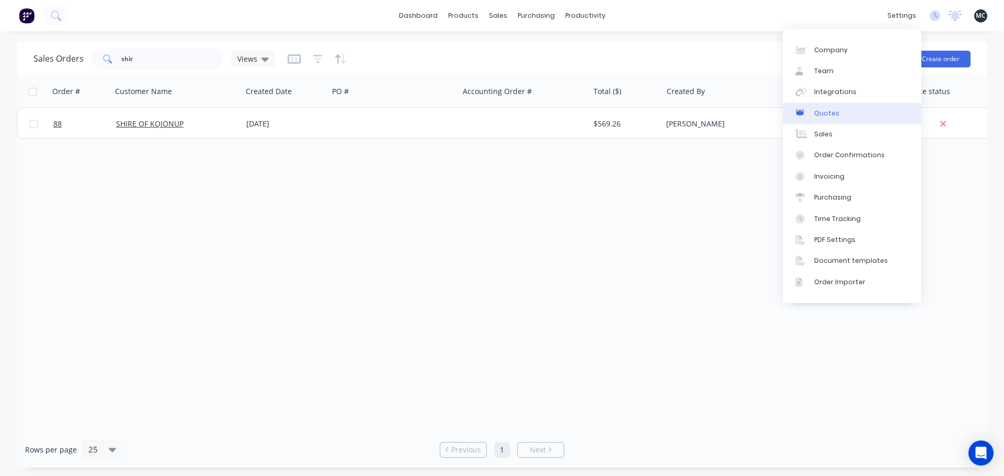
click at [824, 111] on div "Quotes" at bounding box center [826, 113] width 25 height 9
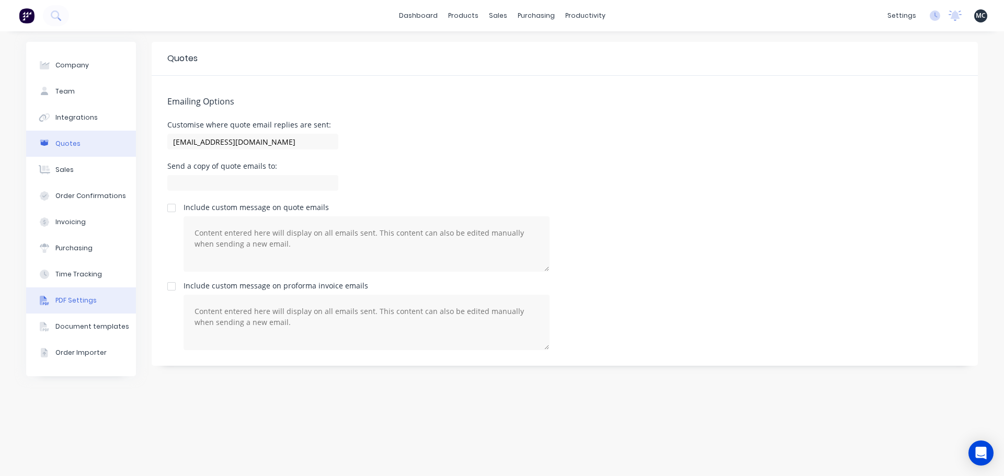
click at [64, 302] on div "PDF Settings" at bounding box center [75, 300] width 41 height 9
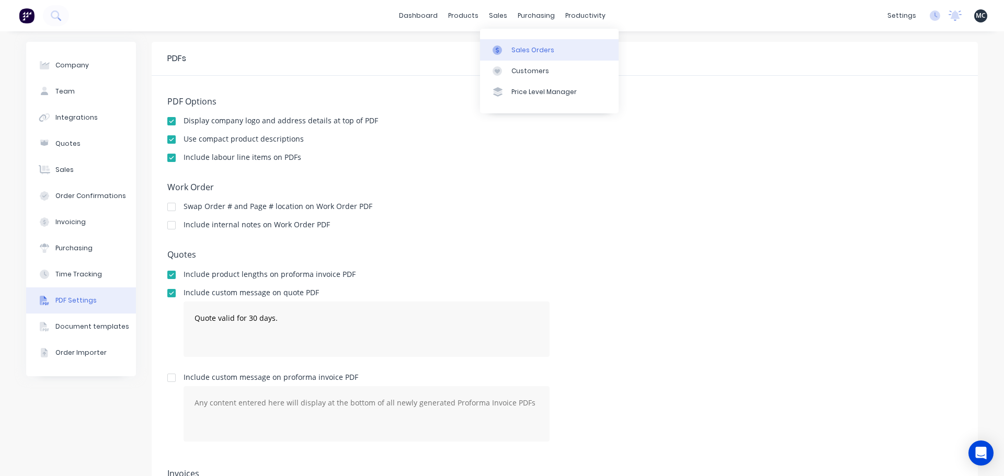
click at [507, 49] on div at bounding box center [501, 50] width 16 height 9
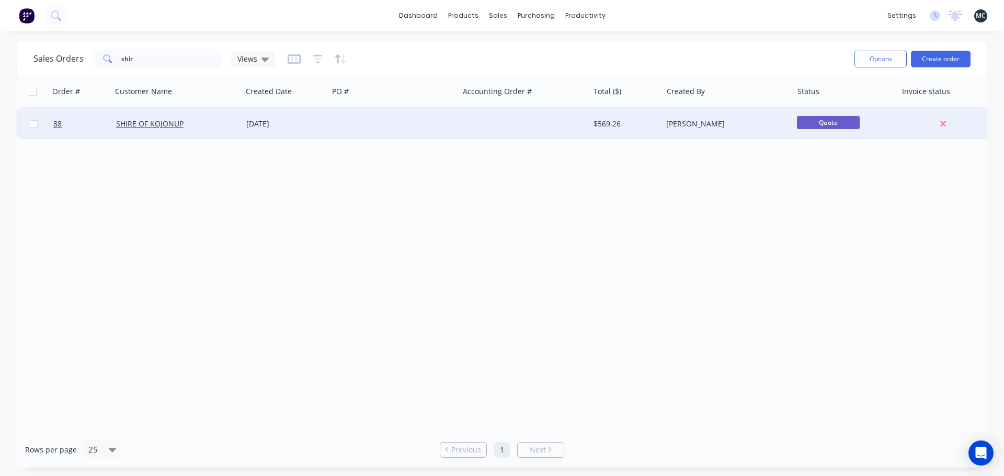
click at [197, 123] on div "SHIRE OF KOJONUP" at bounding box center [174, 124] width 116 height 10
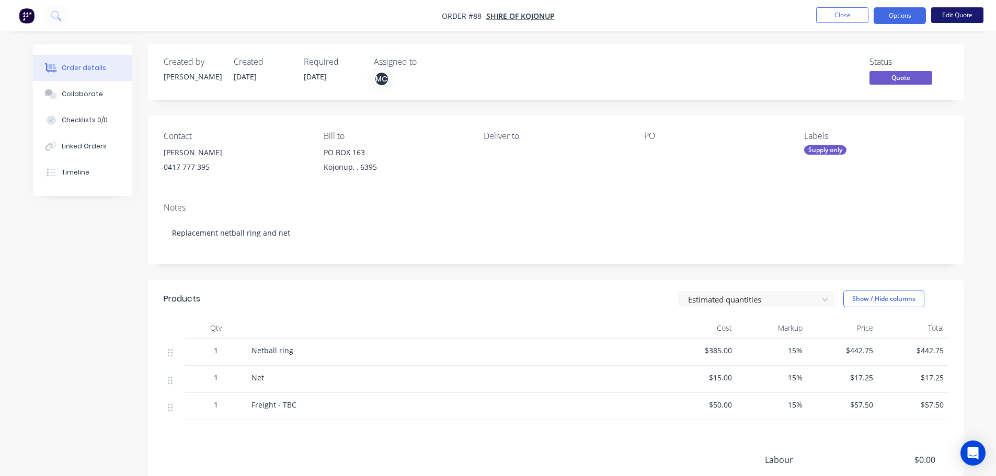
click at [954, 8] on button "Edit Quote" at bounding box center [957, 15] width 52 height 16
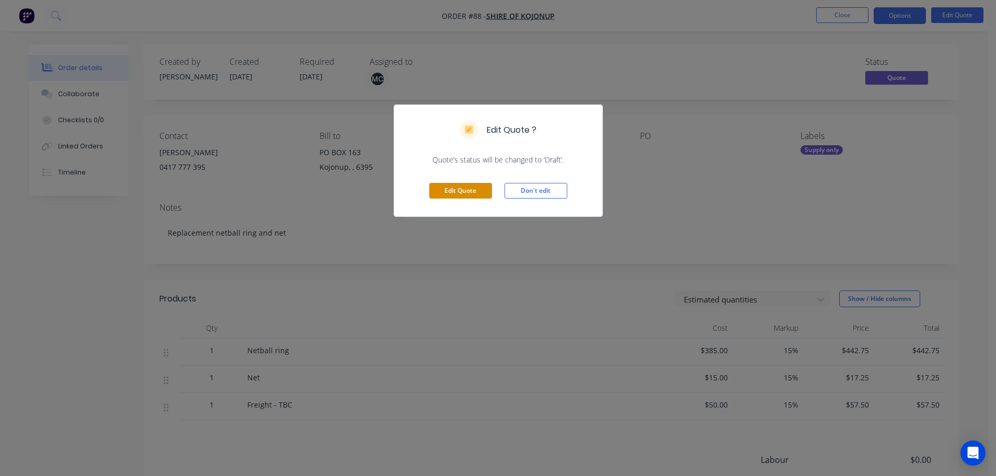
click at [456, 192] on button "Edit Quote" at bounding box center [460, 191] width 63 height 16
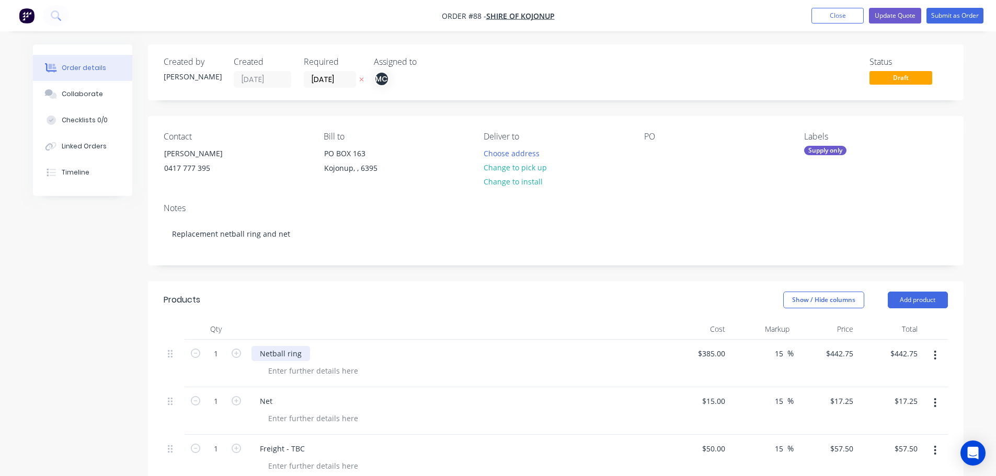
click at [262, 351] on div "Netball ring" at bounding box center [281, 353] width 59 height 15
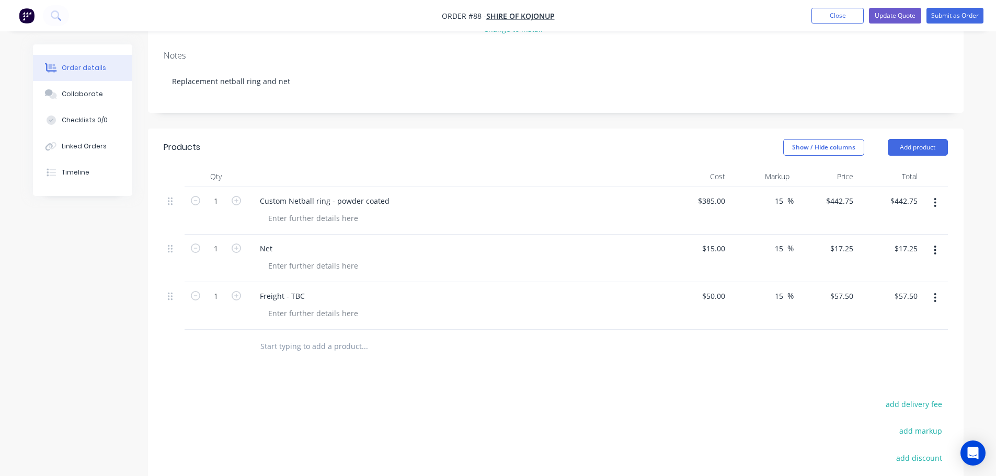
scroll to position [157, 0]
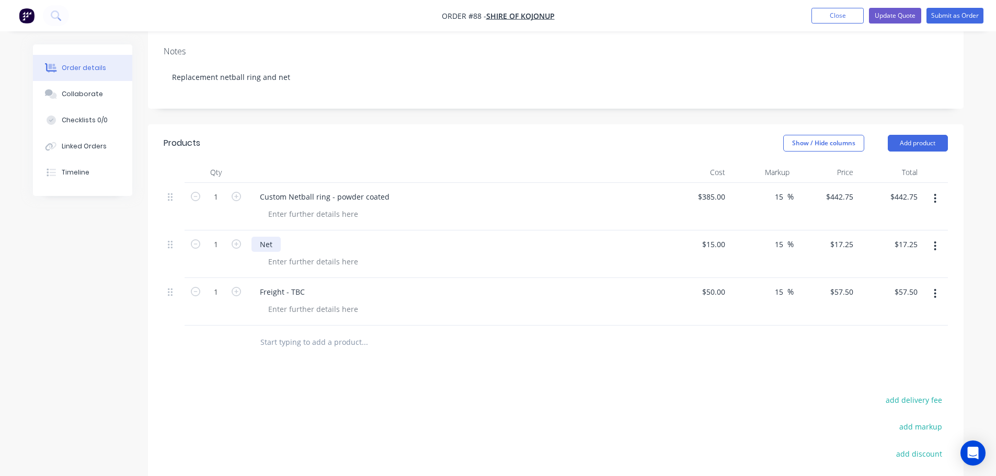
click at [257, 245] on div "Net" at bounding box center [266, 244] width 29 height 15
click at [442, 293] on div "Freight - TBC" at bounding box center [457, 292] width 410 height 15
click at [780, 294] on input "15" at bounding box center [781, 292] width 14 height 15
click at [779, 291] on input "15" at bounding box center [781, 292] width 14 height 15
click at [784, 291] on input "15" at bounding box center [781, 292] width 14 height 15
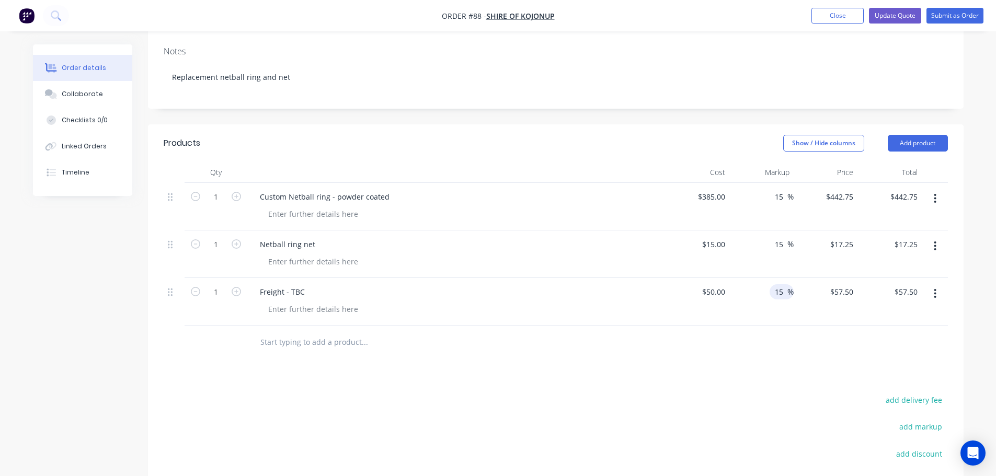
type input "1"
type input "0"
type input "$50.00"
click at [815, 330] on div at bounding box center [556, 343] width 785 height 34
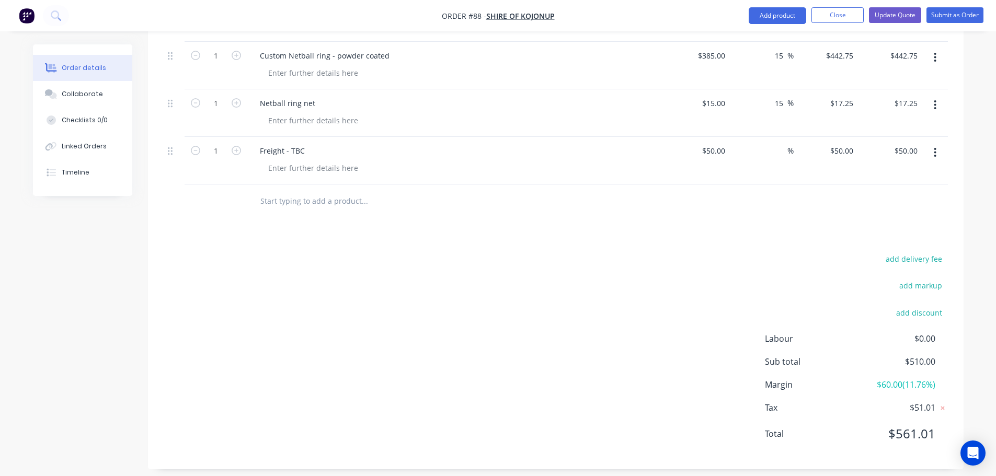
scroll to position [98, 0]
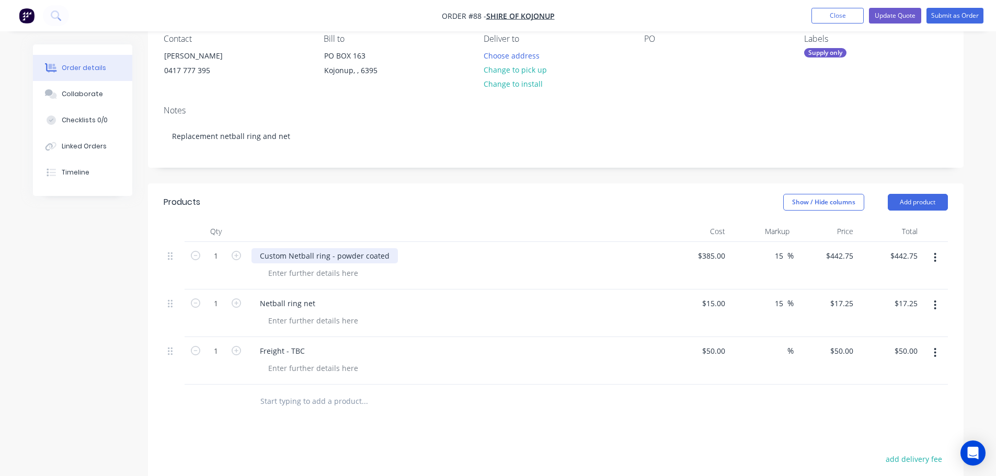
click at [293, 253] on div "Custom Netball ring - powder coated" at bounding box center [325, 255] width 146 height 15
click at [419, 313] on div at bounding box center [461, 320] width 402 height 15
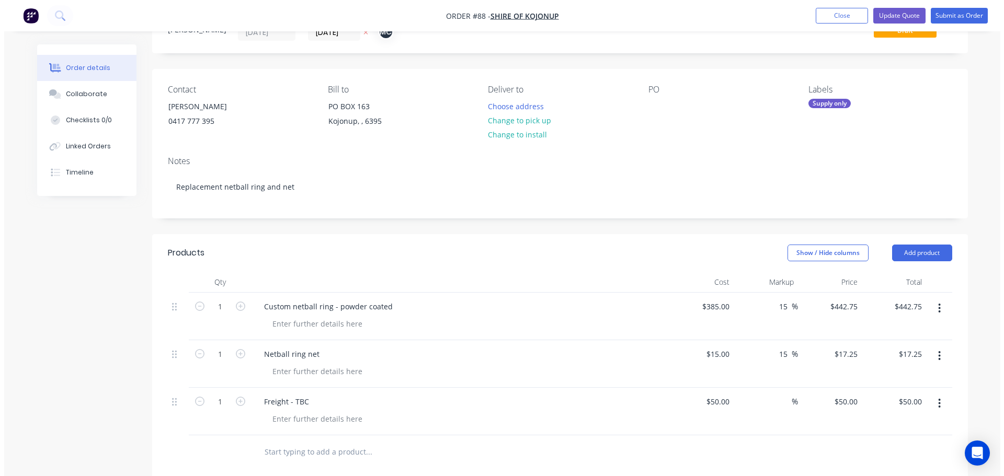
scroll to position [0, 0]
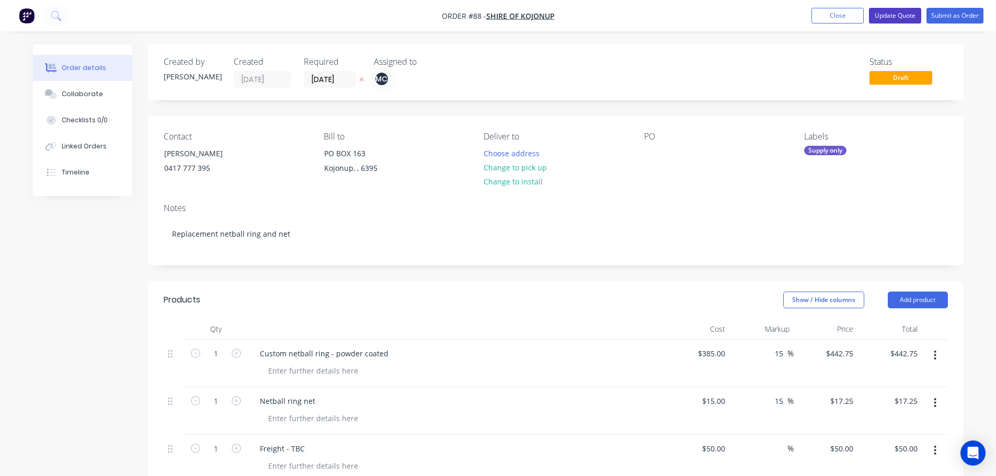
click at [898, 18] on button "Update Quote" at bounding box center [895, 16] width 52 height 16
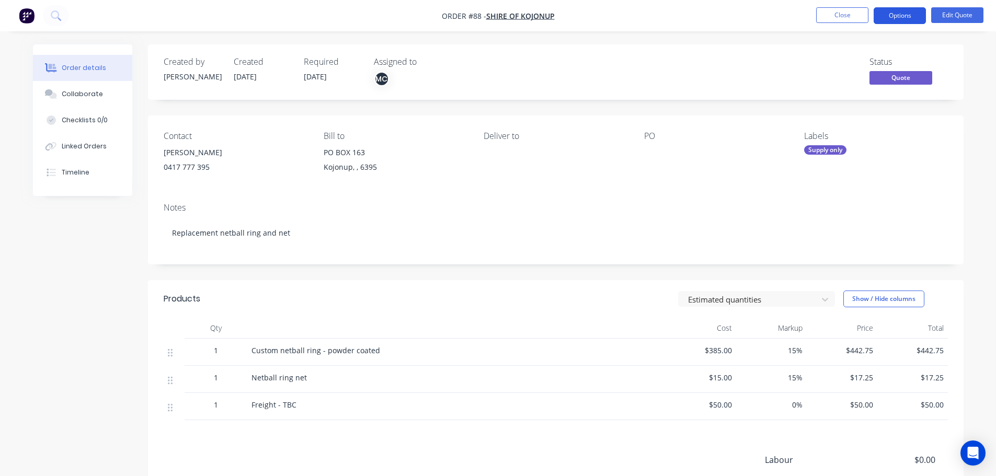
click at [915, 17] on button "Options" at bounding box center [900, 15] width 52 height 17
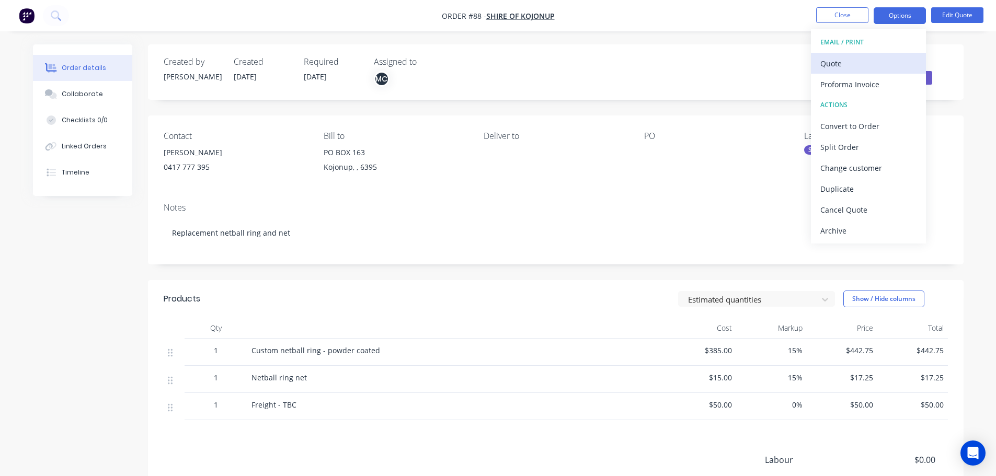
click at [854, 63] on div "Quote" at bounding box center [869, 63] width 96 height 15
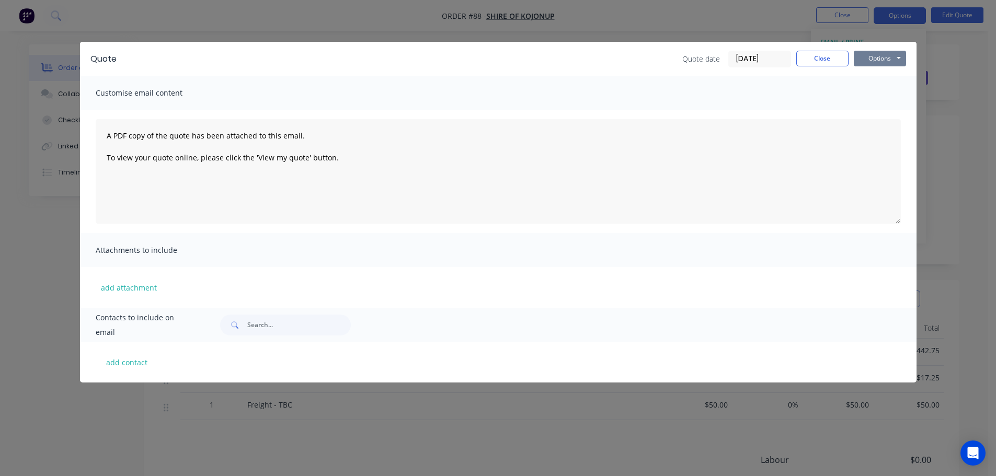
click at [868, 56] on button "Options" at bounding box center [880, 59] width 52 height 16
click at [894, 74] on button "Preview" at bounding box center [887, 77] width 67 height 17
click at [836, 63] on button "Close" at bounding box center [823, 59] width 52 height 16
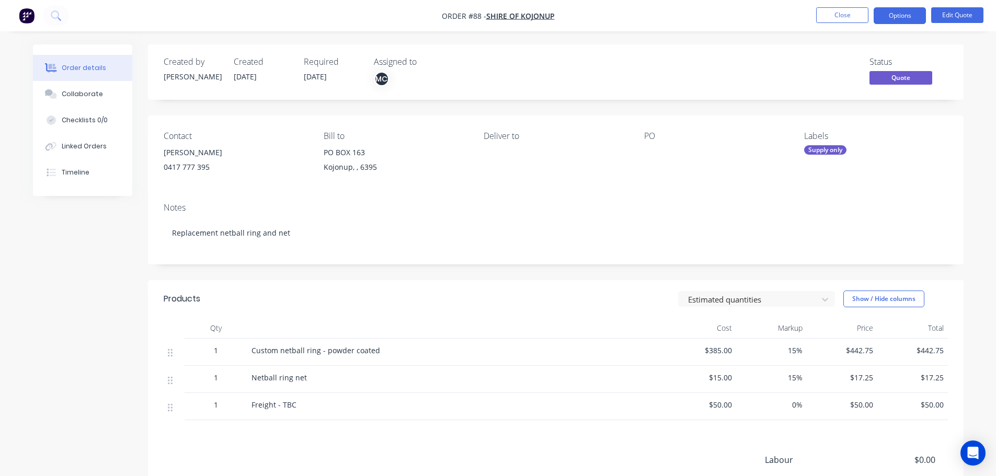
click at [496, 153] on div "Deliver to" at bounding box center [555, 155] width 143 height 48
click at [494, 151] on div "Deliver to" at bounding box center [555, 155] width 143 height 48
click at [966, 17] on button "Edit Quote" at bounding box center [957, 15] width 52 height 16
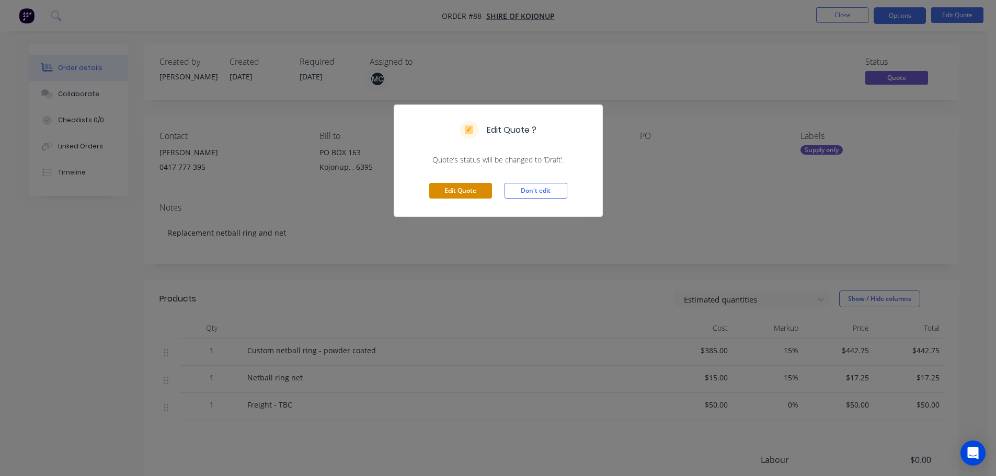
click at [461, 185] on button "Edit Quote" at bounding box center [460, 191] width 63 height 16
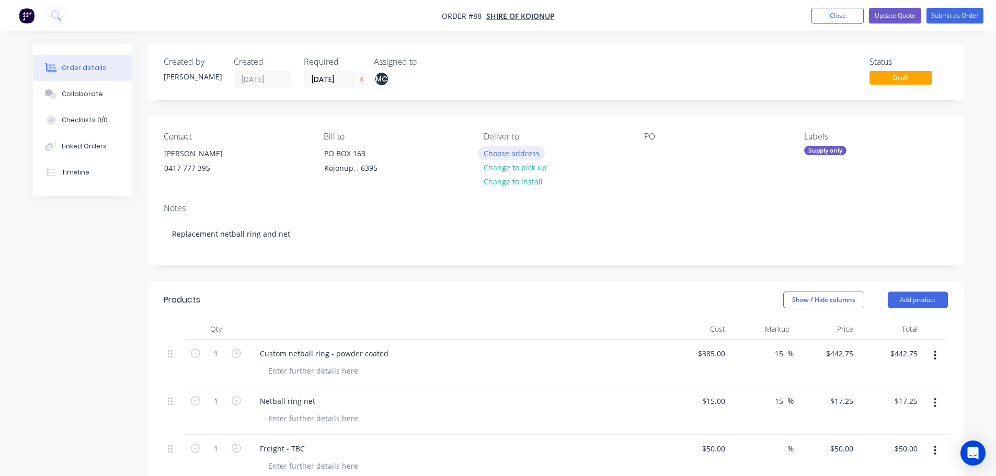
click at [507, 152] on button "Choose address" at bounding box center [511, 153] width 67 height 14
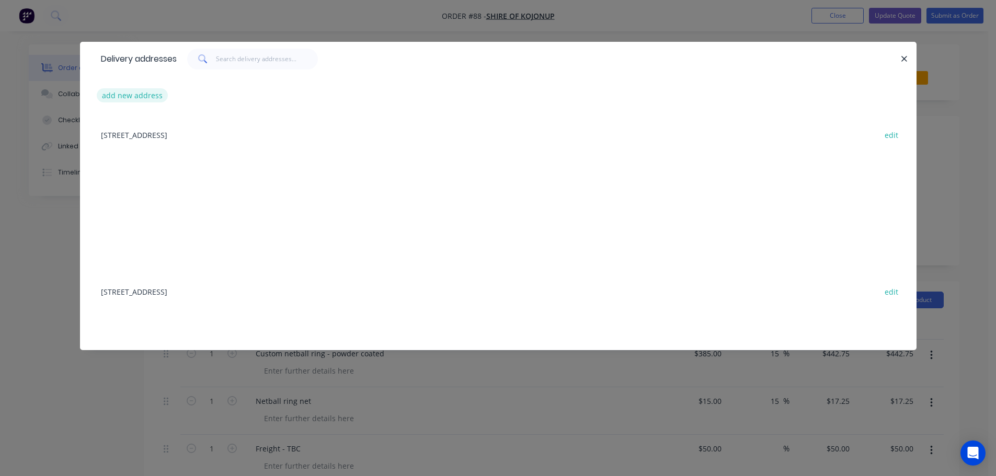
click at [146, 97] on button "add new address" at bounding box center [133, 95] width 72 height 14
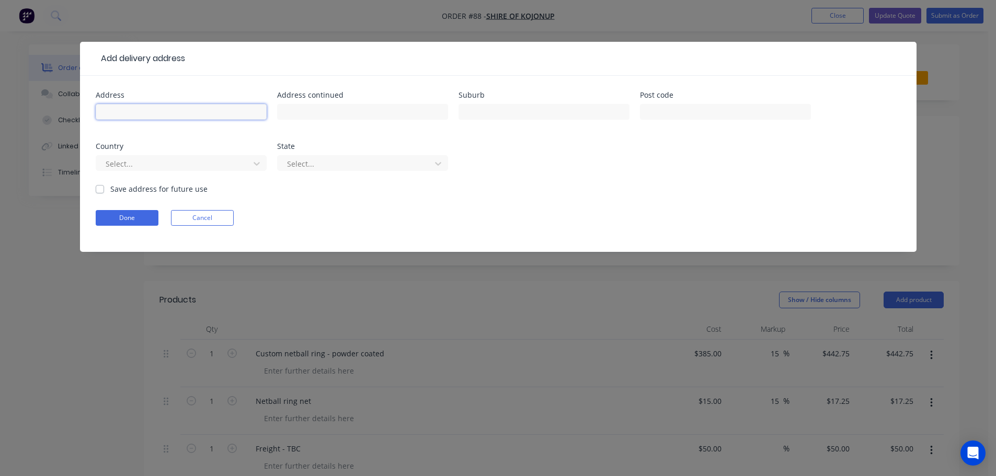
click at [158, 113] on input "text" at bounding box center [181, 112] width 171 height 16
type input "[STREET_ADDRESS]"
type input "Kojonup"
type input "6395"
click at [117, 218] on button "Done" at bounding box center [127, 218] width 63 height 16
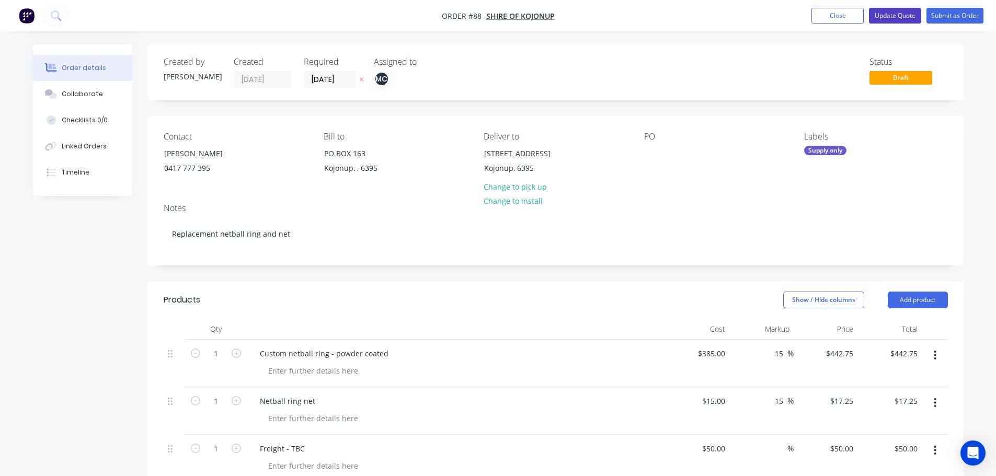
click at [888, 14] on button "Update Quote" at bounding box center [895, 16] width 52 height 16
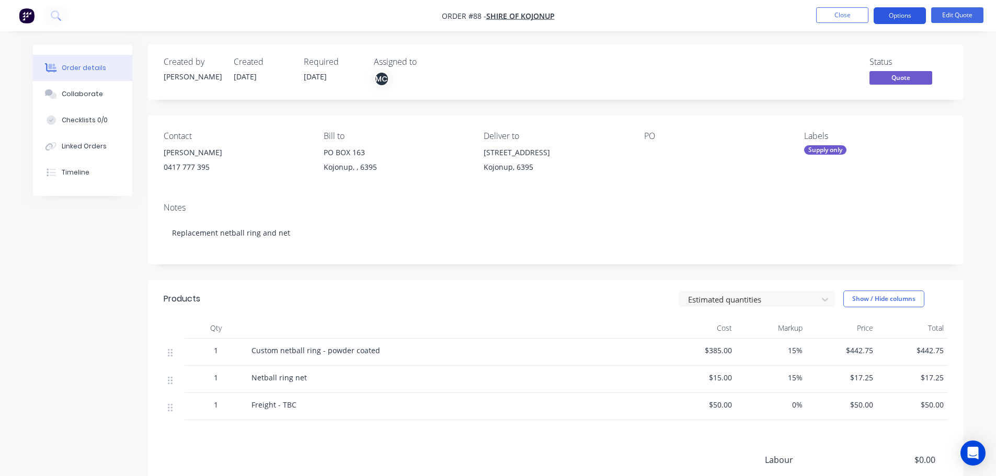
click at [900, 17] on button "Options" at bounding box center [900, 15] width 52 height 17
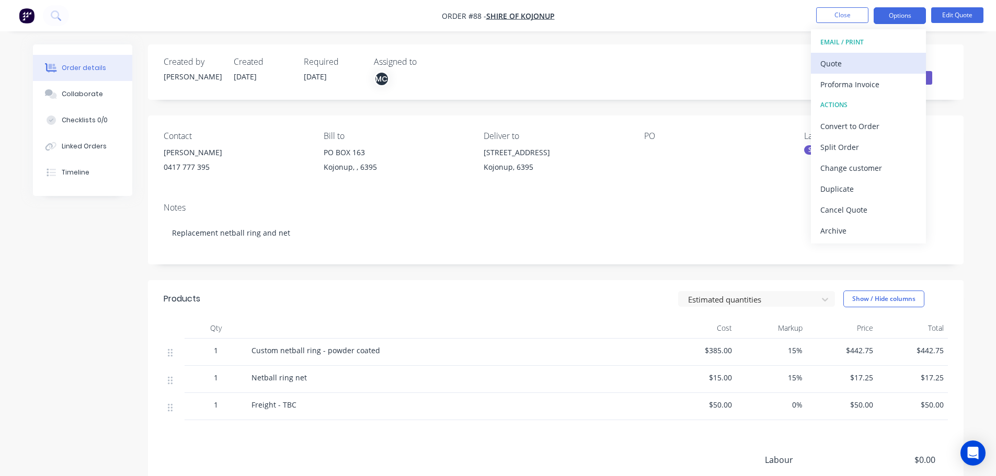
click at [846, 62] on div "Quote" at bounding box center [869, 63] width 96 height 15
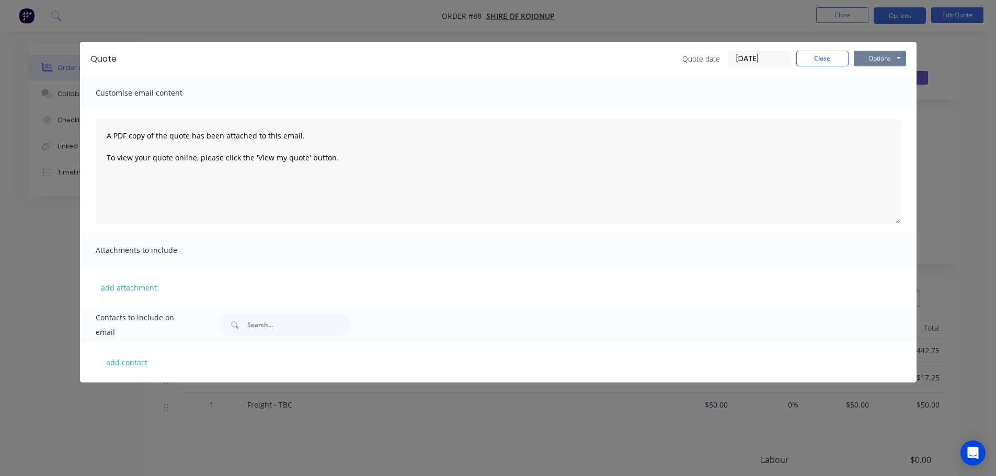
click at [880, 63] on button "Options" at bounding box center [880, 59] width 52 height 16
click at [876, 80] on button "Preview" at bounding box center [887, 77] width 67 height 17
click at [820, 63] on button "Close" at bounding box center [823, 59] width 52 height 16
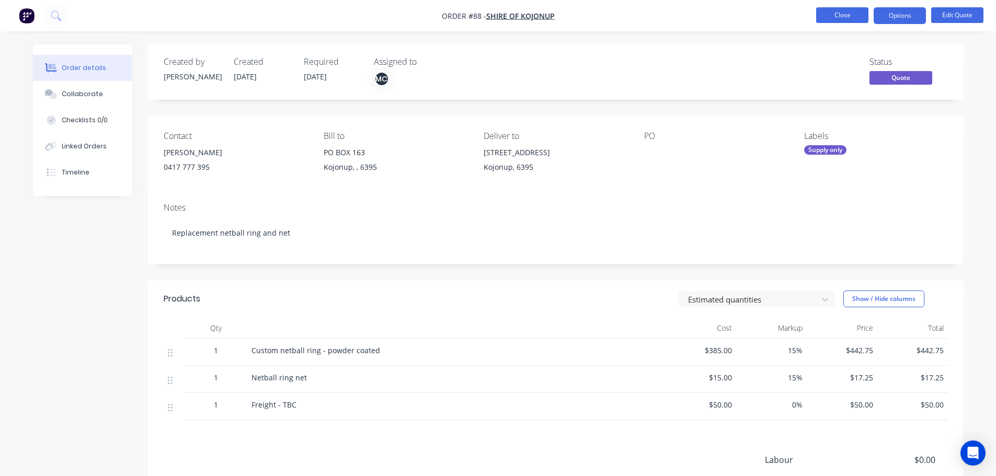
click at [843, 19] on button "Close" at bounding box center [842, 15] width 52 height 16
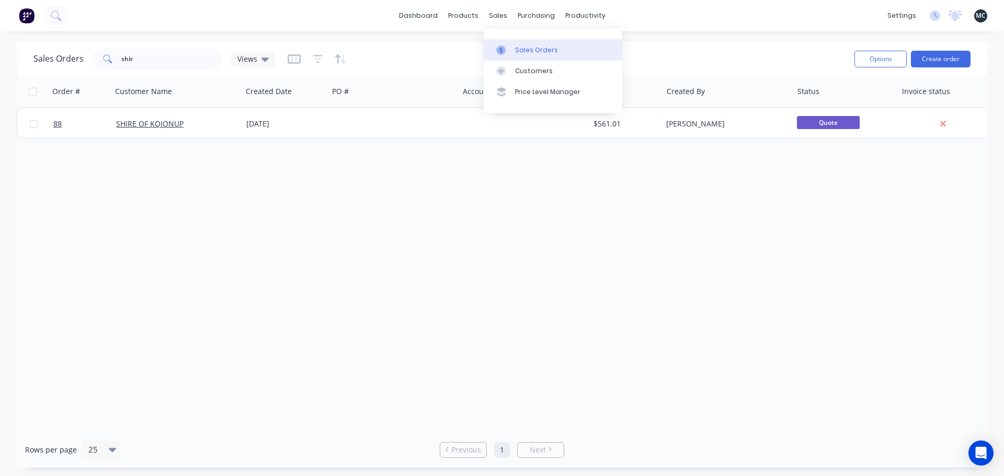
click at [516, 47] on div "Sales Orders" at bounding box center [536, 50] width 43 height 9
click at [142, 59] on input "shir" at bounding box center [172, 59] width 102 height 21
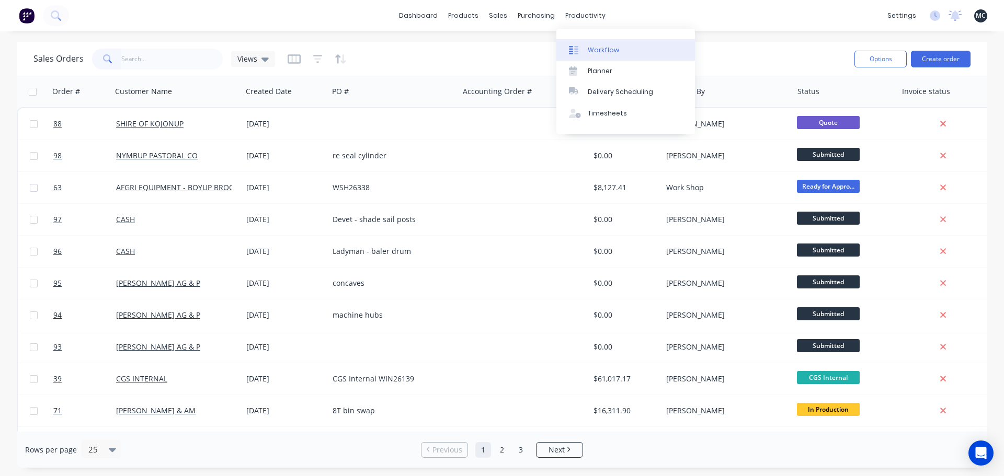
click at [589, 50] on div "Workflow" at bounding box center [603, 50] width 31 height 9
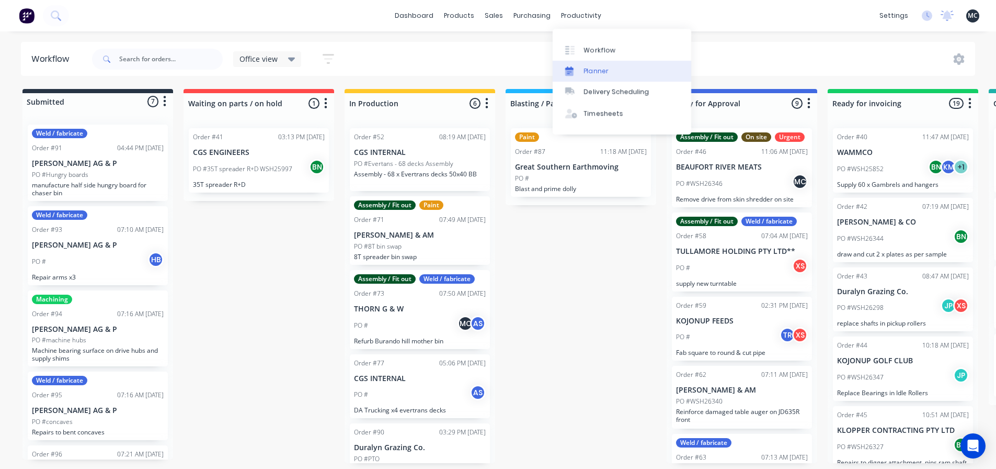
click at [590, 66] on div "Planner" at bounding box center [596, 70] width 25 height 9
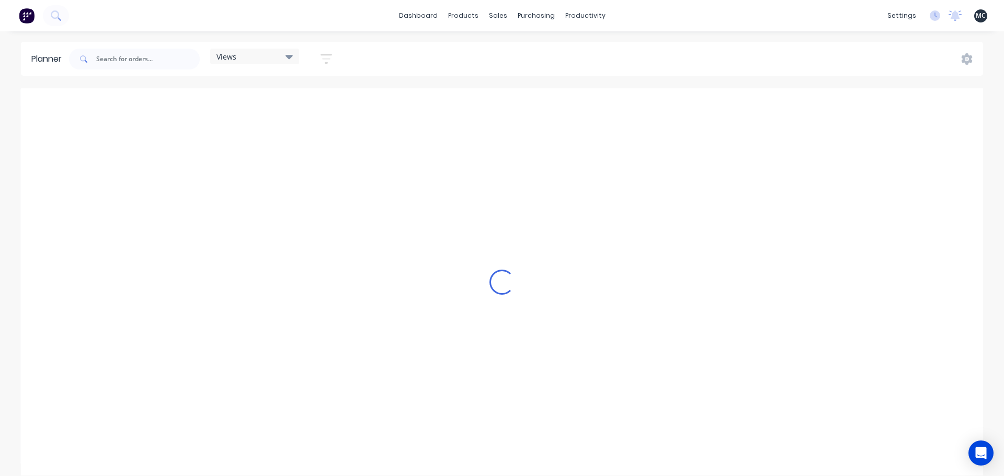
scroll to position [0, 1]
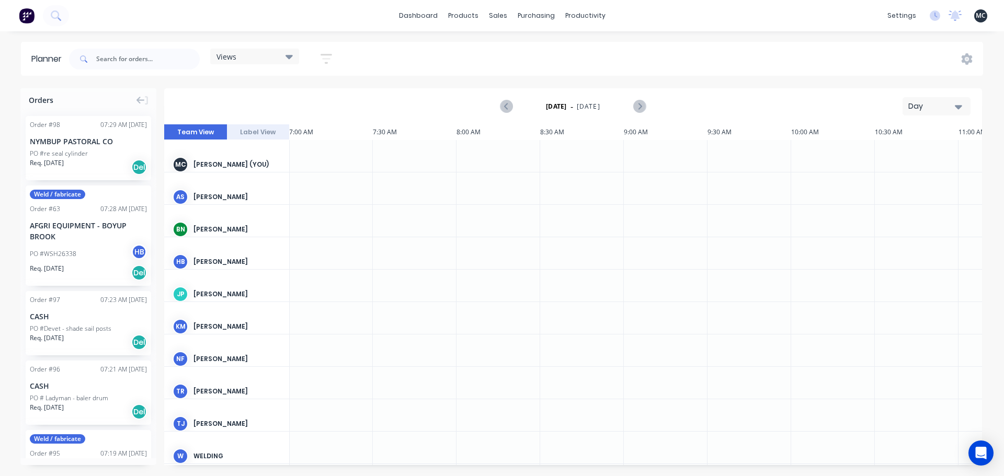
click at [289, 57] on icon at bounding box center [289, 57] width 7 height 4
click at [968, 107] on button "Day" at bounding box center [937, 106] width 68 height 18
click at [908, 147] on div "Week" at bounding box center [918, 155] width 104 height 21
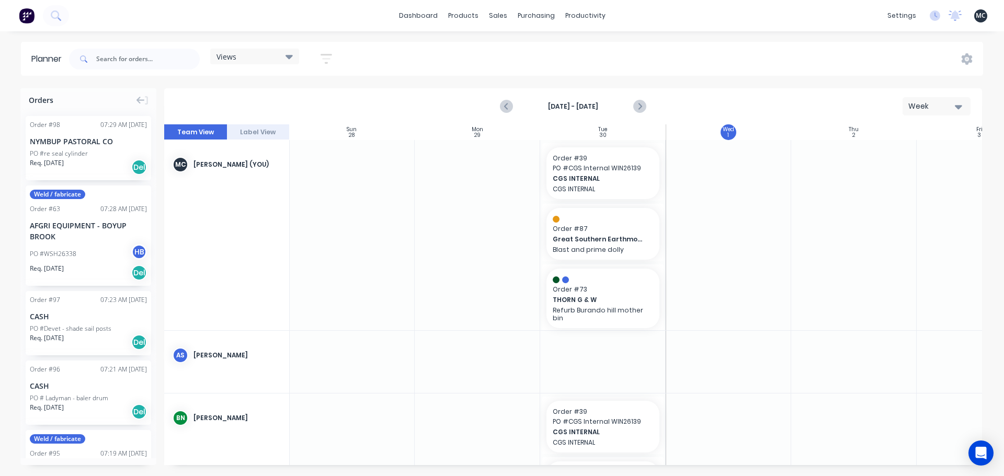
click at [291, 56] on icon at bounding box center [289, 57] width 7 height 4
click at [278, 112] on button "Save new view" at bounding box center [283, 112] width 131 height 16
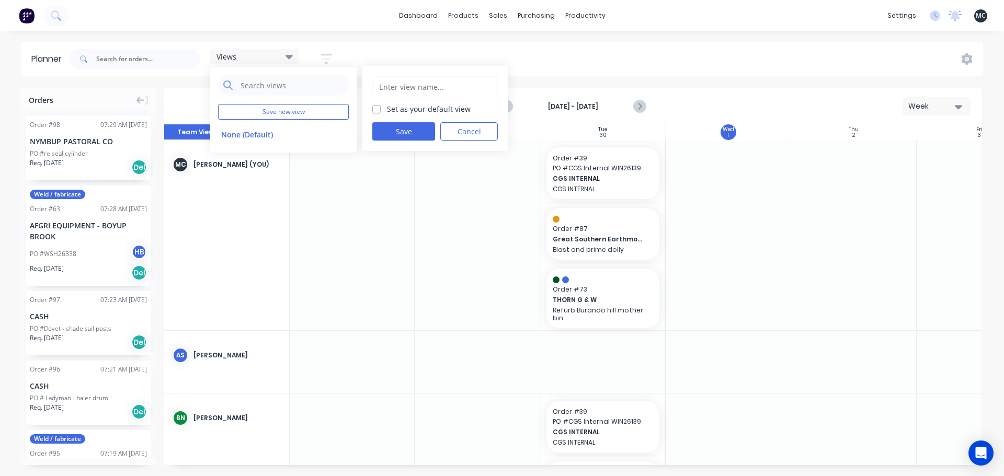
click at [443, 85] on input "text" at bounding box center [435, 87] width 114 height 20
type input "Week"
click at [387, 110] on label "Set as your default view" at bounding box center [429, 109] width 84 height 11
click at [376, 110] on input "Set as your default view" at bounding box center [376, 109] width 8 height 10
checkbox input "true"
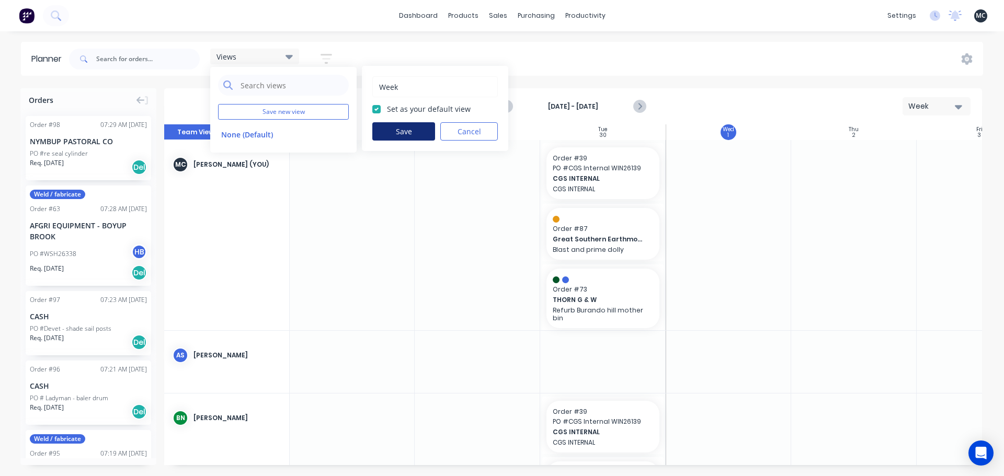
click at [416, 131] on button "Save" at bounding box center [403, 131] width 63 height 18
click at [410, 88] on div "Planner Views Save new view None edit Week (Default) edit Show/Hide users Show/…" at bounding box center [502, 259] width 1004 height 434
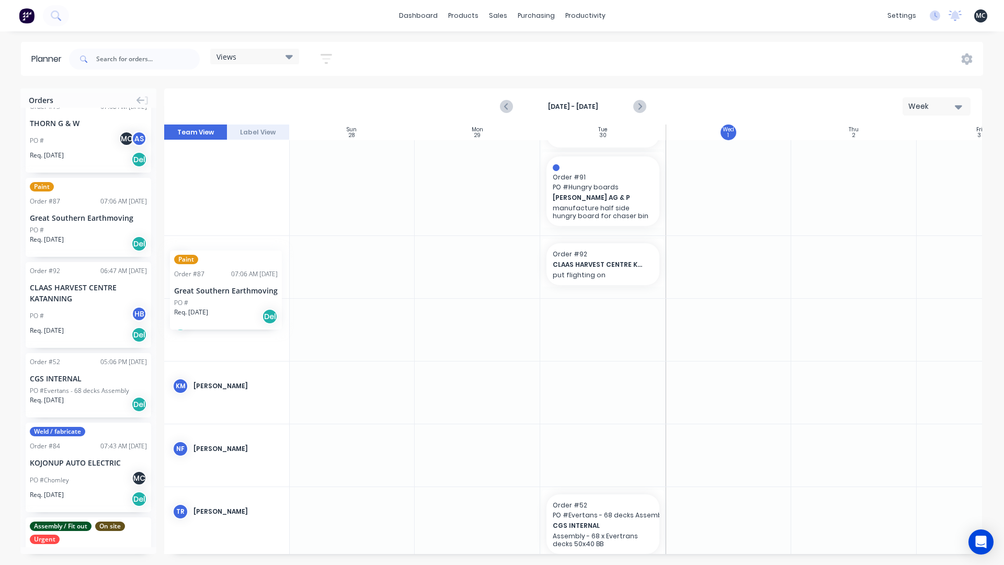
scroll to position [366, 0]
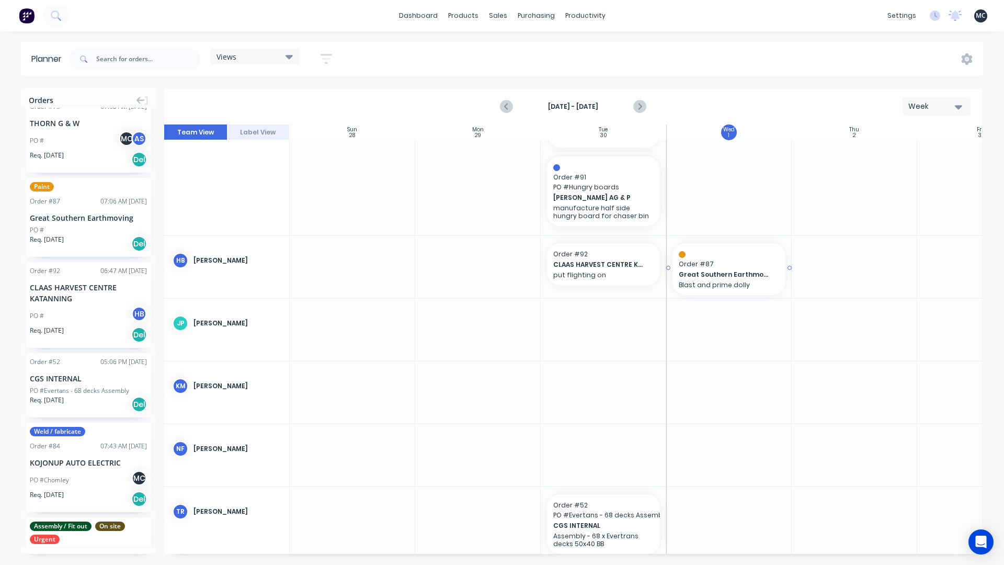
drag, startPoint x: 86, startPoint y: 205, endPoint x: 704, endPoint y: 274, distance: 621.5
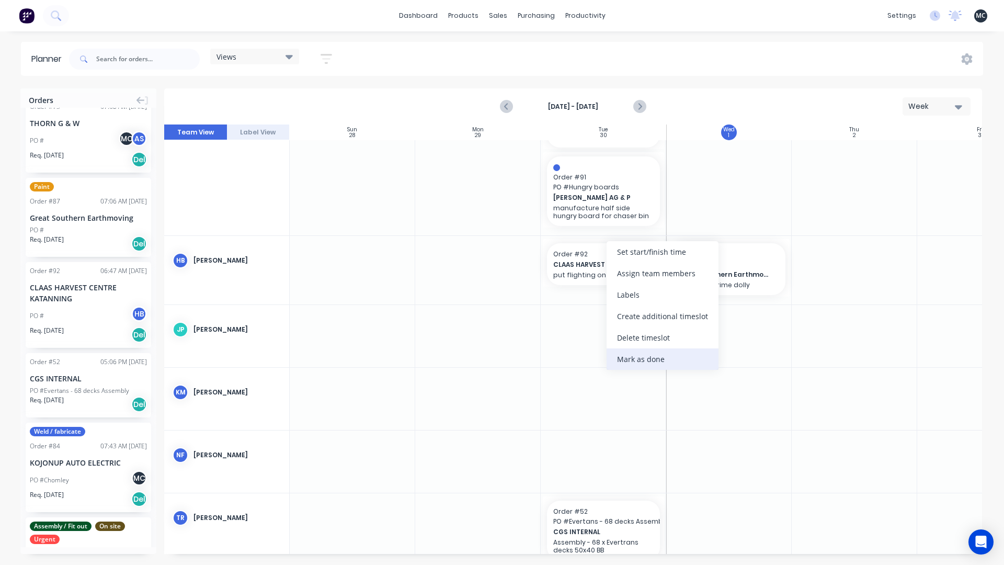
click at [646, 356] on div "Mark as done" at bounding box center [663, 358] width 112 height 21
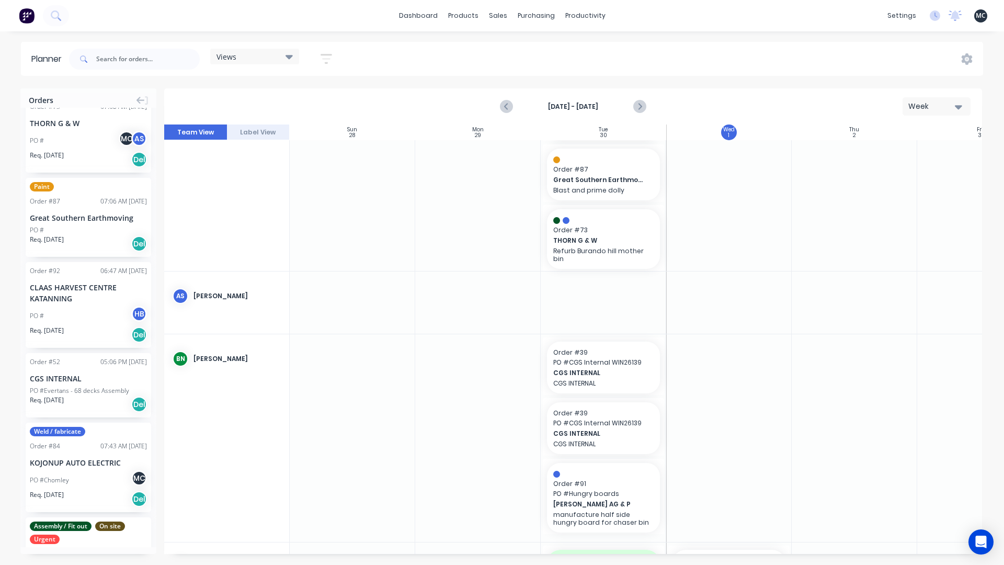
scroll to position [0, 0]
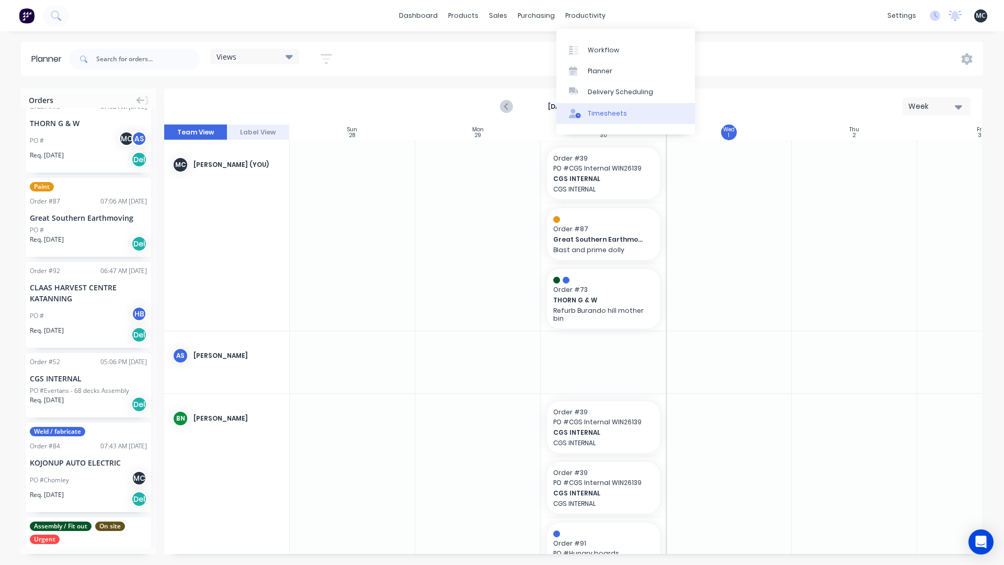
click at [594, 112] on div "Timesheets" at bounding box center [607, 113] width 39 height 9
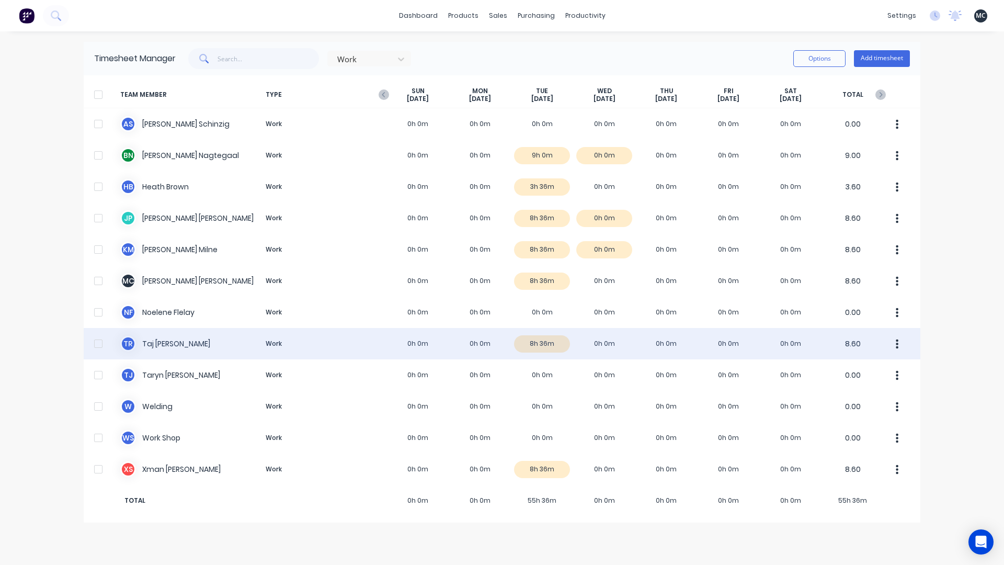
click at [516, 346] on div "T R [PERSON_NAME] Work 0h 0m 0h 0m 8h 36m 0h 0m 0h 0m 0h 0m 0h 0m 8.60" at bounding box center [502, 343] width 837 height 31
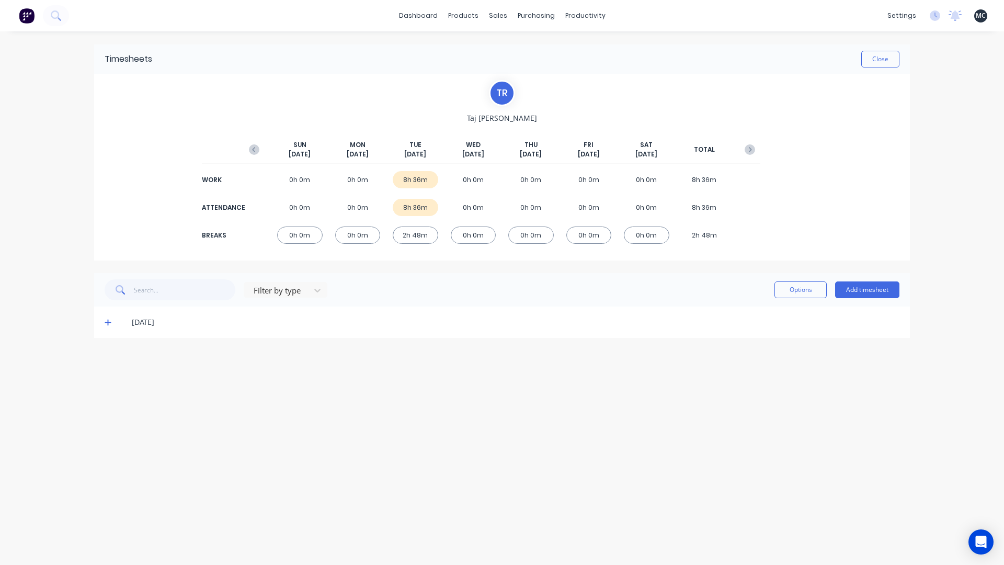
click at [111, 324] on icon at bounding box center [108, 322] width 7 height 7
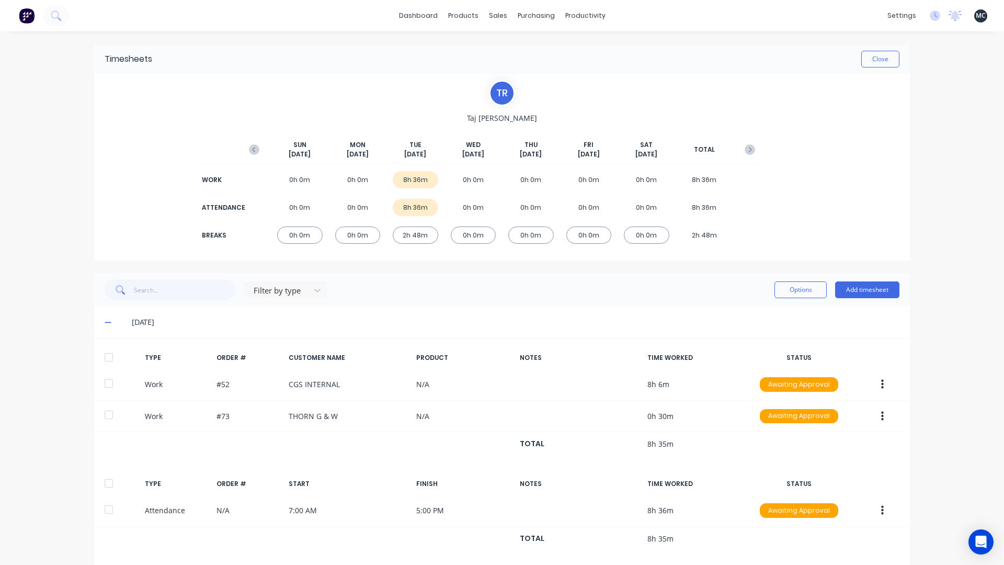
scroll to position [105, 0]
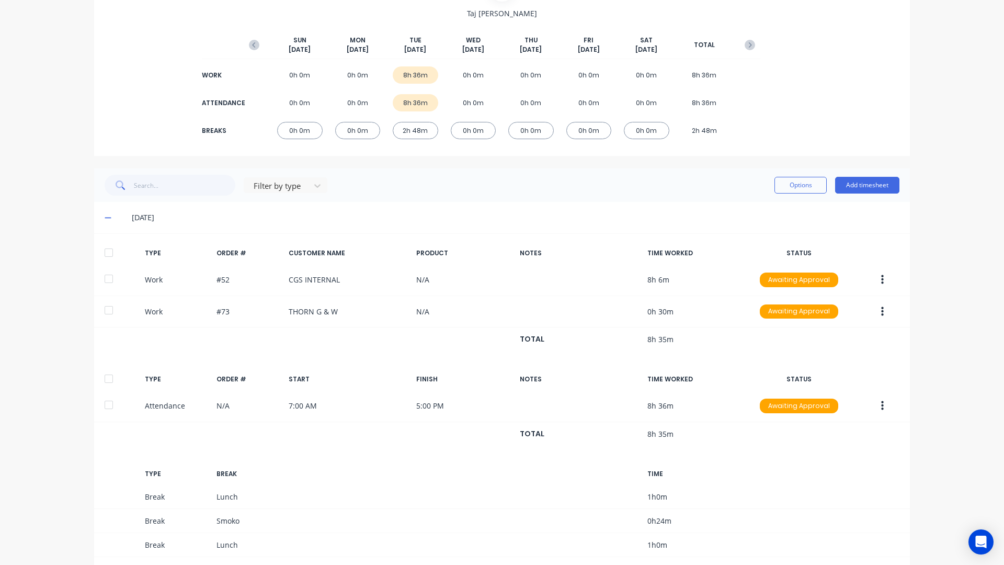
click at [106, 214] on icon at bounding box center [108, 217] width 7 height 7
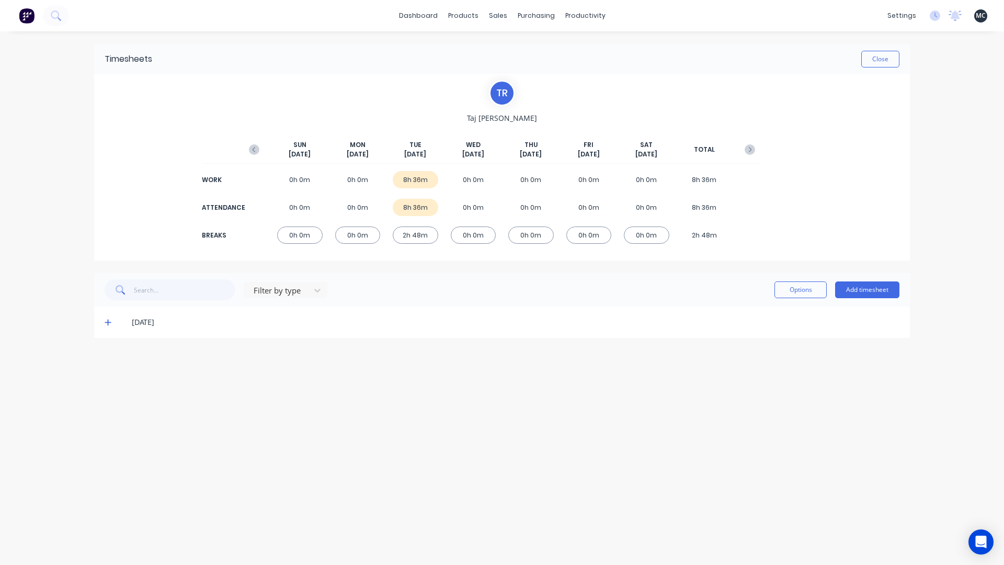
scroll to position [0, 0]
click at [880, 55] on button "Close" at bounding box center [880, 59] width 38 height 17
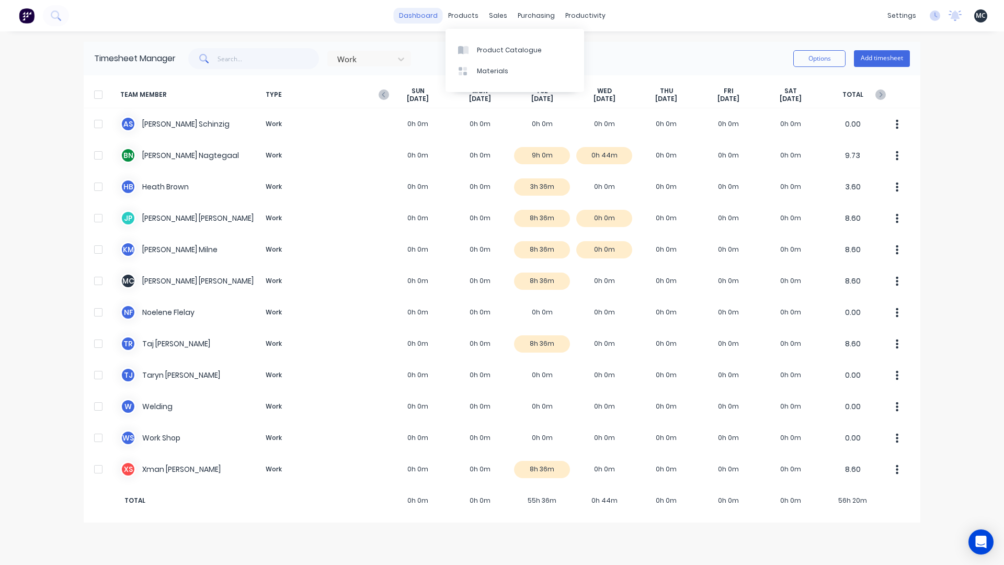
click at [428, 10] on link "dashboard" at bounding box center [418, 16] width 49 height 16
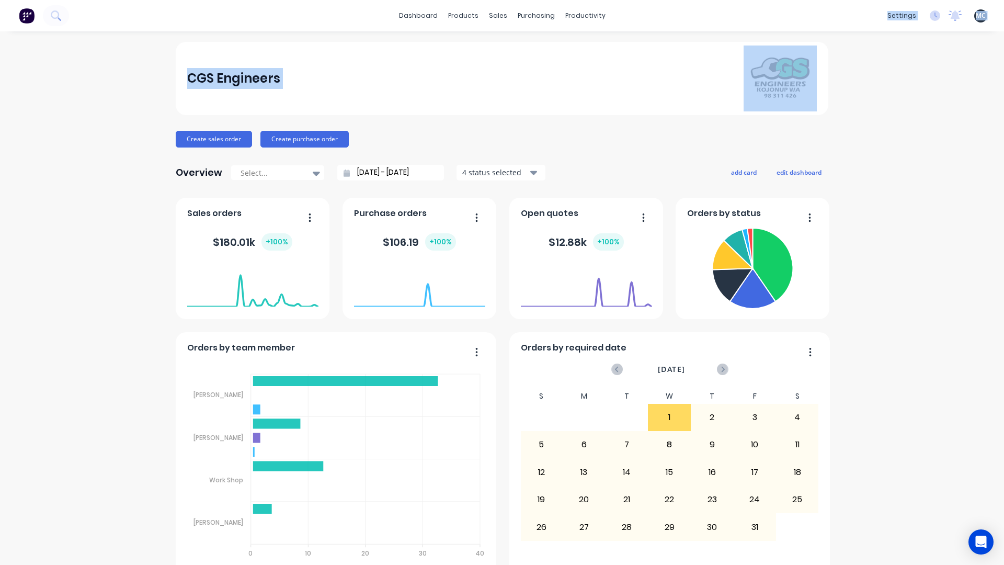
drag, startPoint x: 631, startPoint y: 9, endPoint x: 1578, endPoint y: 111, distance: 952.1
click at [1004, 111] on html "dashboard products sales purchasing productivity dashboard products Product Cat…" at bounding box center [502, 282] width 1004 height 565
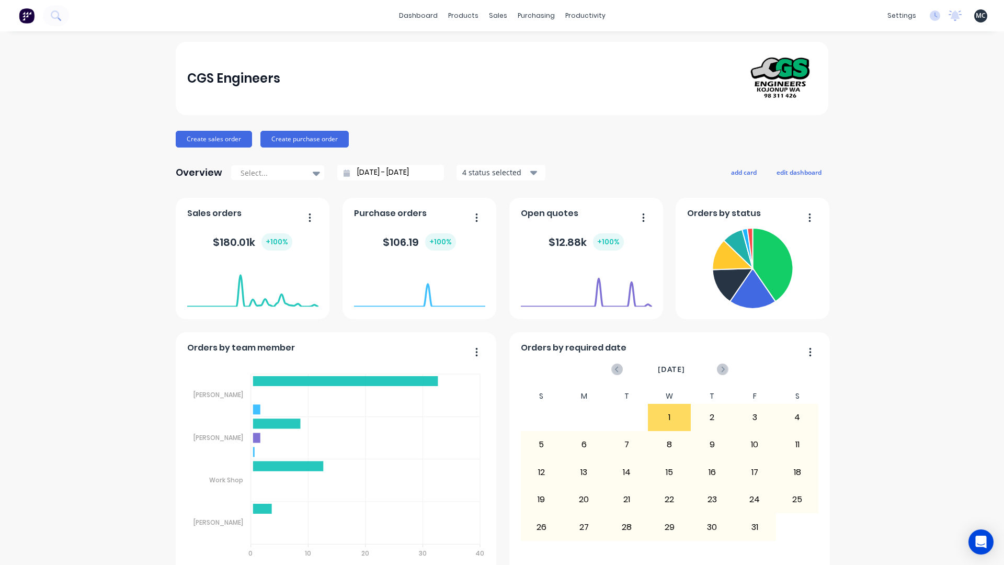
click at [951, 201] on div "CGS Engineers Create sales order Create purchase order Overview Select... [DATE…" at bounding box center [502, 449] width 1004 height 815
